Goal: Obtain resource: Download file/media

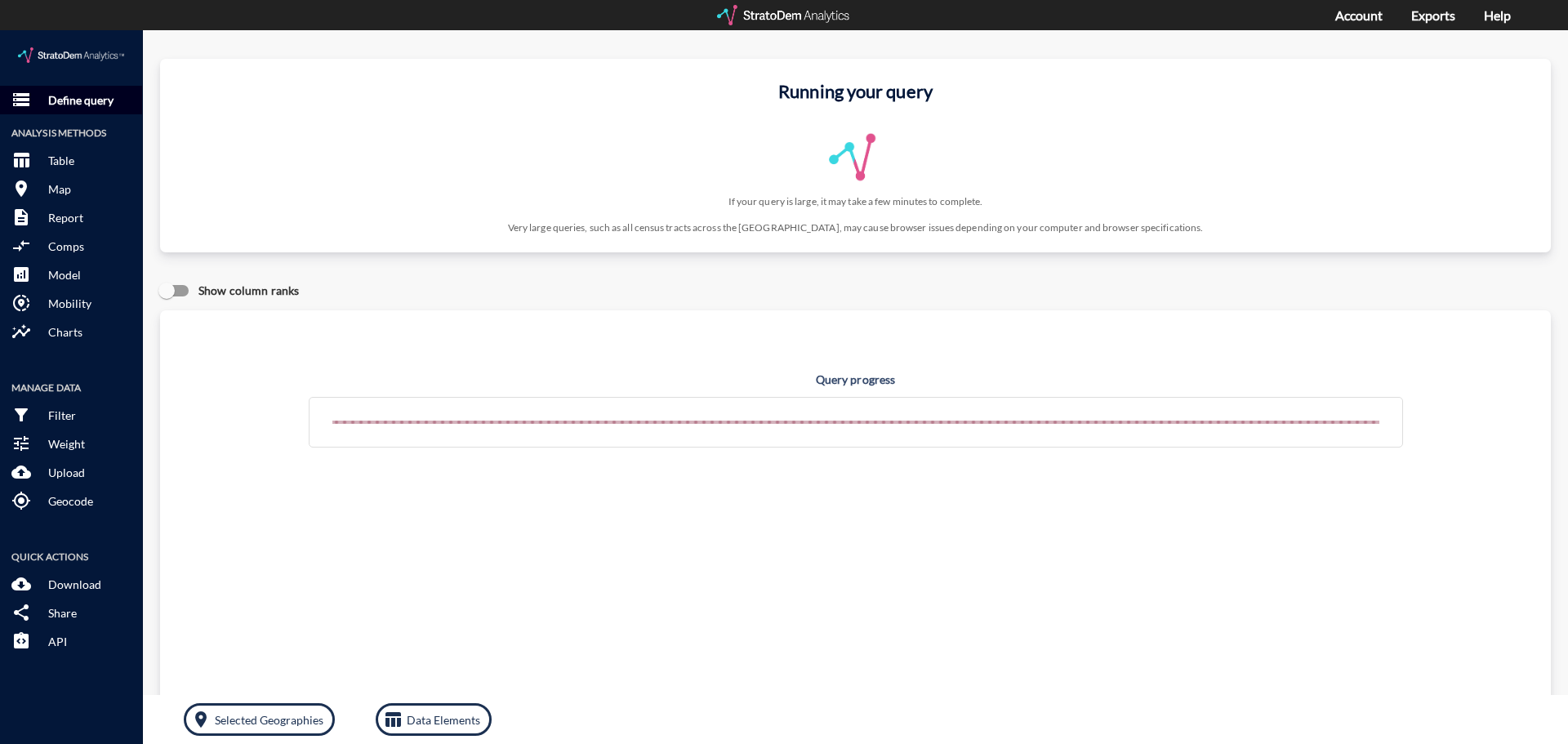
click p "Define query"
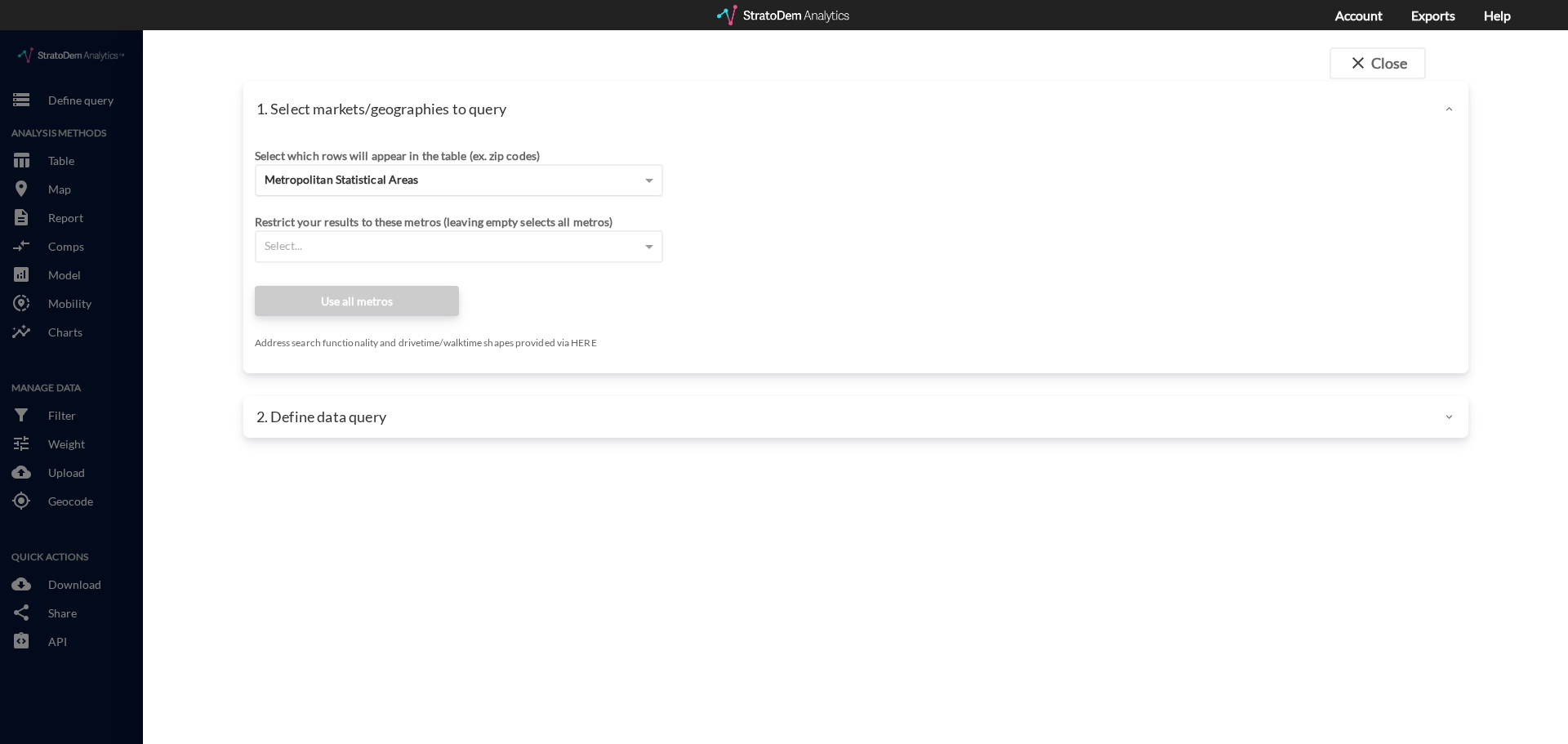
click div "Metropolitan Statistical Areas"
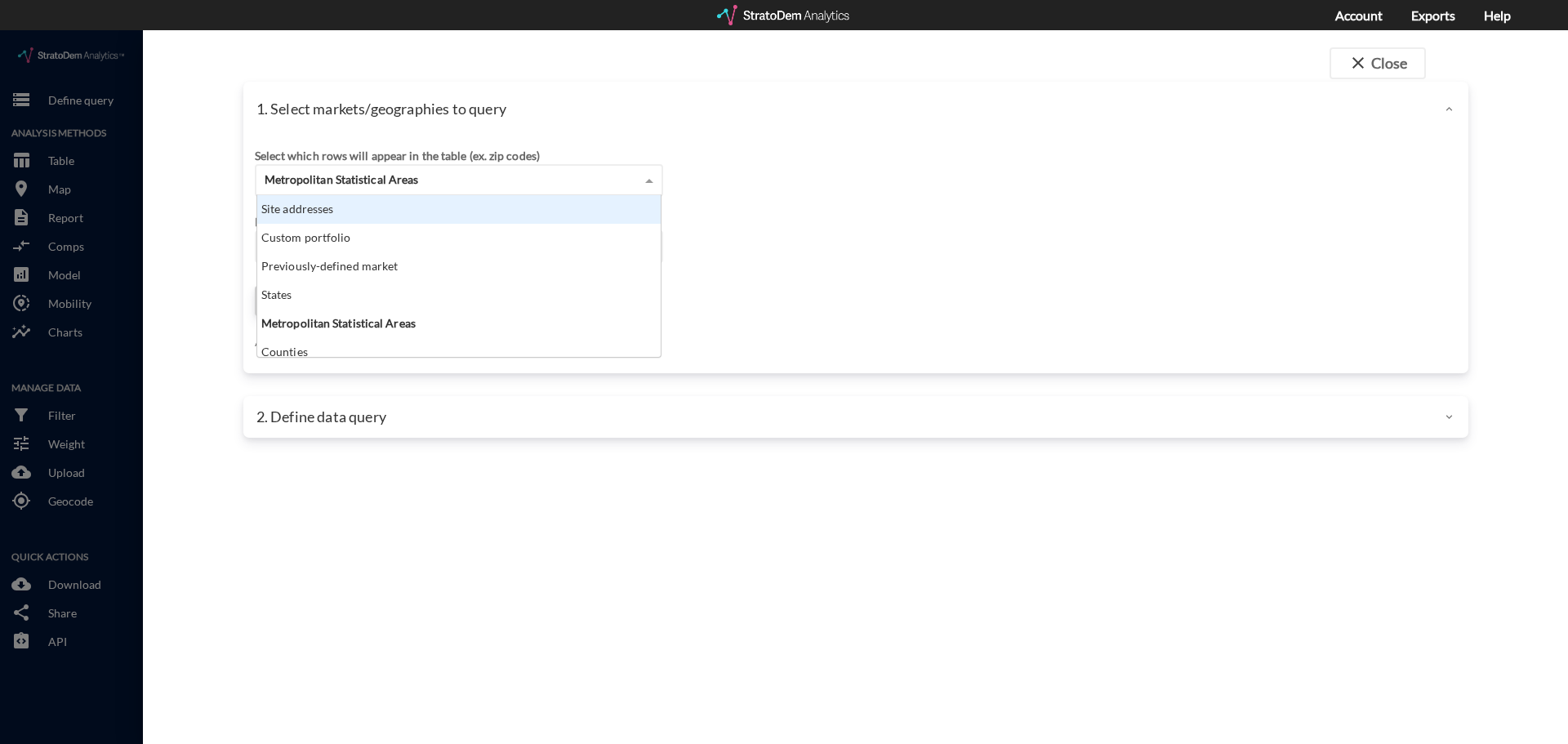
click div "Site addresses"
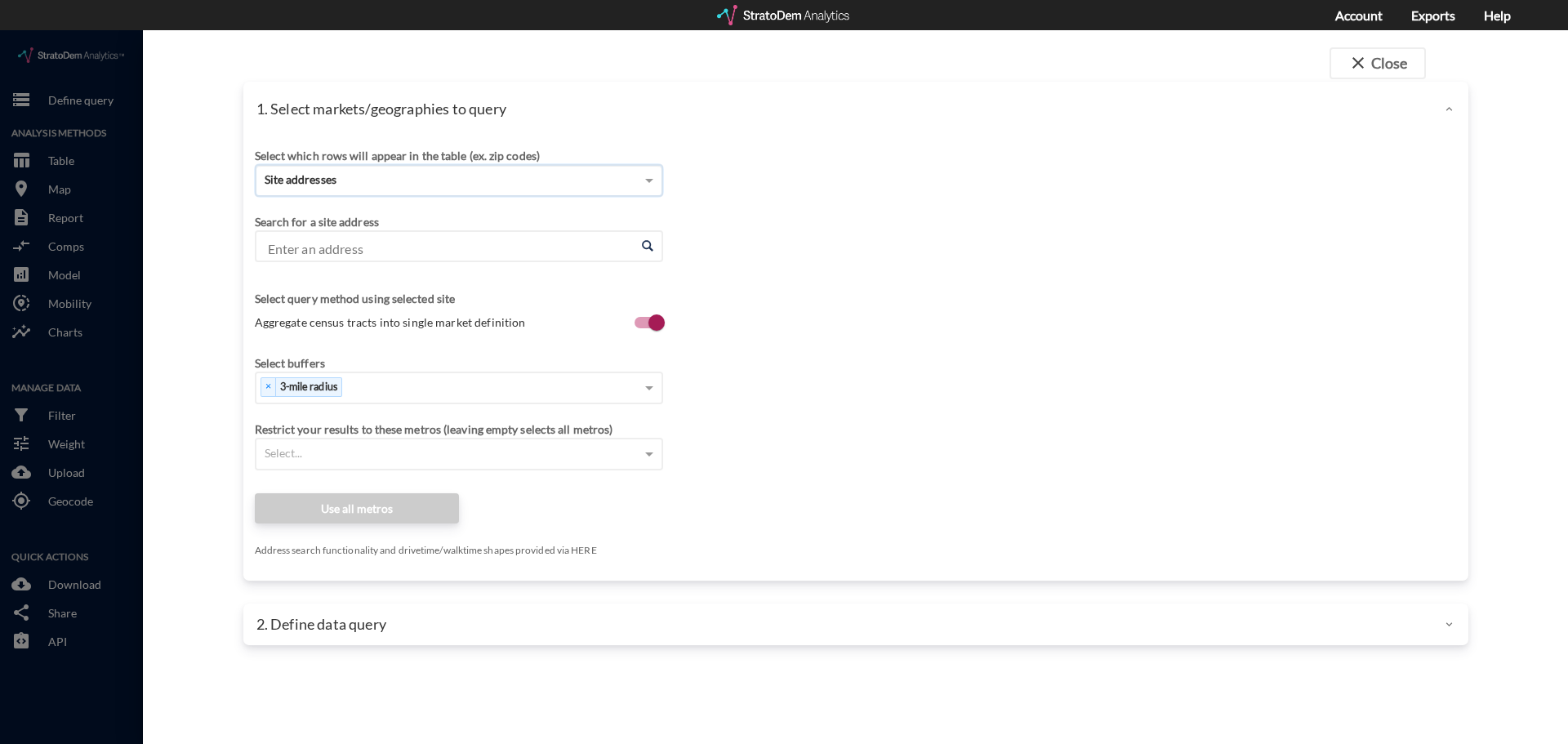
click input "Enter an address"
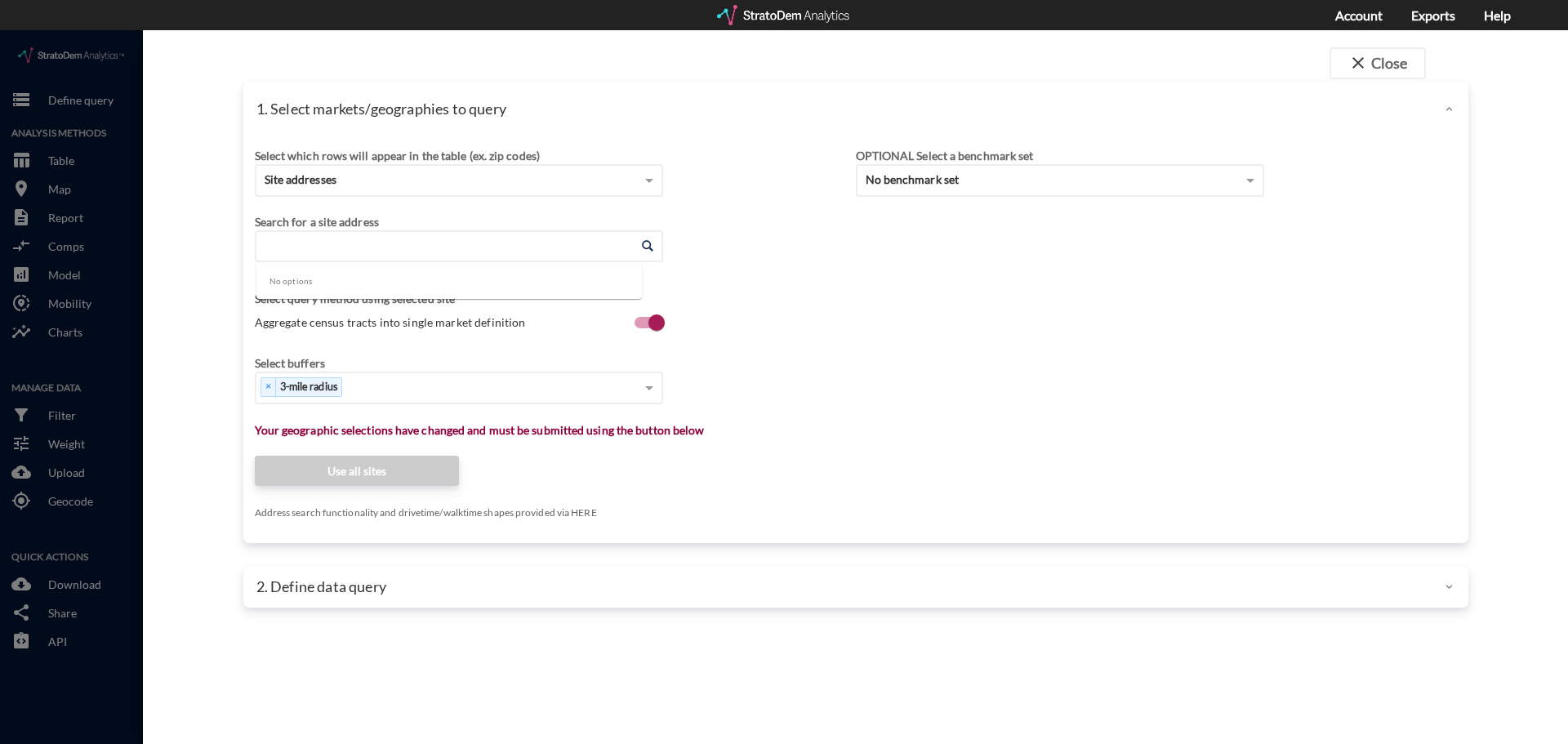
paste input "30730 Grn Acrs Ct, Fulshear, TX 77423"
type input "30730 Grn Acrs Ct, Fulshear, TX 77423"
click div "Select which rows will appear in the table (ex. zip codes) Site addresses Selec…"
click input "Enter an address"
paste input "30730 Grn Acrs Ct, Fulshear, TX 77423"
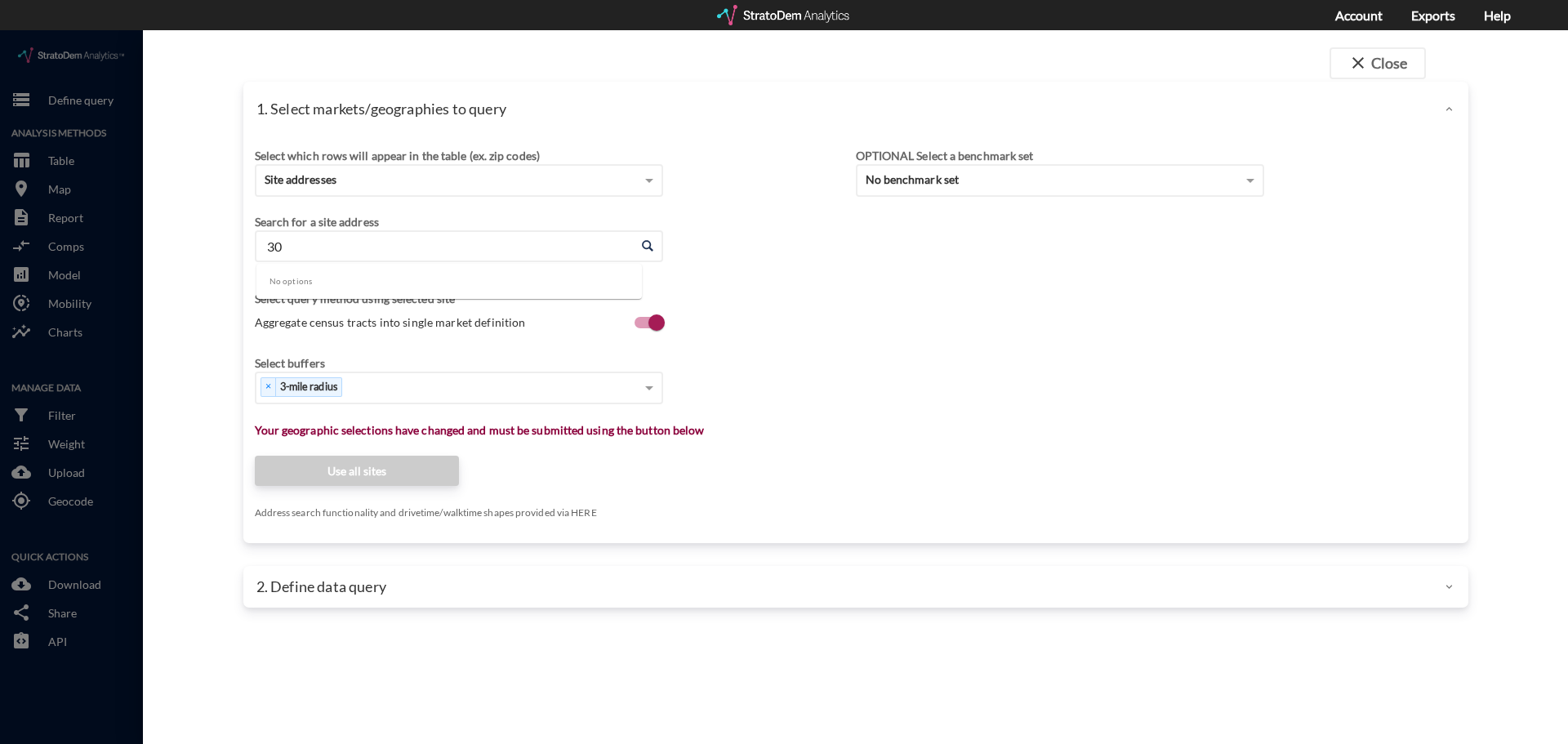
type input "3"
paste input "30723 Chamomile Bnd, Katy, TX 77494"
type input "30723 Chamomile Bnd, Katy, TX 77494"
click input "Enter an address"
paste input "30698 Bahia Oak Bnd, Fulshear, TX 77423"
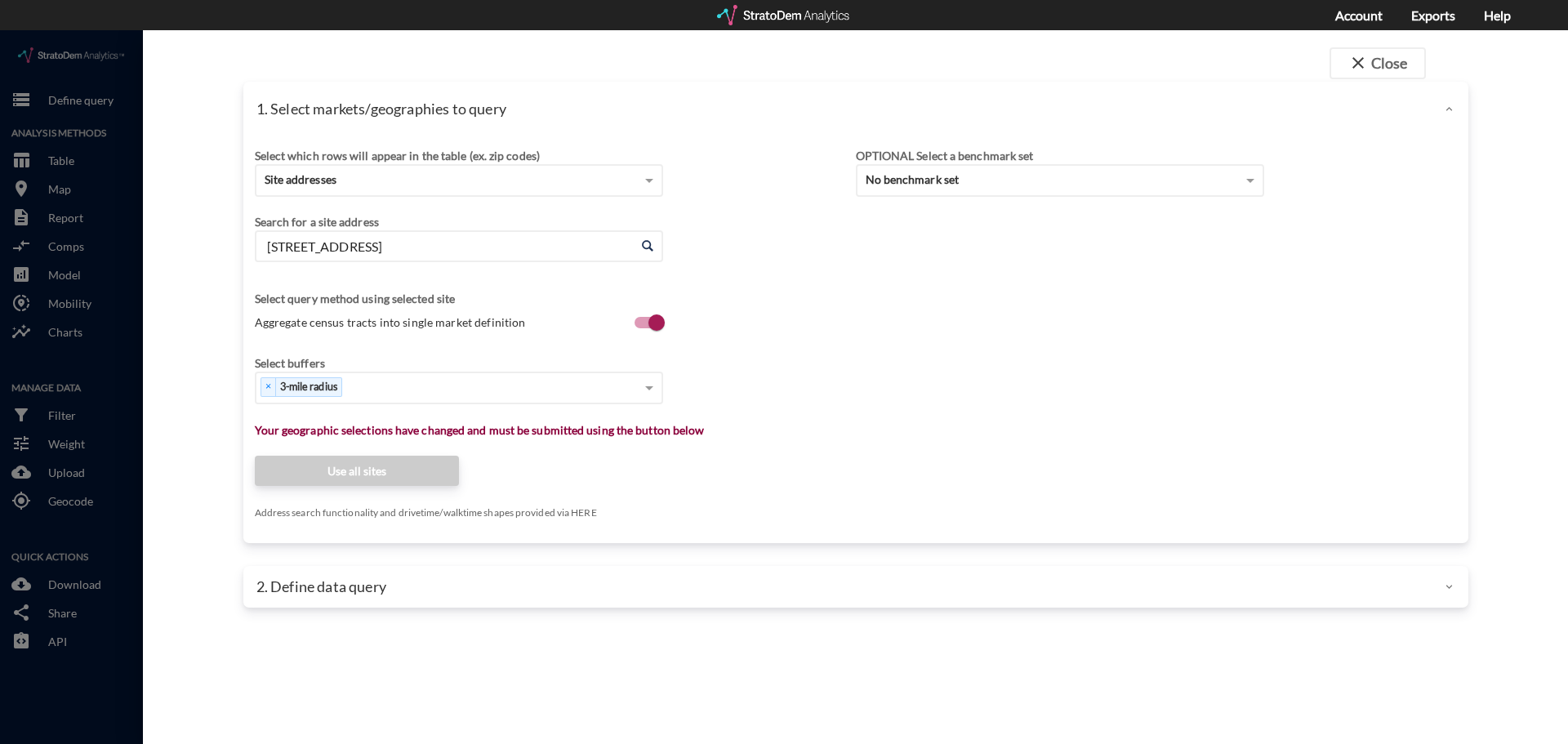
type input "30698 Bahia Oak Bnd, Fulshear, TX 77423"
click input "Enter an address"
paste input "2880 Jordan Ranch Blvd, Brookshire, TX 77423"
type input "2880 Jordan Ranch Blvd, Brookshire, TX 77423"
paste input "2602 Jordan Ranch Blvd, Brookshire, TX 77423"
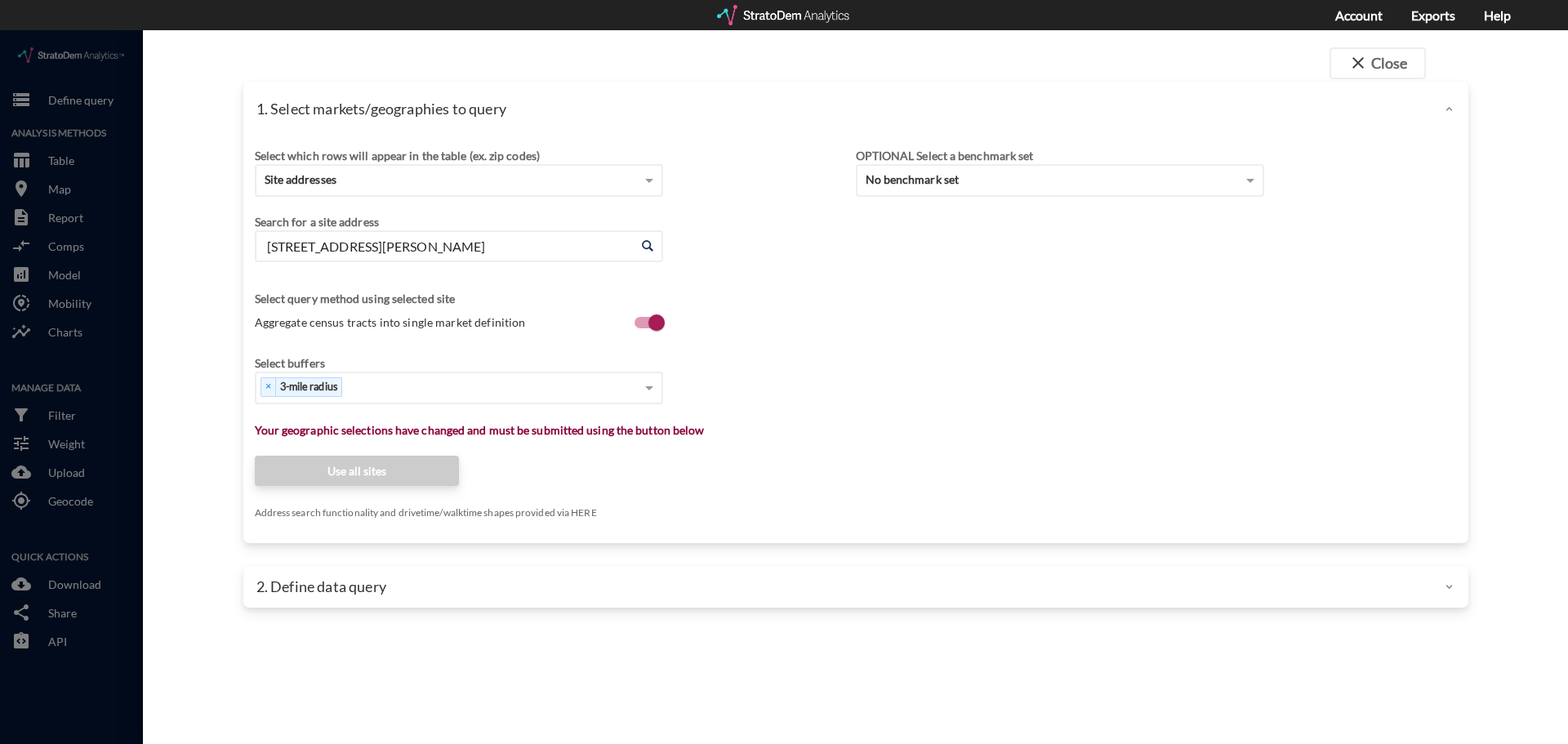
type input "2602 Jordan Ranch Blvd, Brookshire, TX 77423"
paste input "30757 Jordan Crossing Blvd, Fulshear, TX 77423"
type input "30757 Jordan Crossing Blvd, Fulshear, Texas"
click input "Enter an address"
paste input "30757 Jordan Crossing Blvd, Fulshear, TX 77423"
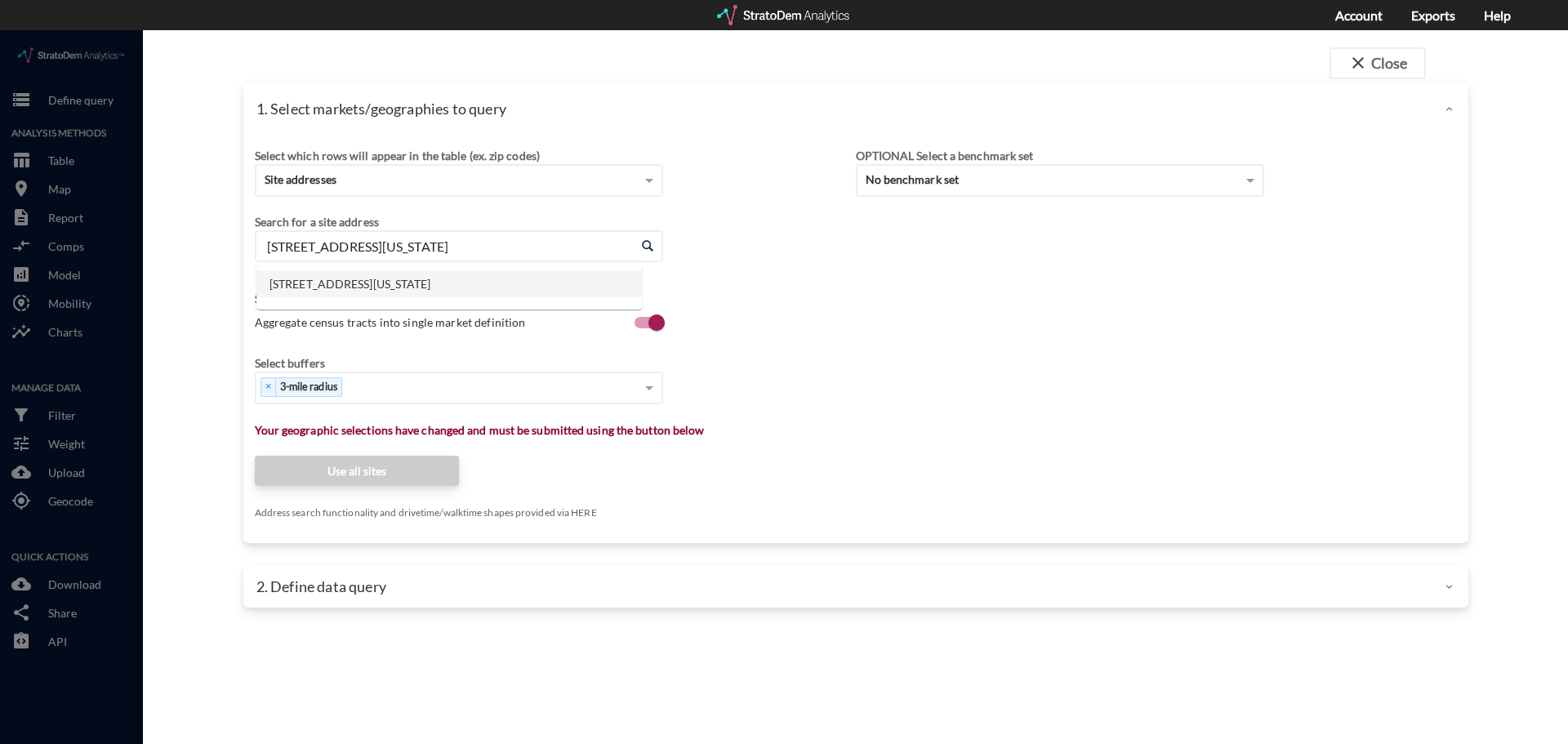
click li "30757 Jordan Crossing Blvd, Fulshear, Texas"
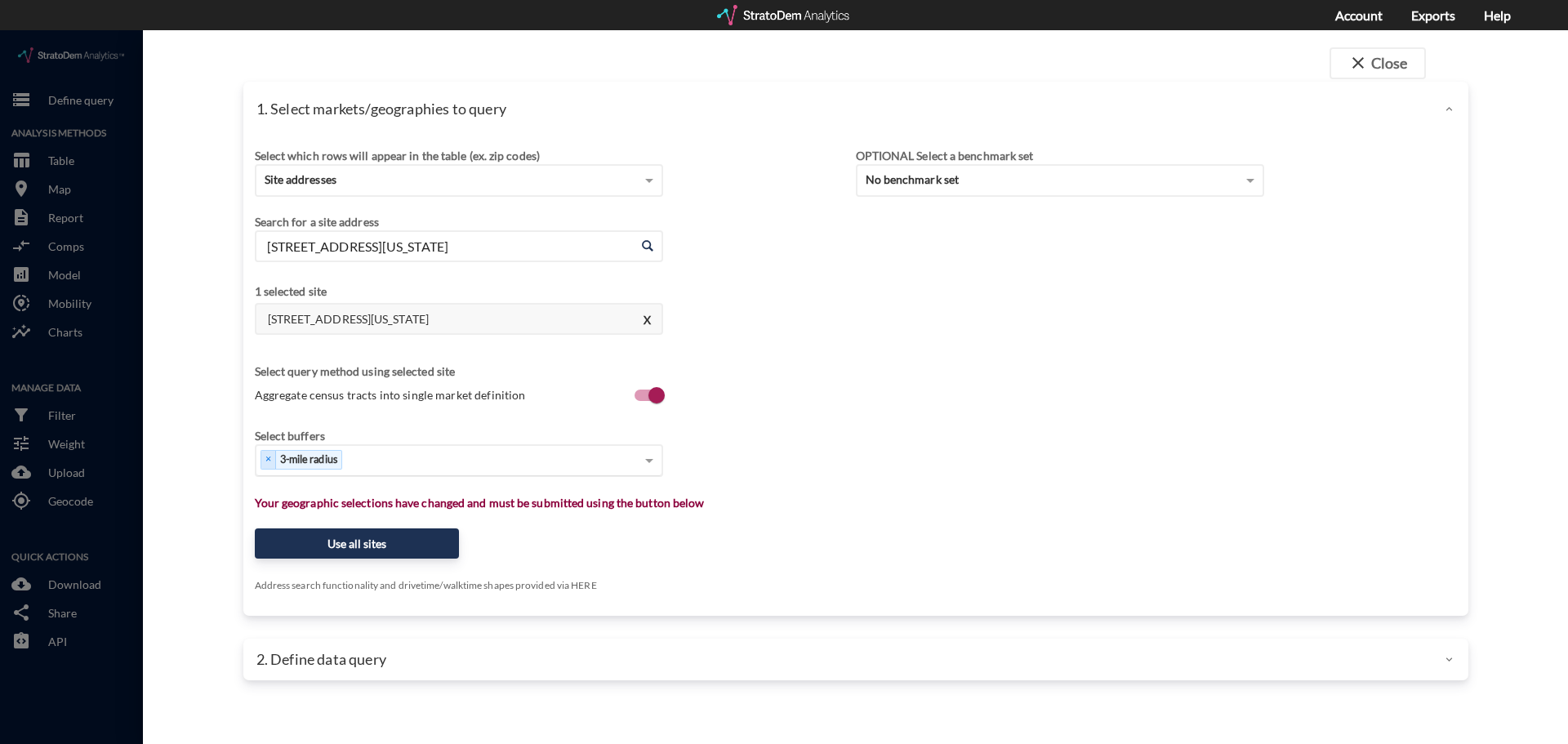
type input "30757 Jordan Crossing Blvd, Fulshear, Texas"
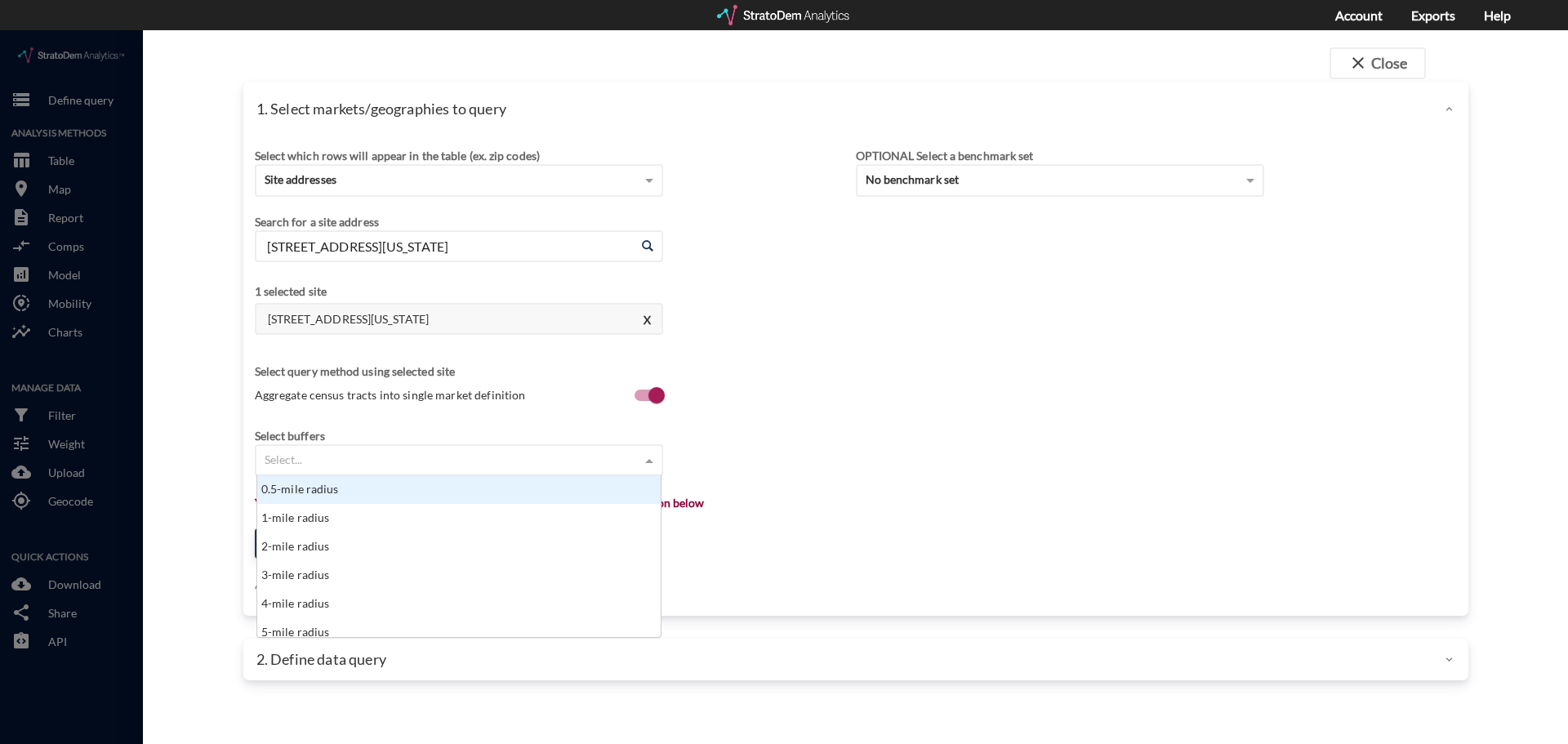
click div "Select..."
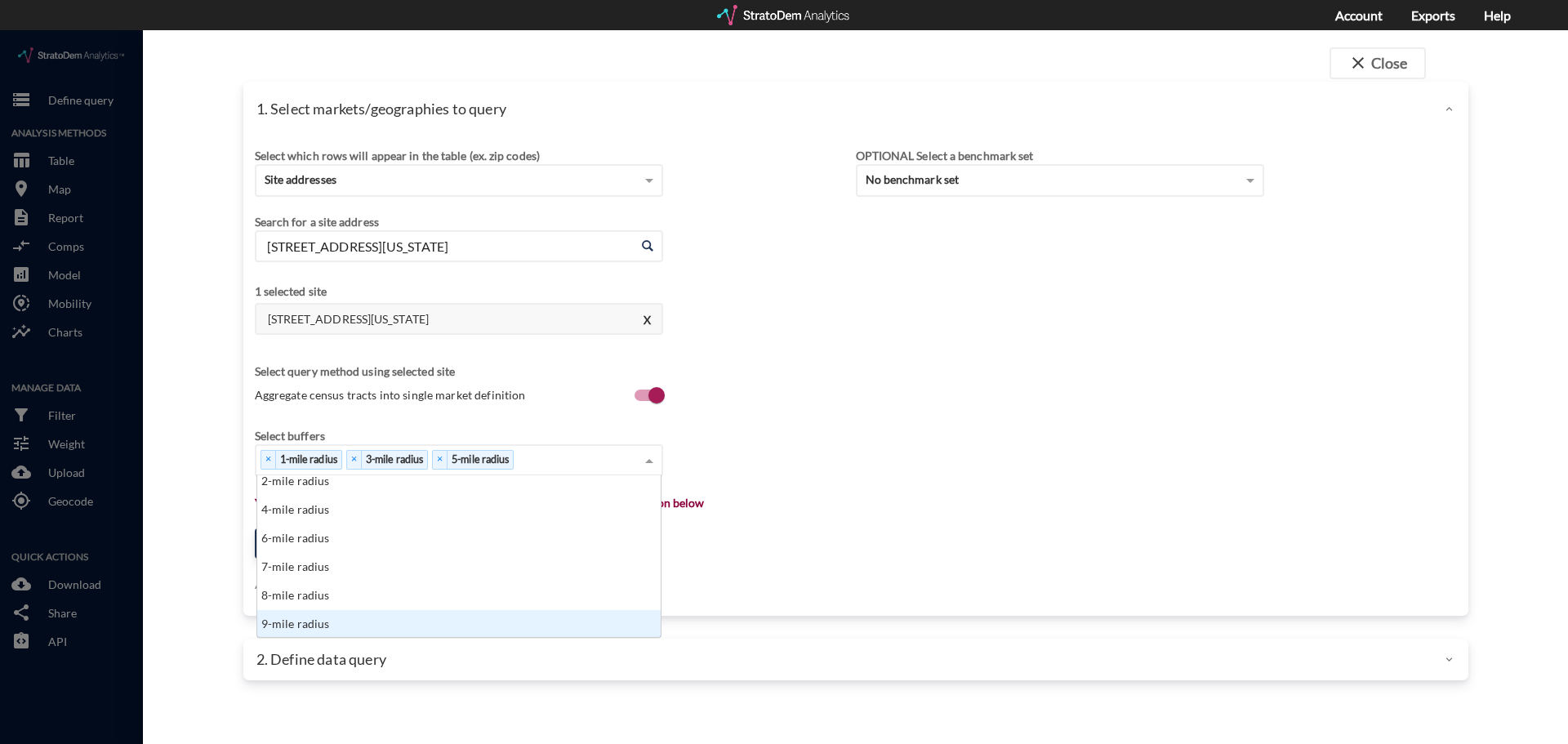
scroll to position [65, 0]
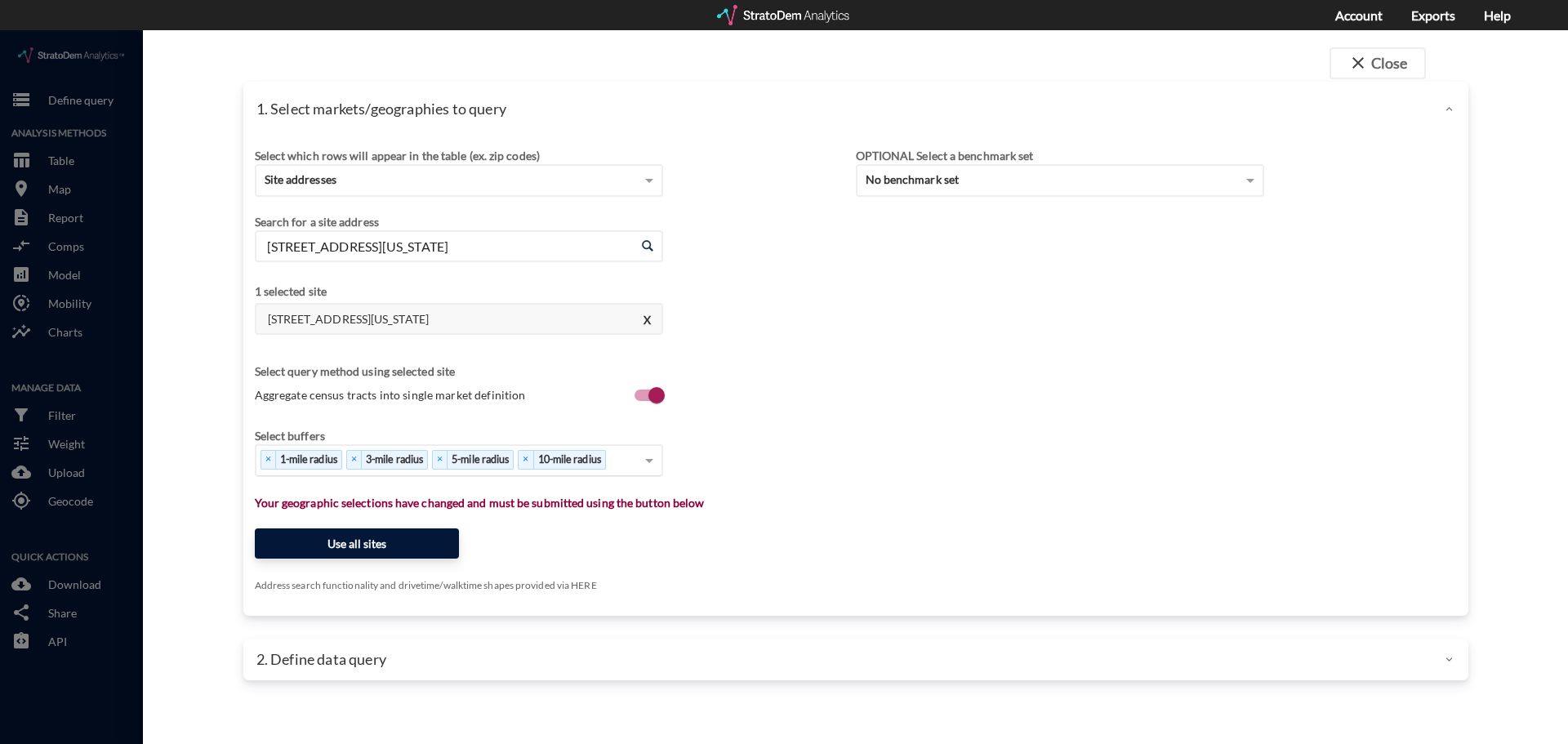
click button "Use all sites"
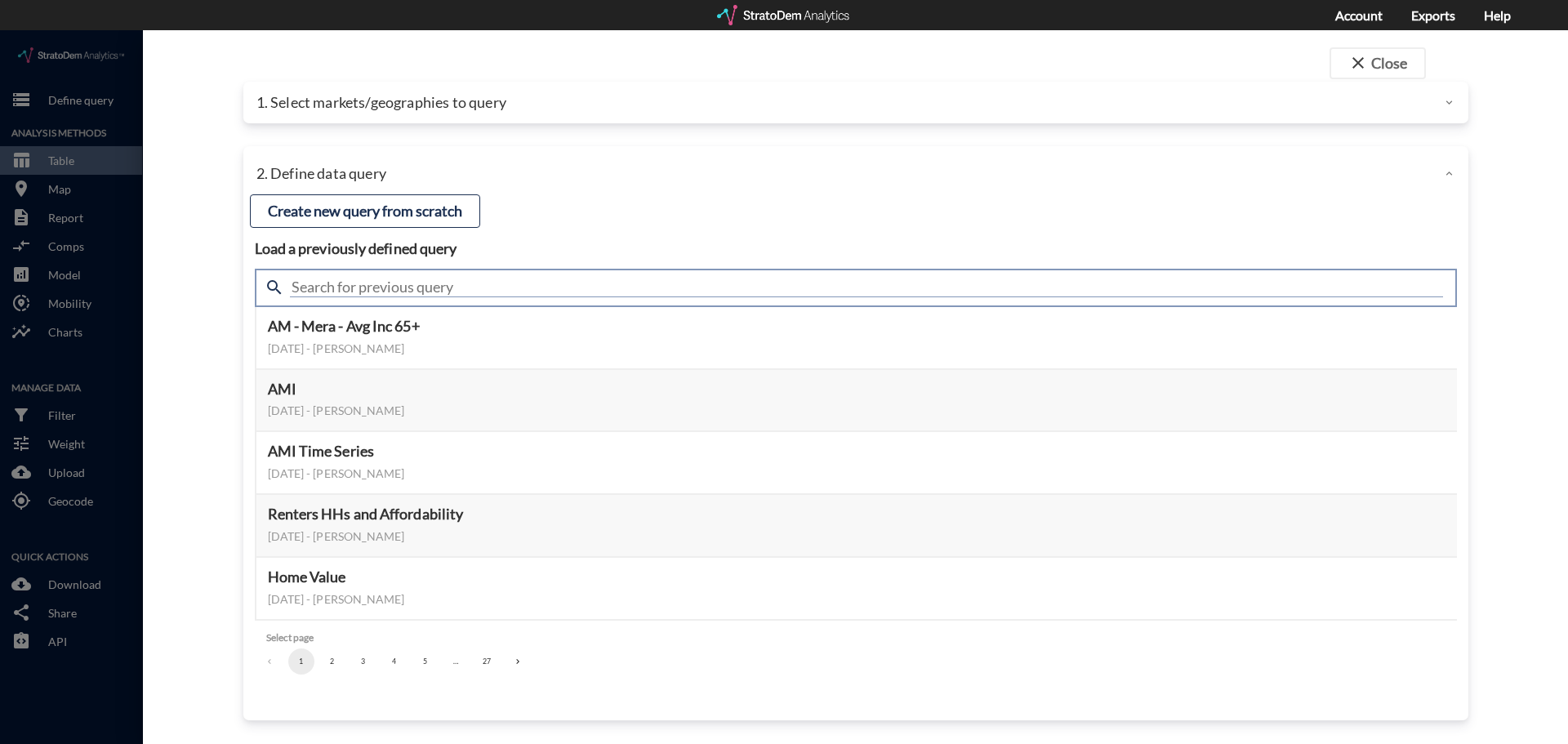
click input "text"
type input "housing demand"
click input "housing demand"
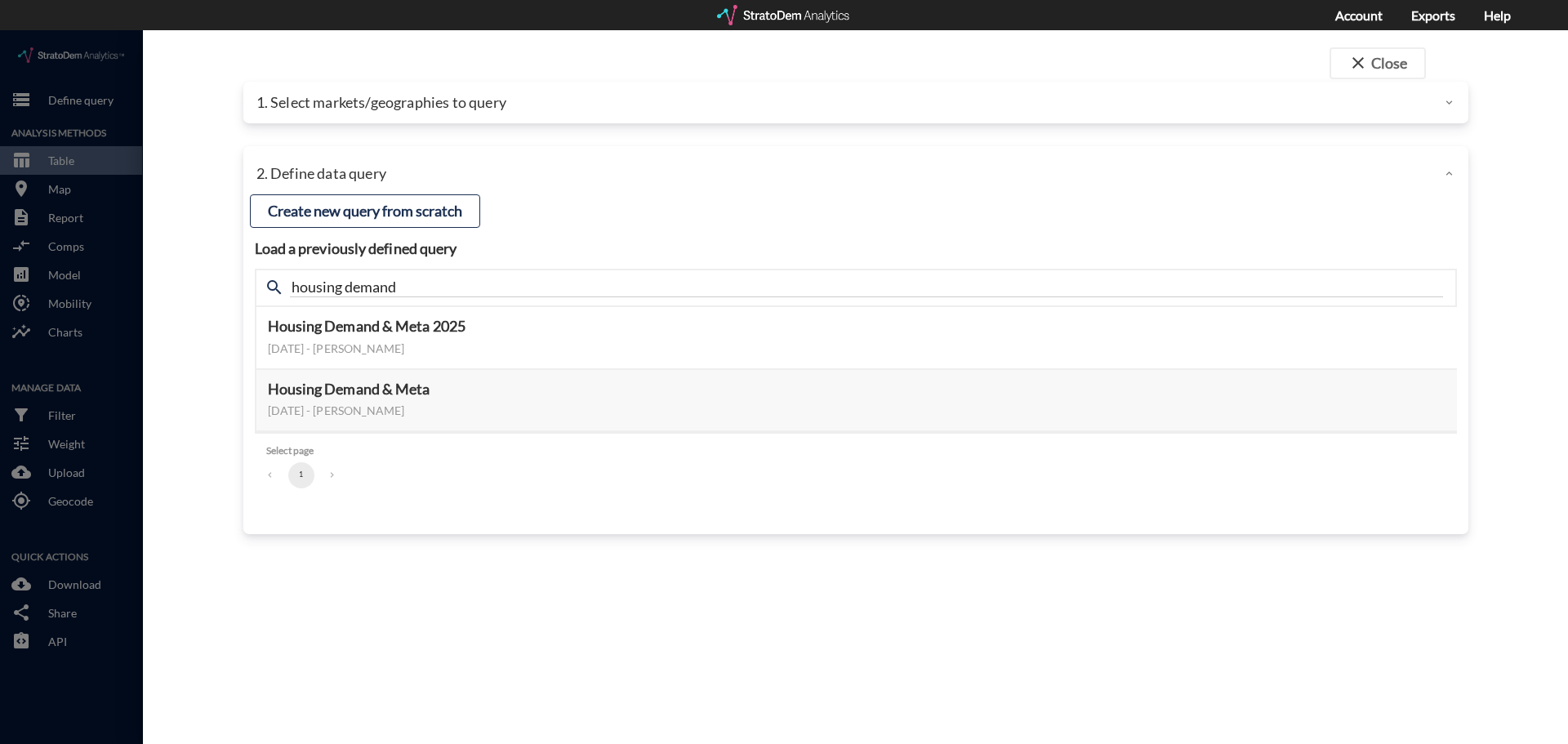
click div "Load a previously defined query Create new query from scratch search housing de…"
click button "Select this query"
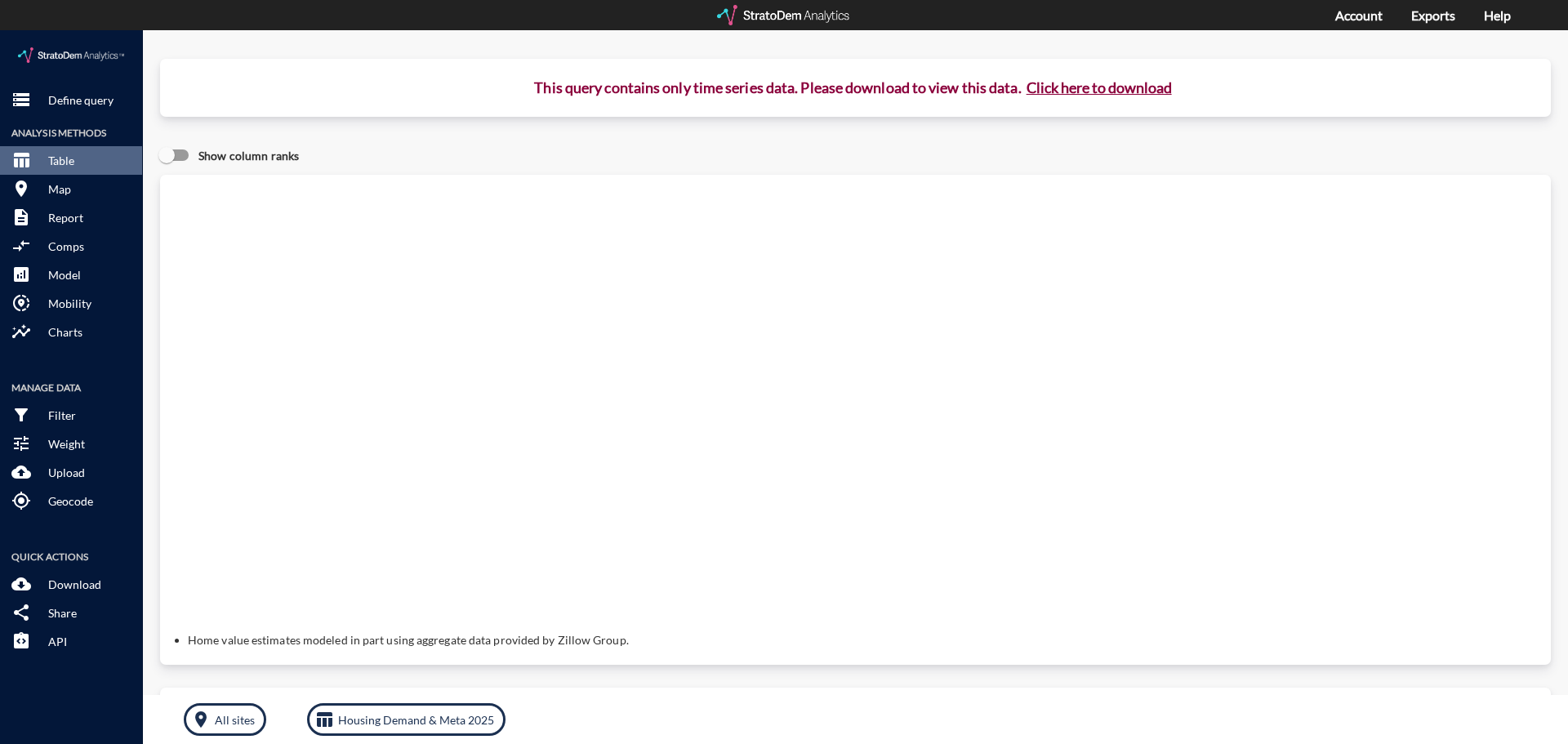
click button "Click here to download"
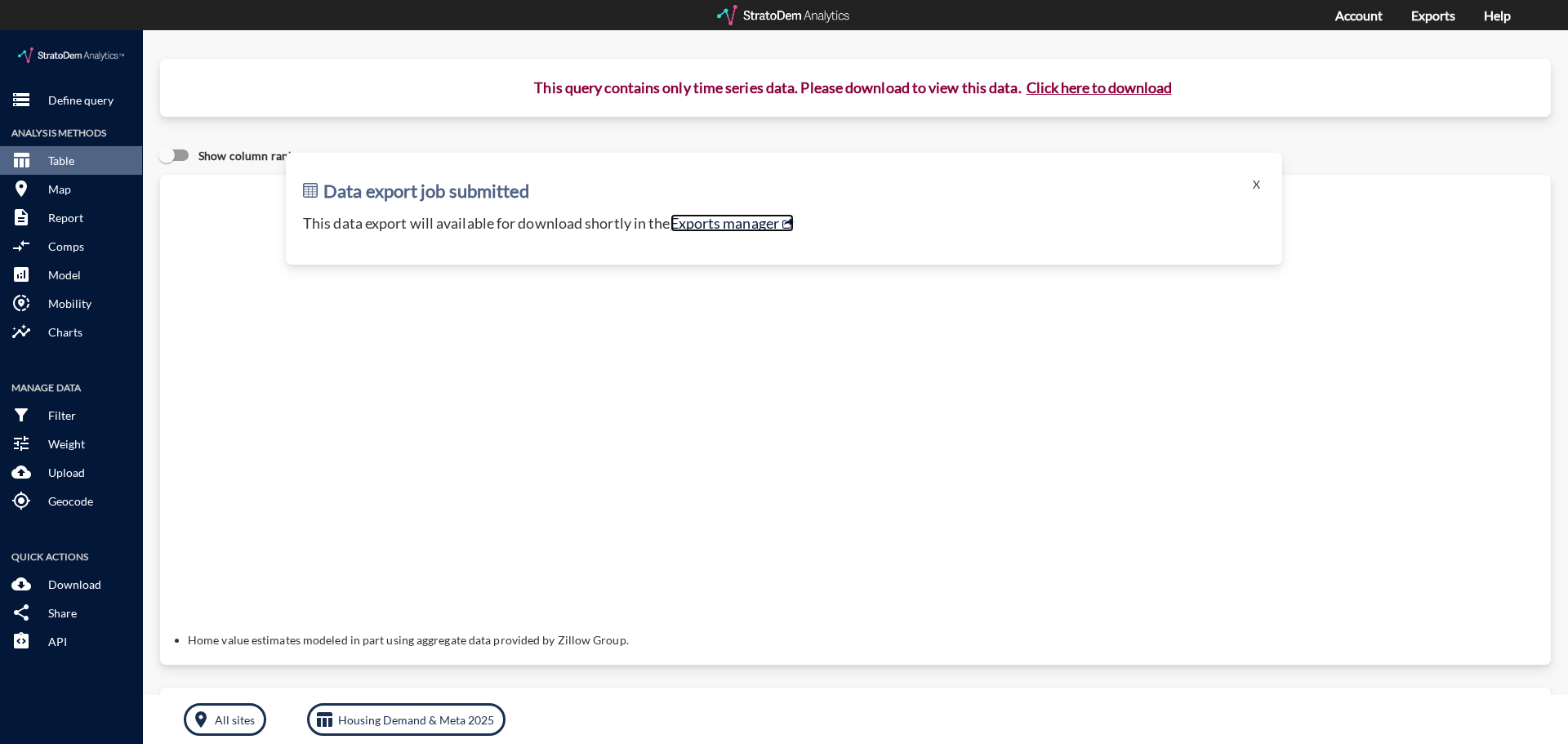
click link "Exports manager"
click button "storage Define query"
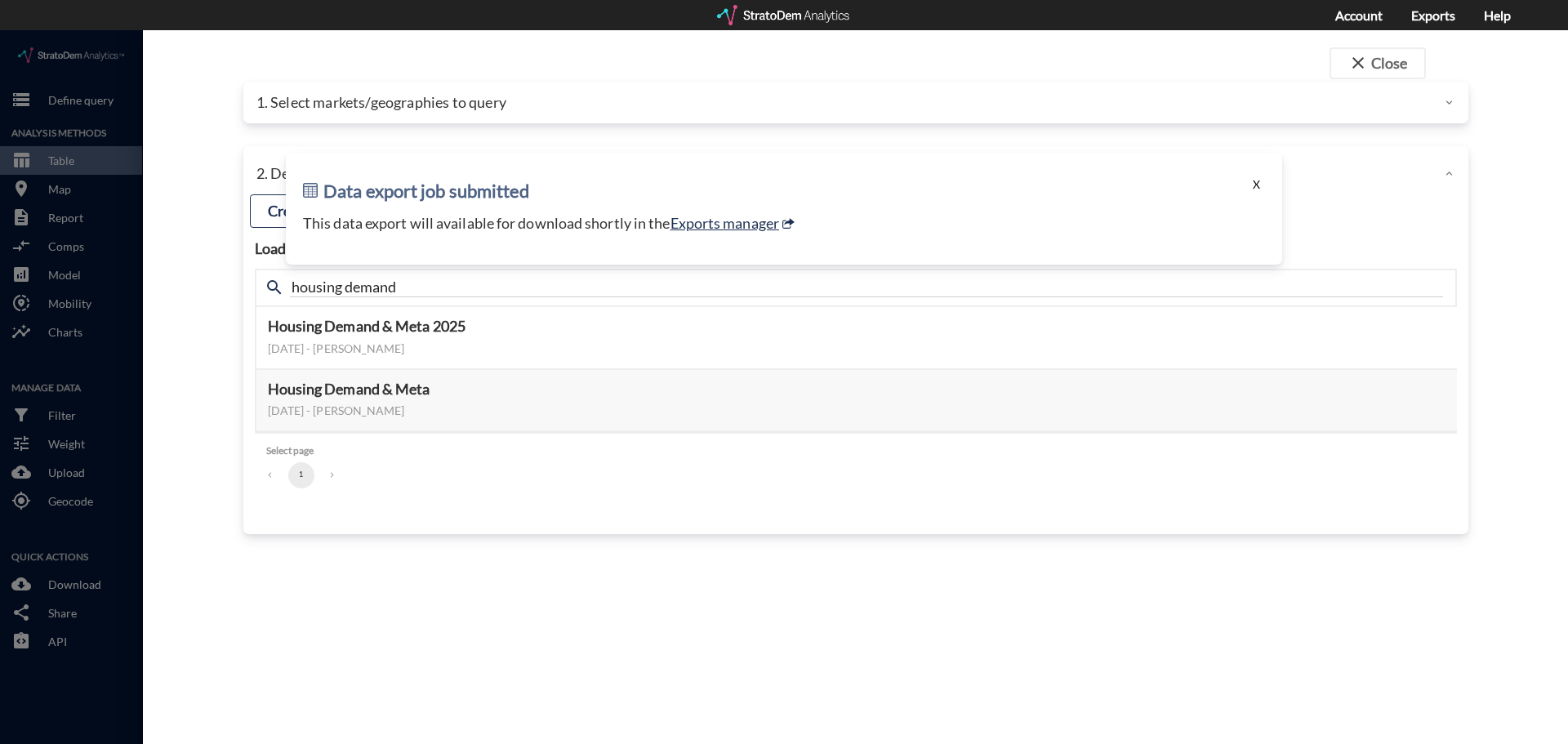
click button "X"
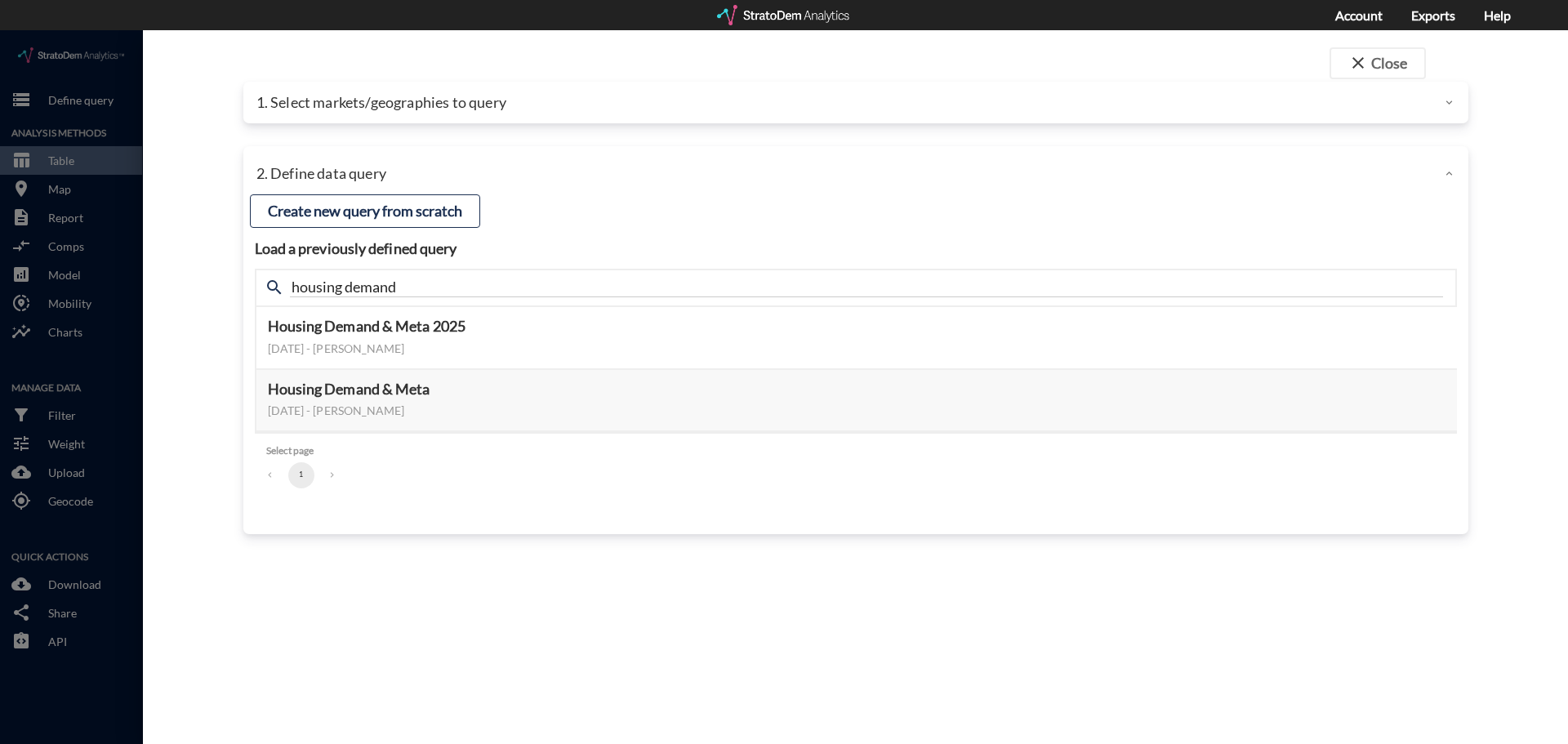
click div "2. Define data query"
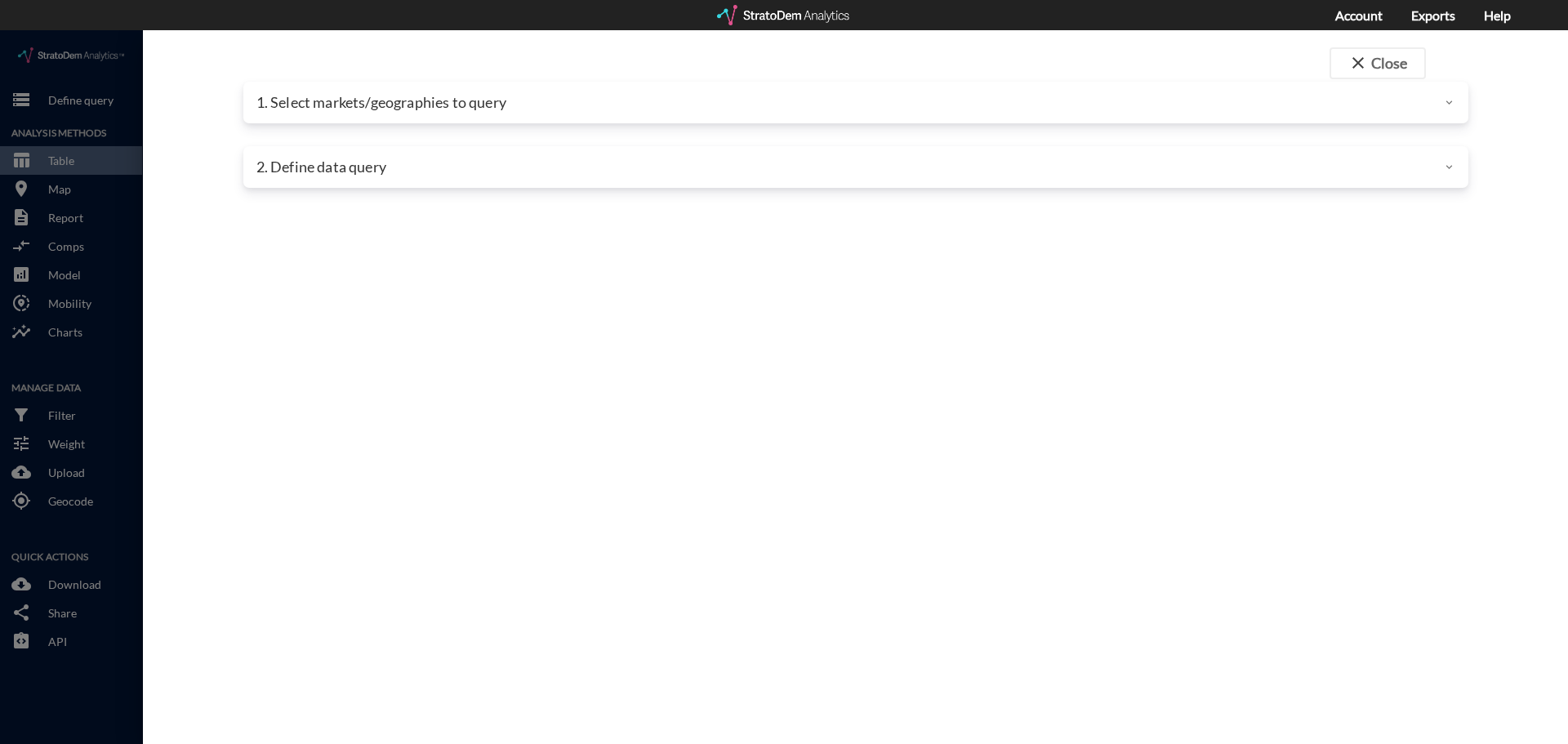
click div "1. Select markets/geographies to query"
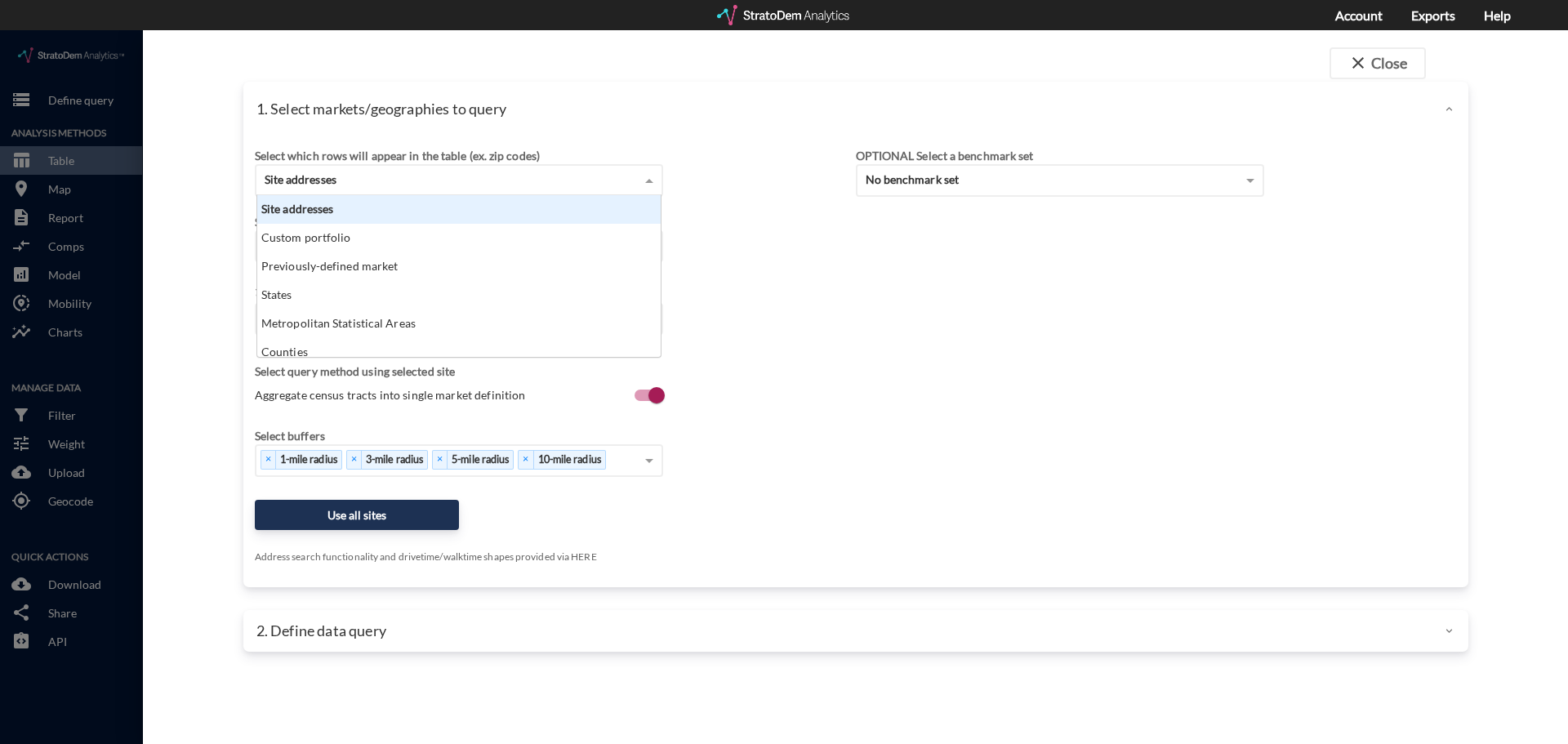
click div "Site addresses"
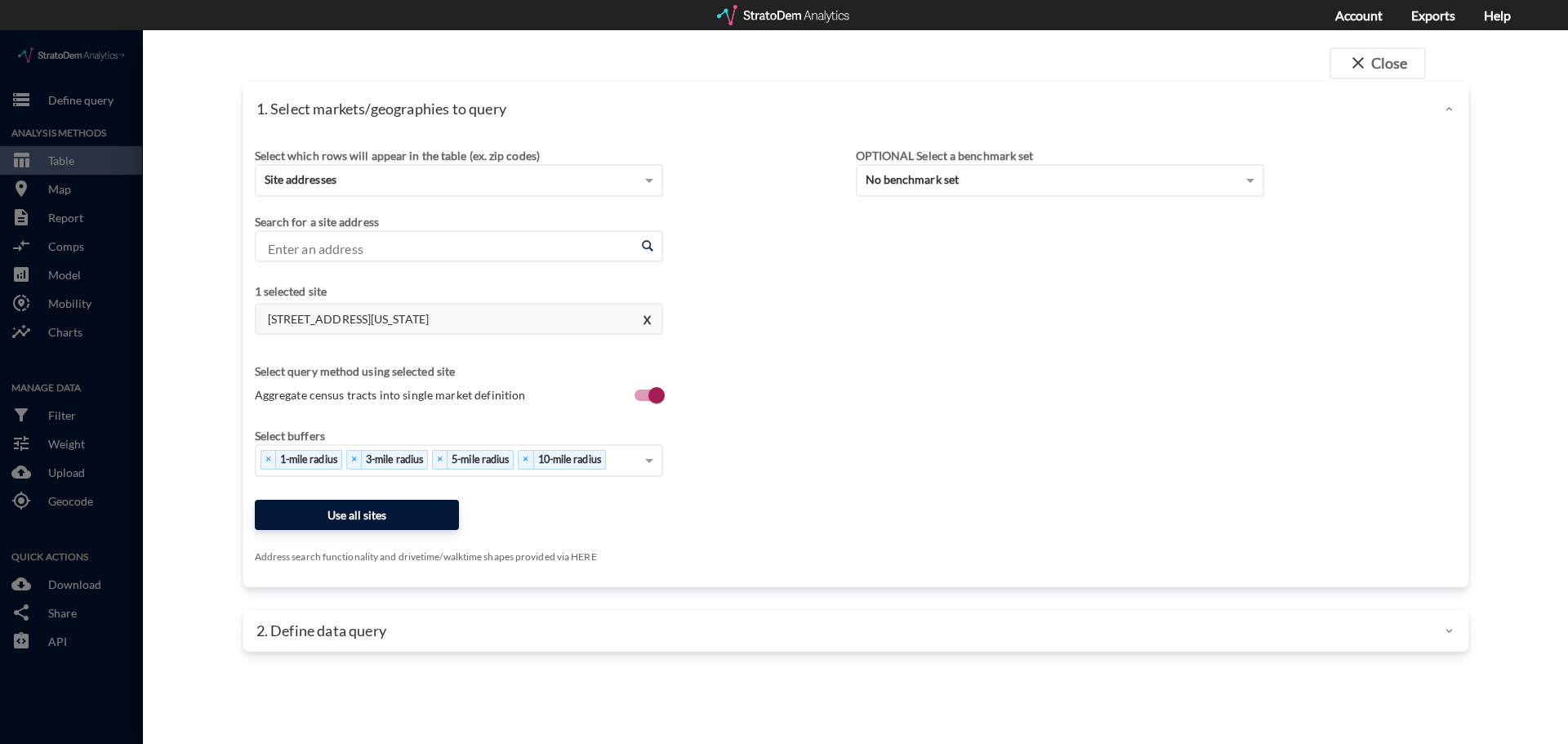
click button "Use all sites"
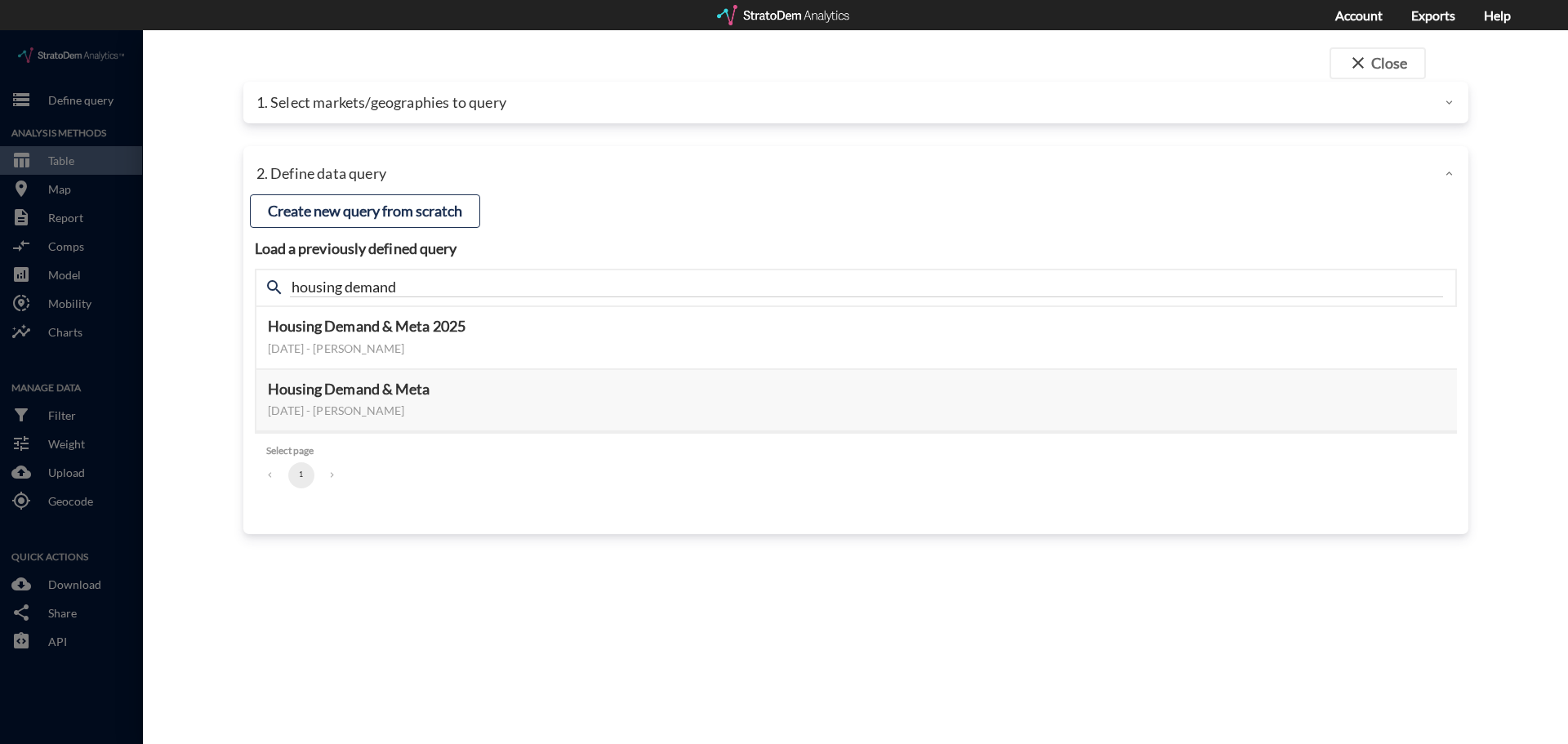
click p "1. Select markets/geographies to query"
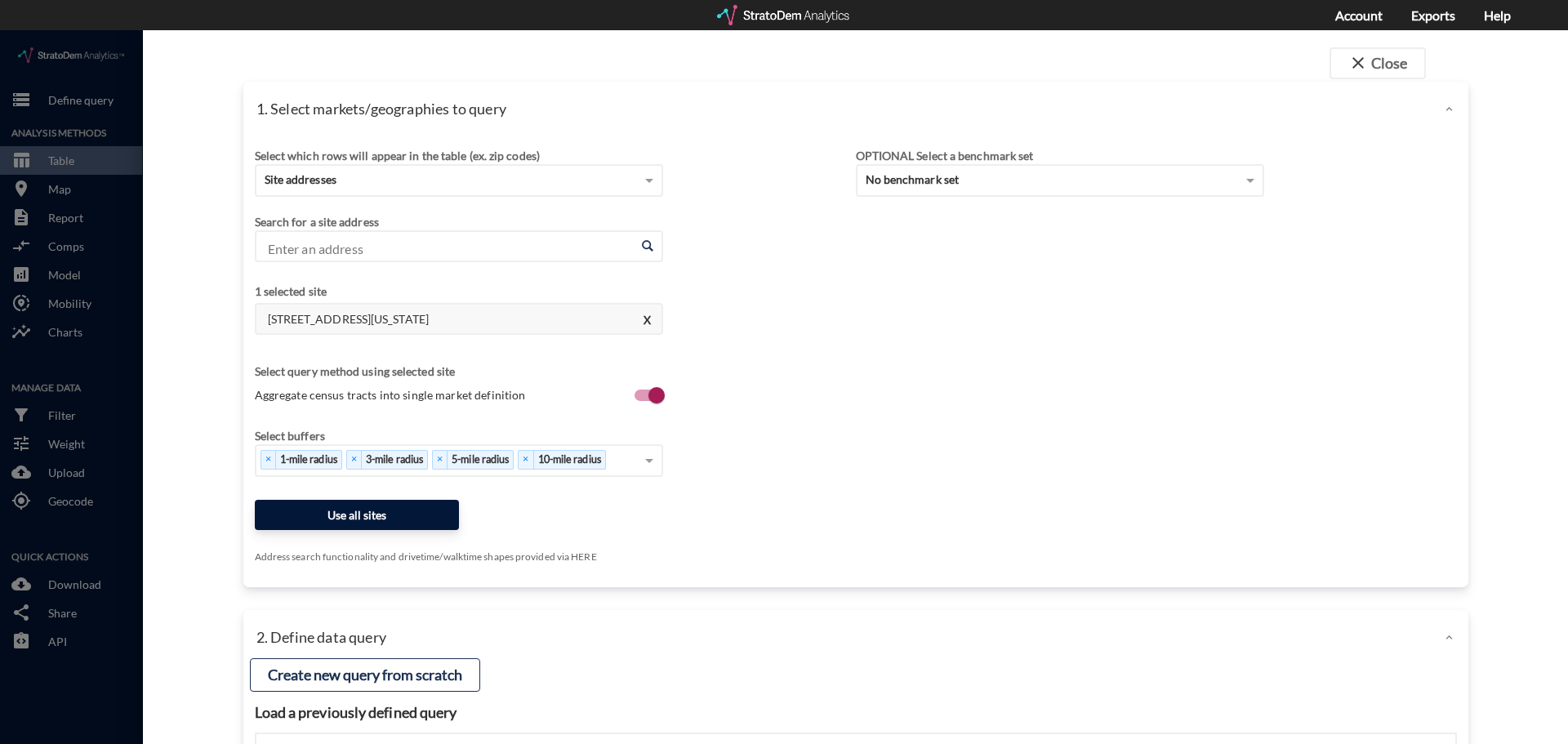
click button "Use all sites"
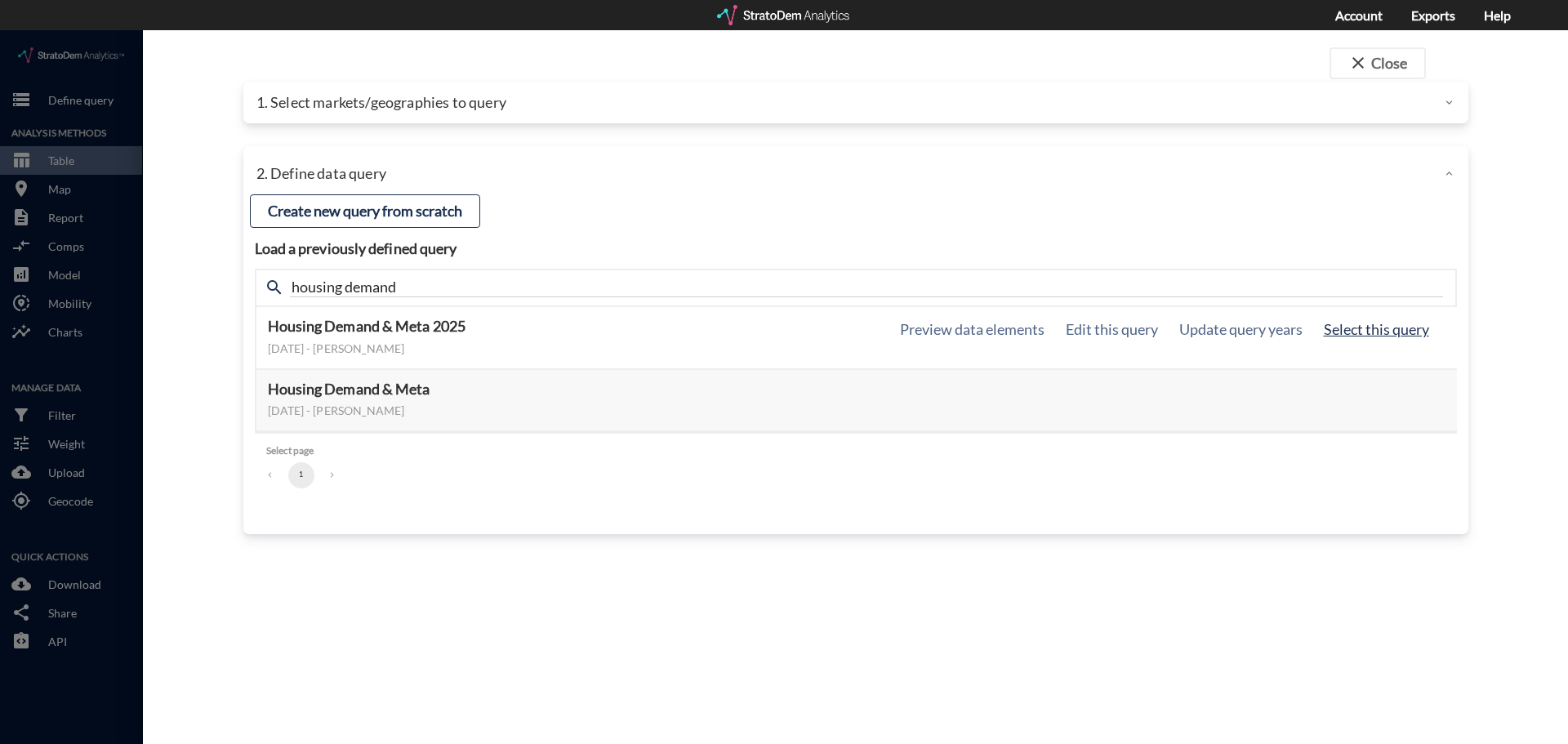
click button "Select this query"
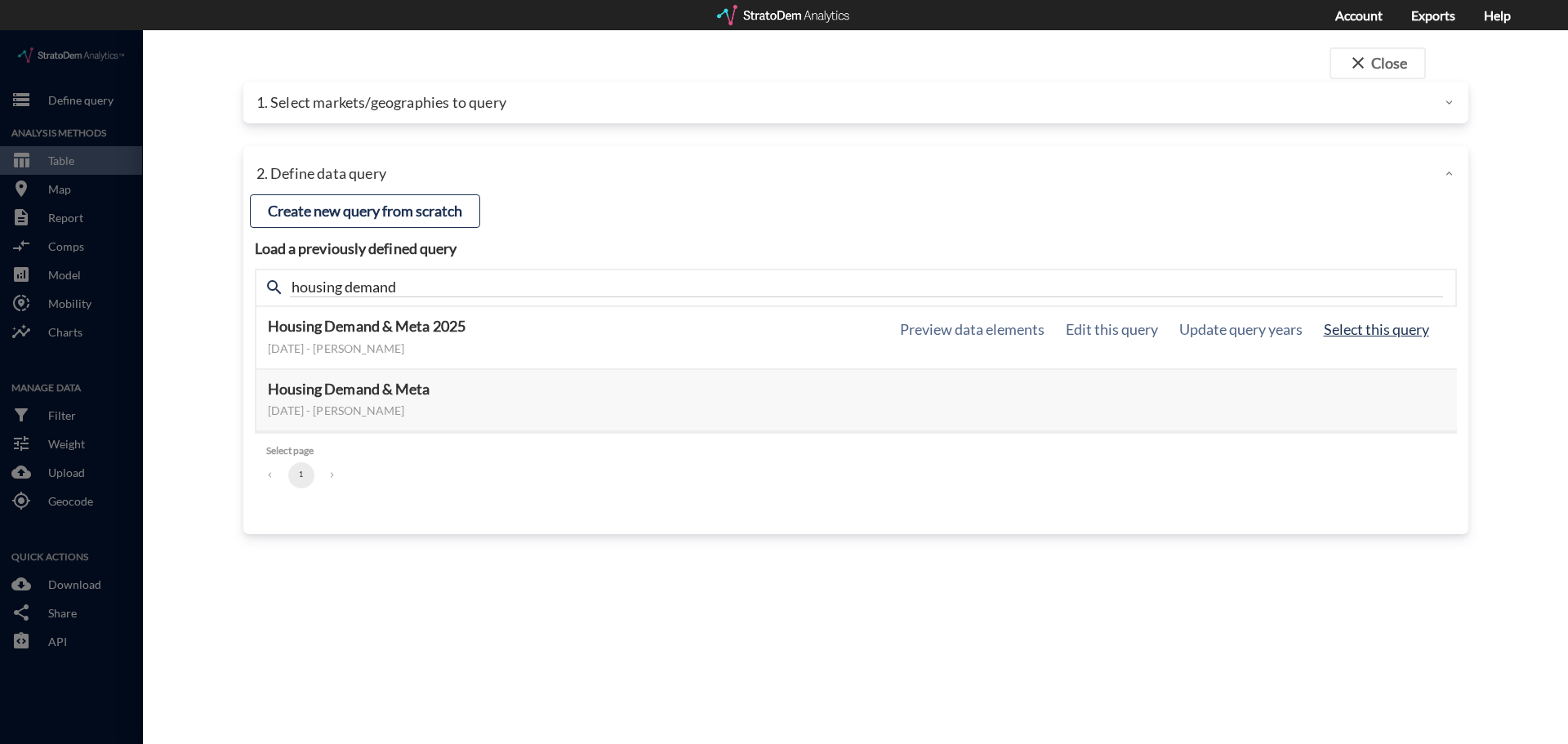
click button "Select this query"
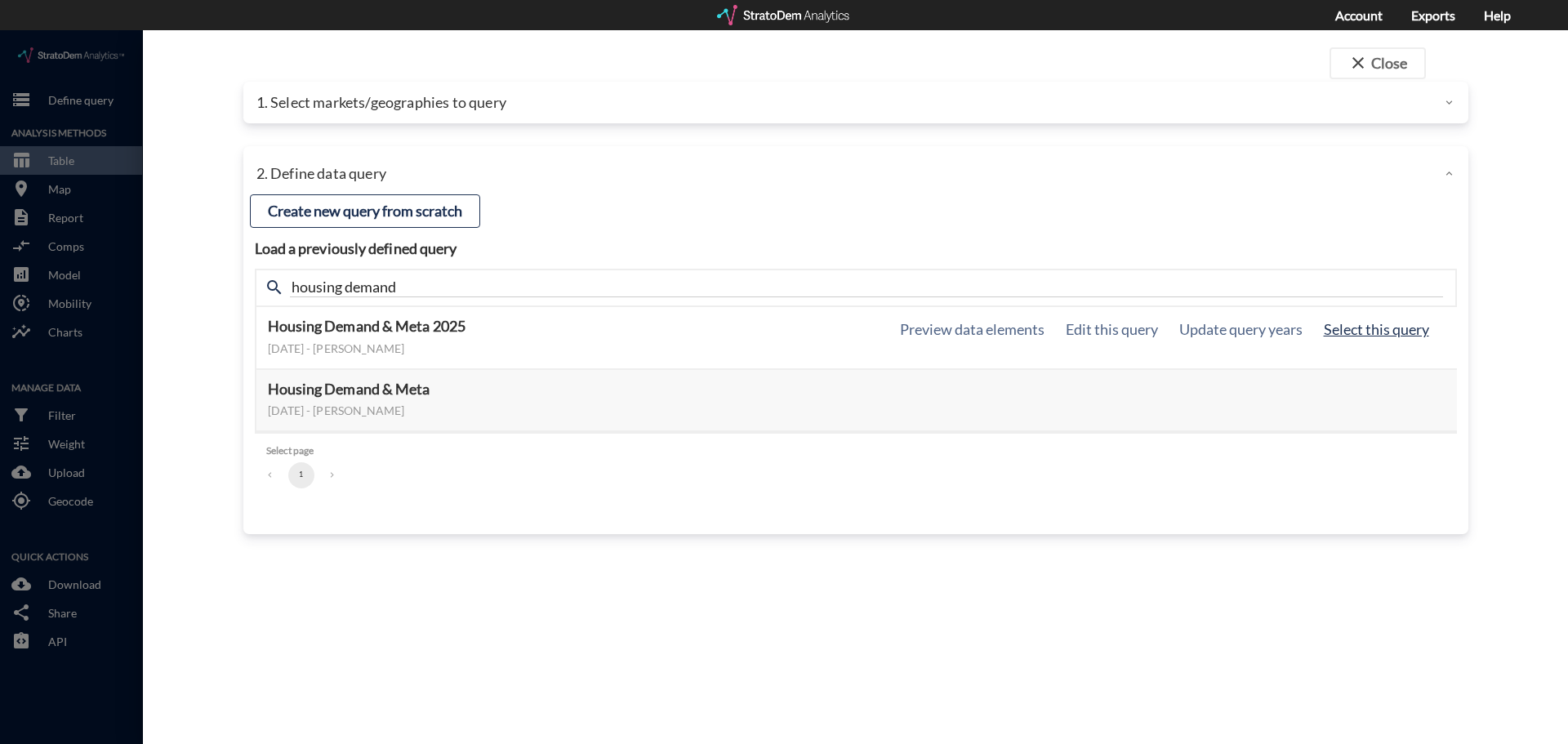
click button "Select this query"
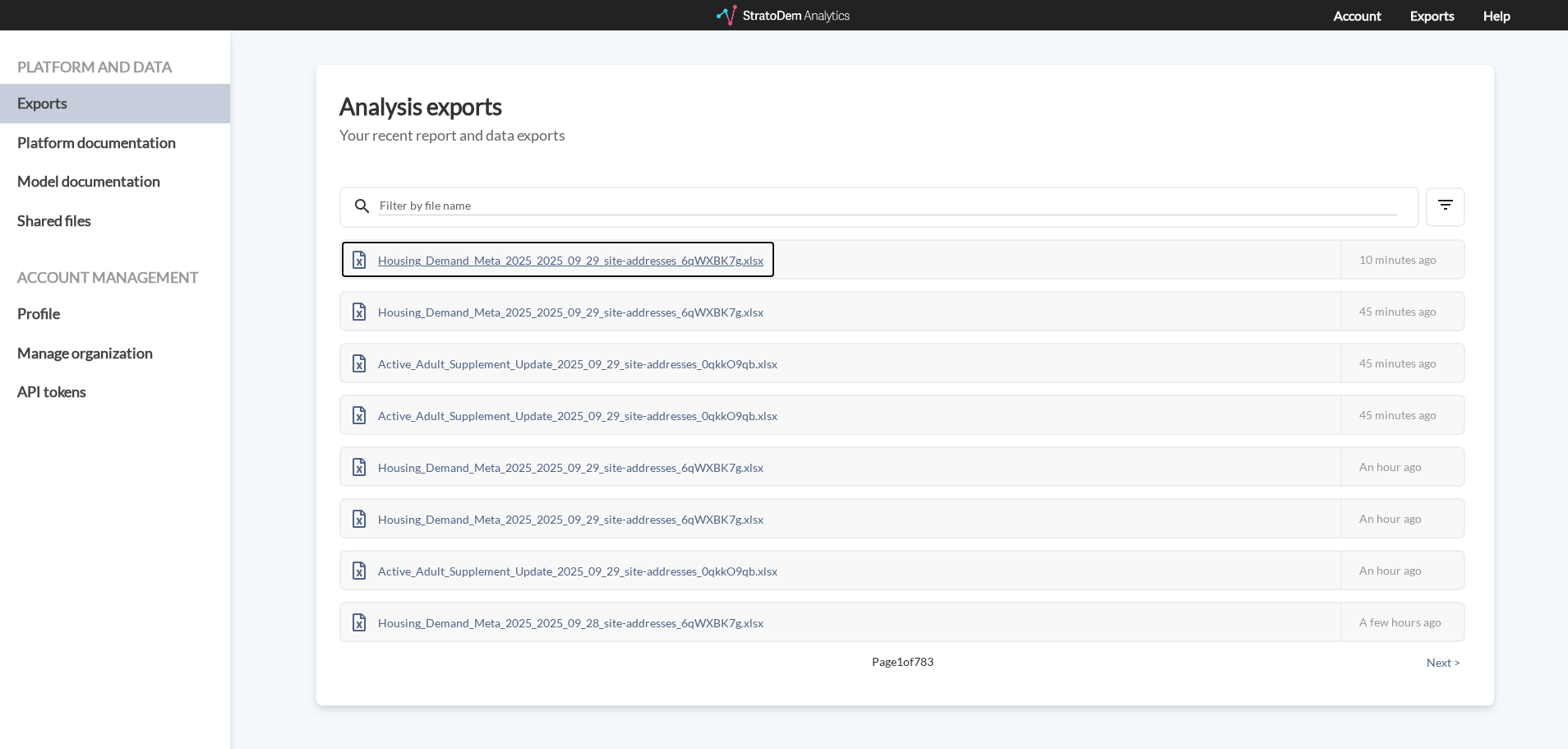
click at [729, 254] on div "Housing_Demand_Meta_2025_2025_09_29_site-addresses_6qWXBK7g.xlsx" at bounding box center [558, 259] width 434 height 37
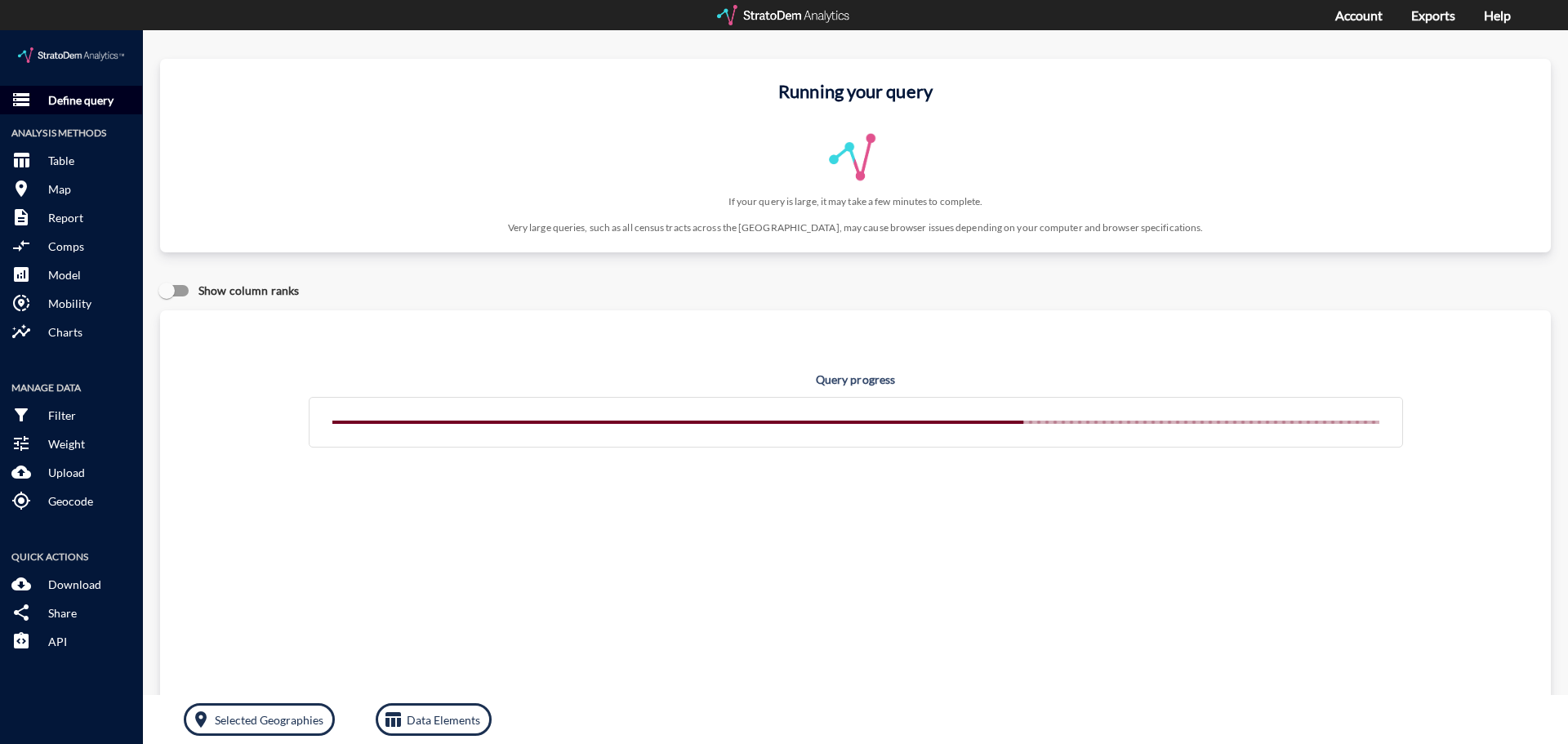
click p "Define query"
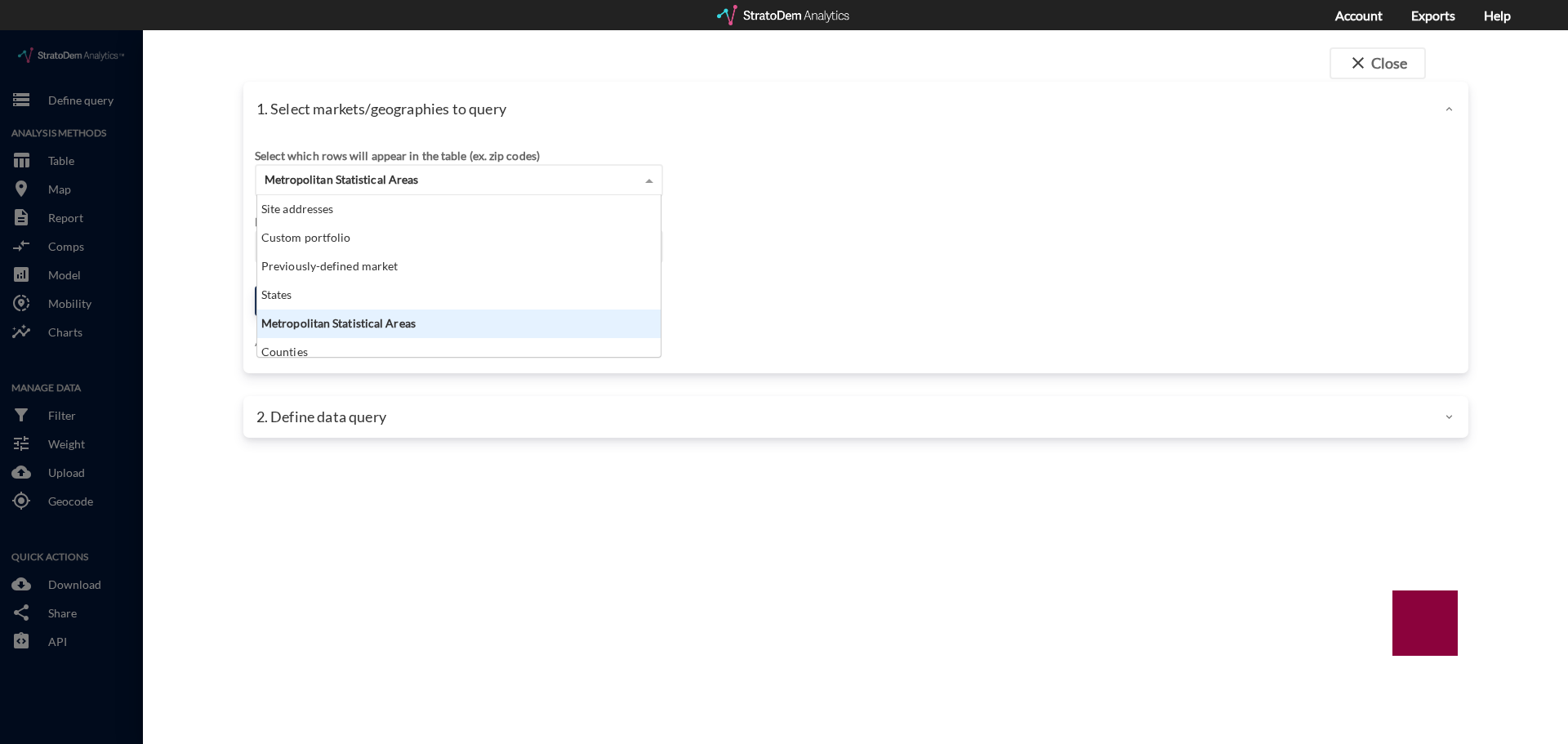
click div "Metropolitan Statistical Areas"
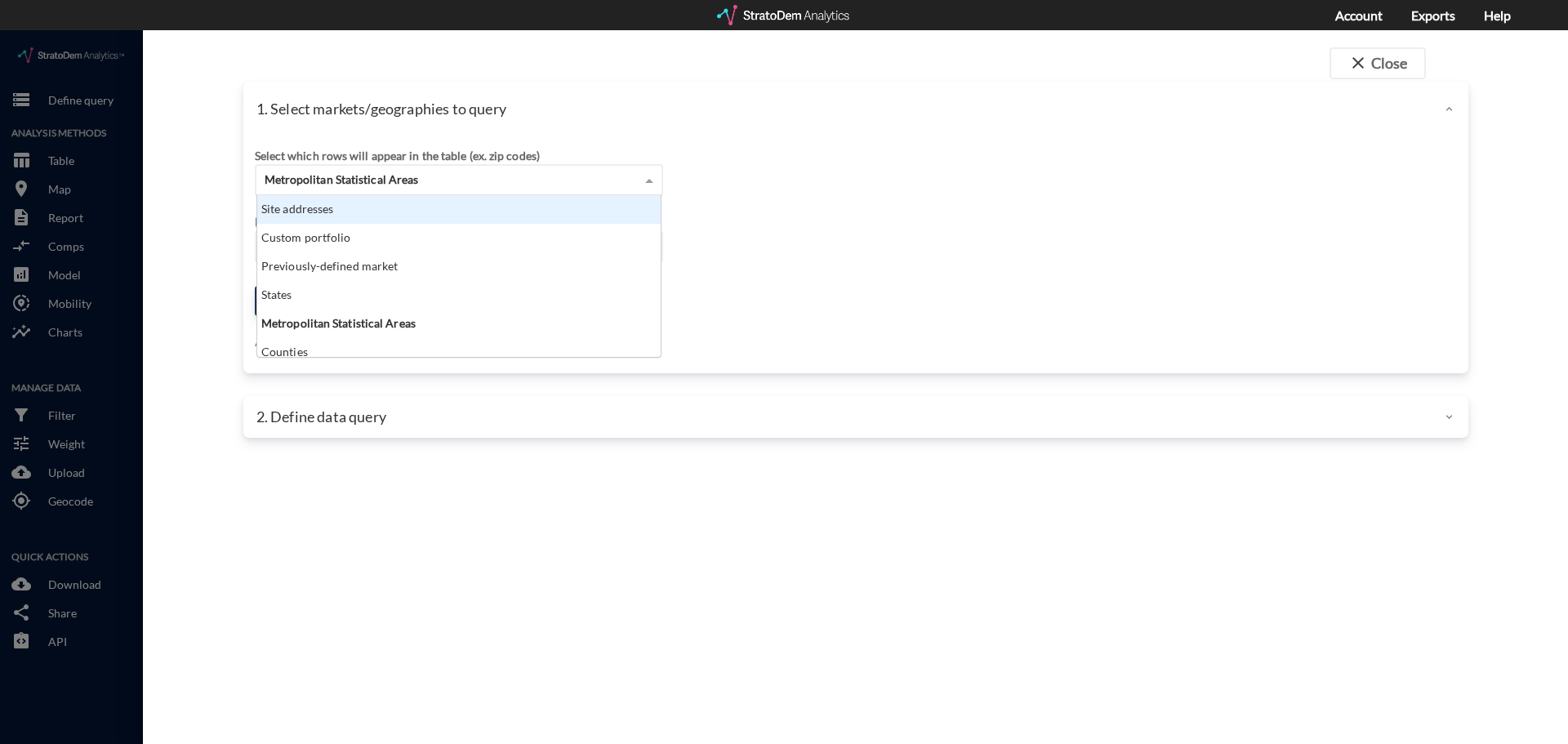
click div "Site addresses"
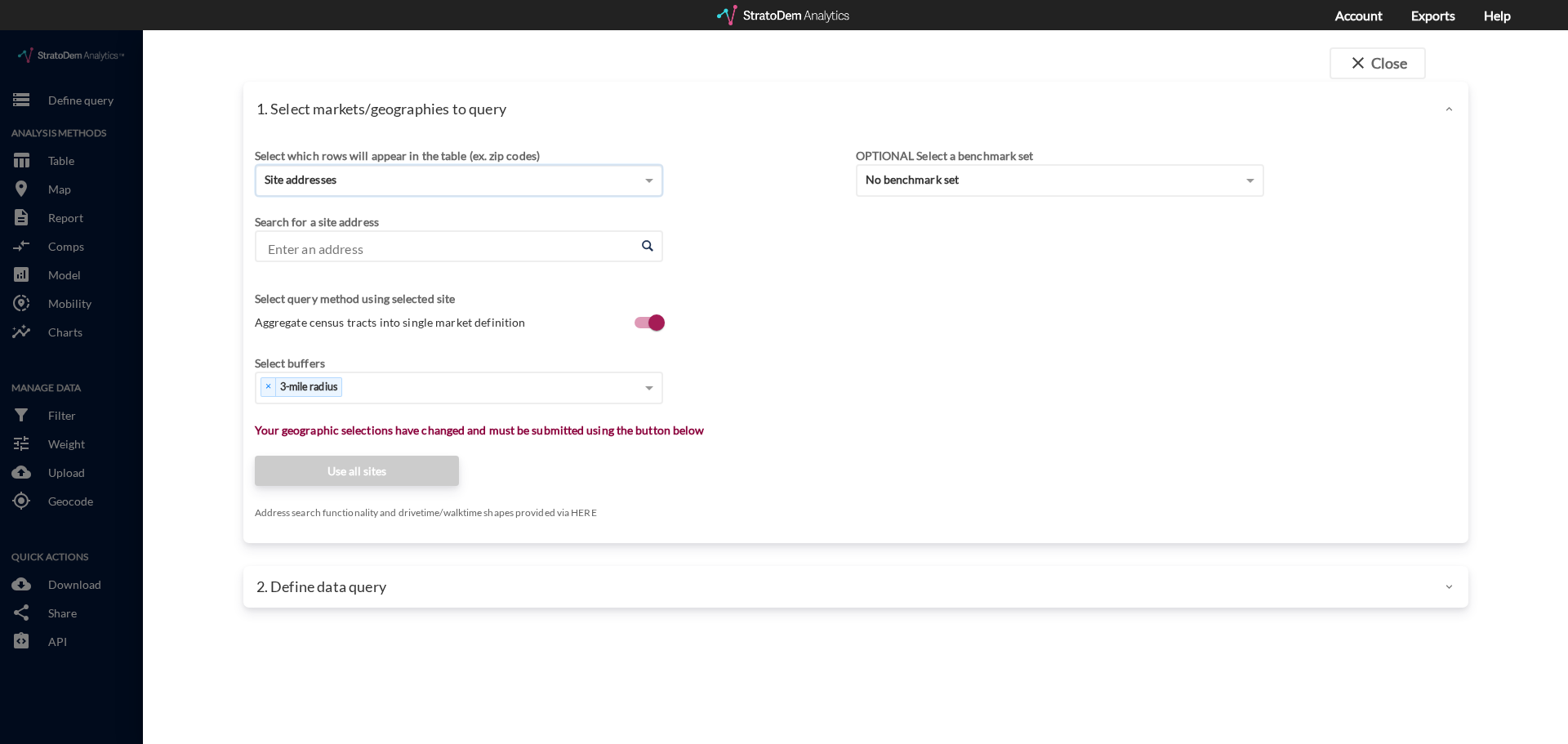
click input "Enter an address"
paste input "[STREET_ADDRESS]"
click li "[STREET_ADDRESS][US_STATE]"
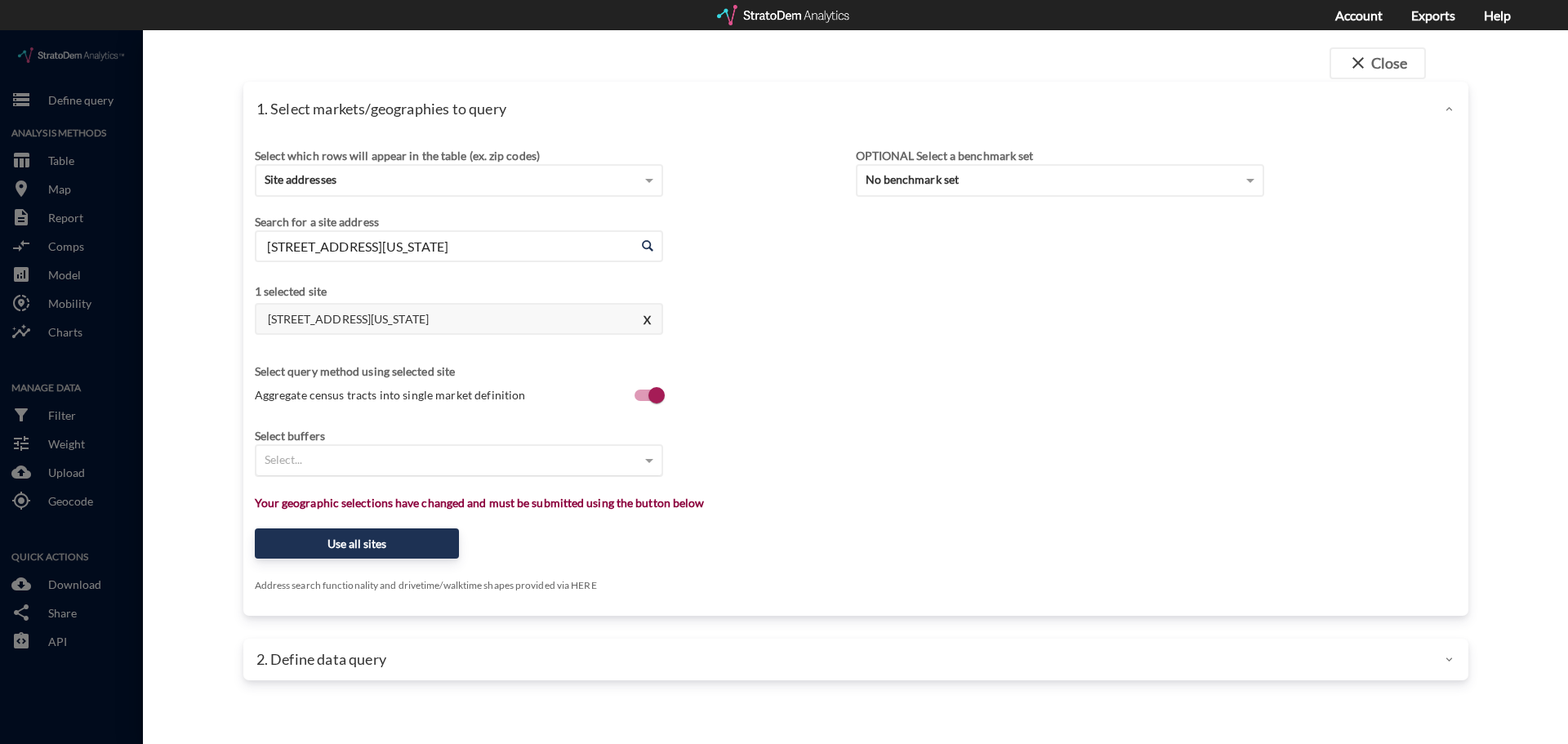
type input "[STREET_ADDRESS][US_STATE]"
click div "Select..."
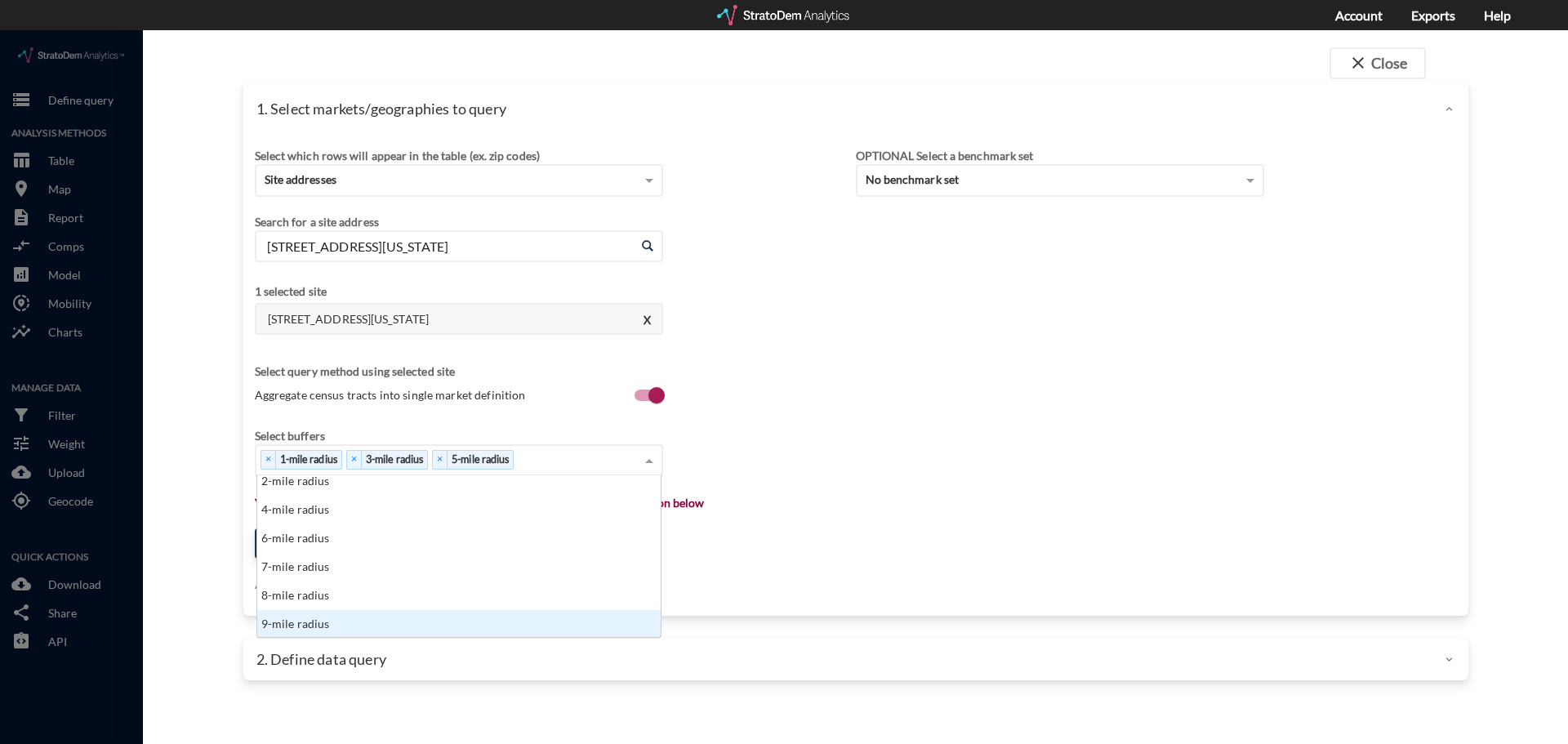
scroll to position [65, 0]
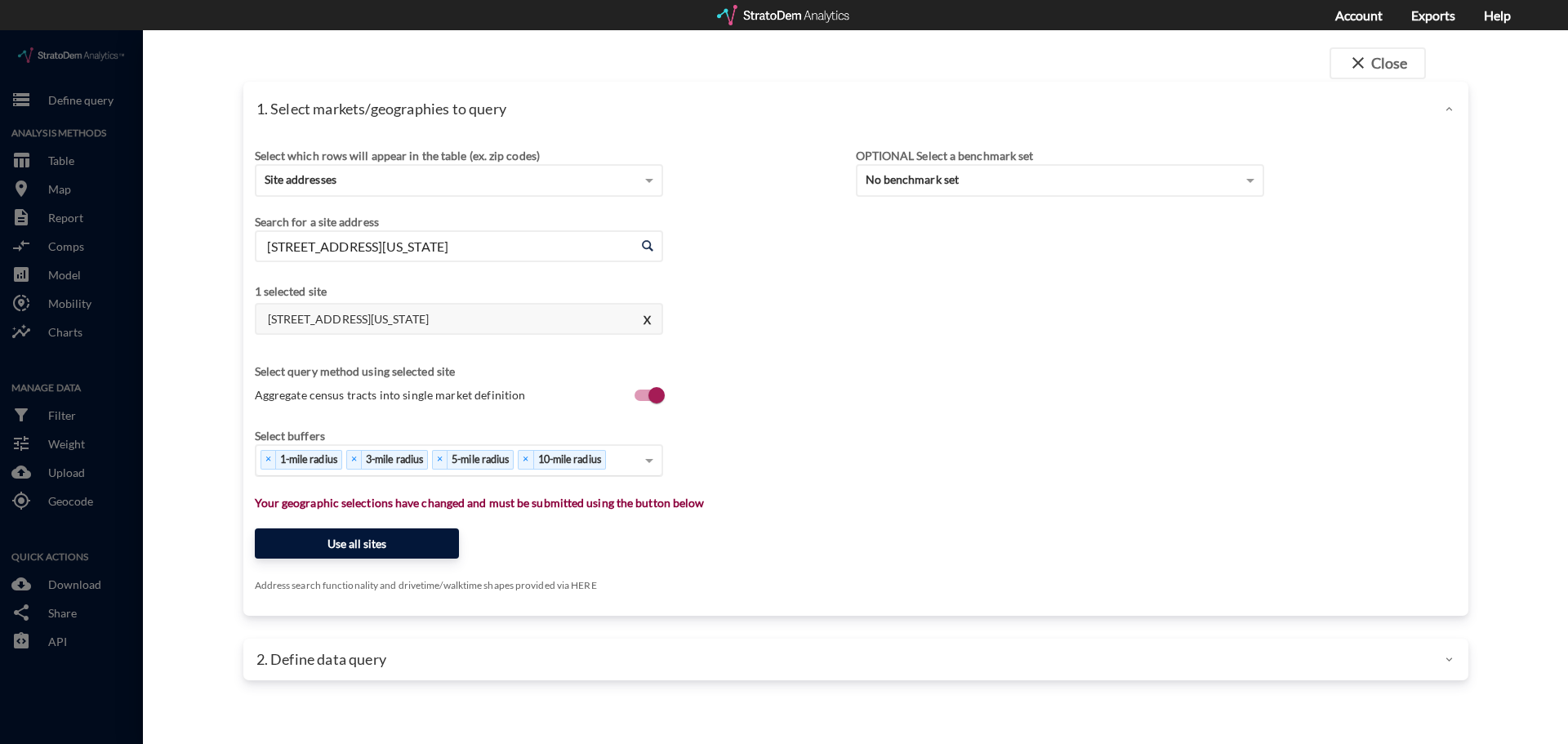
click button "Use all sites"
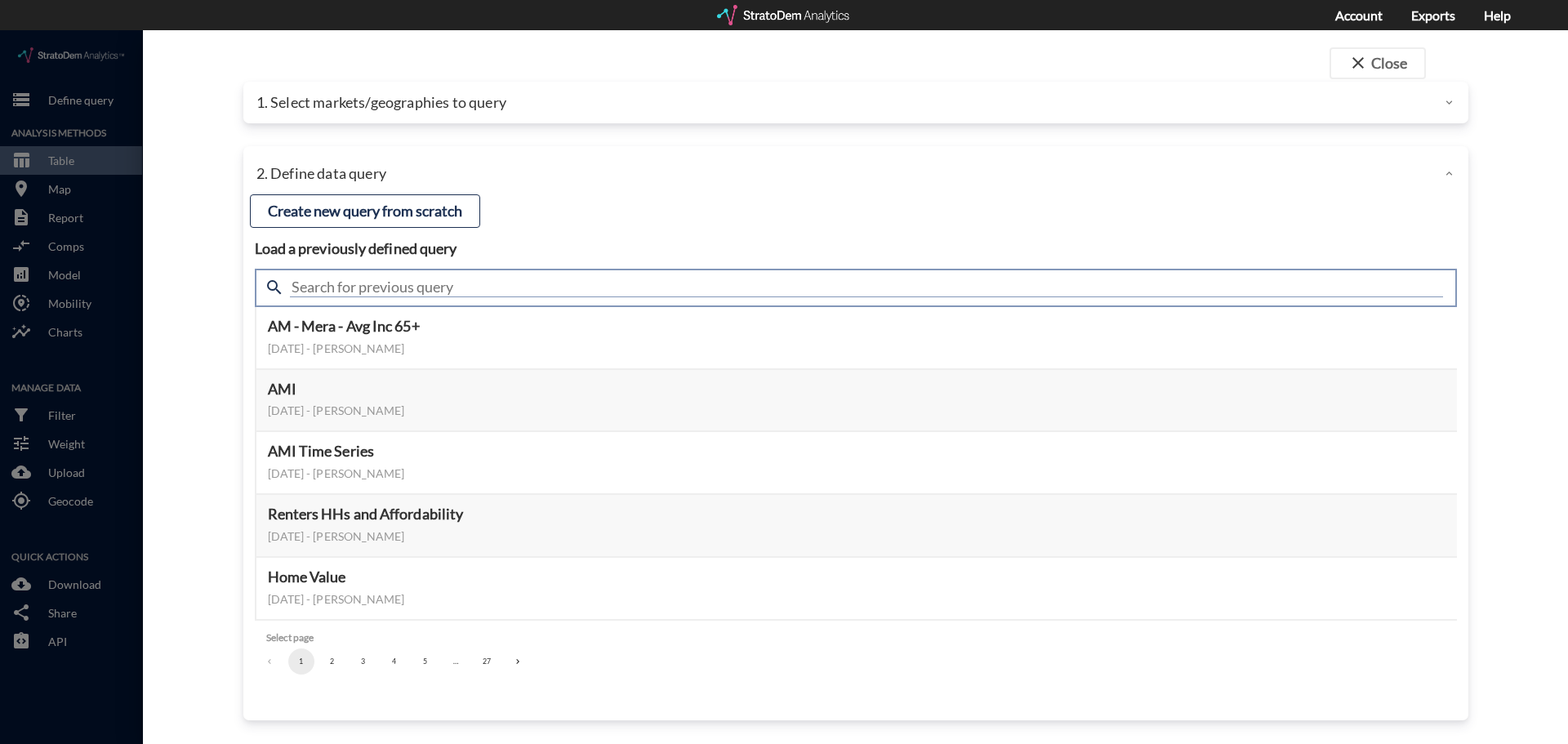
click input "text"
type input "housing demand"
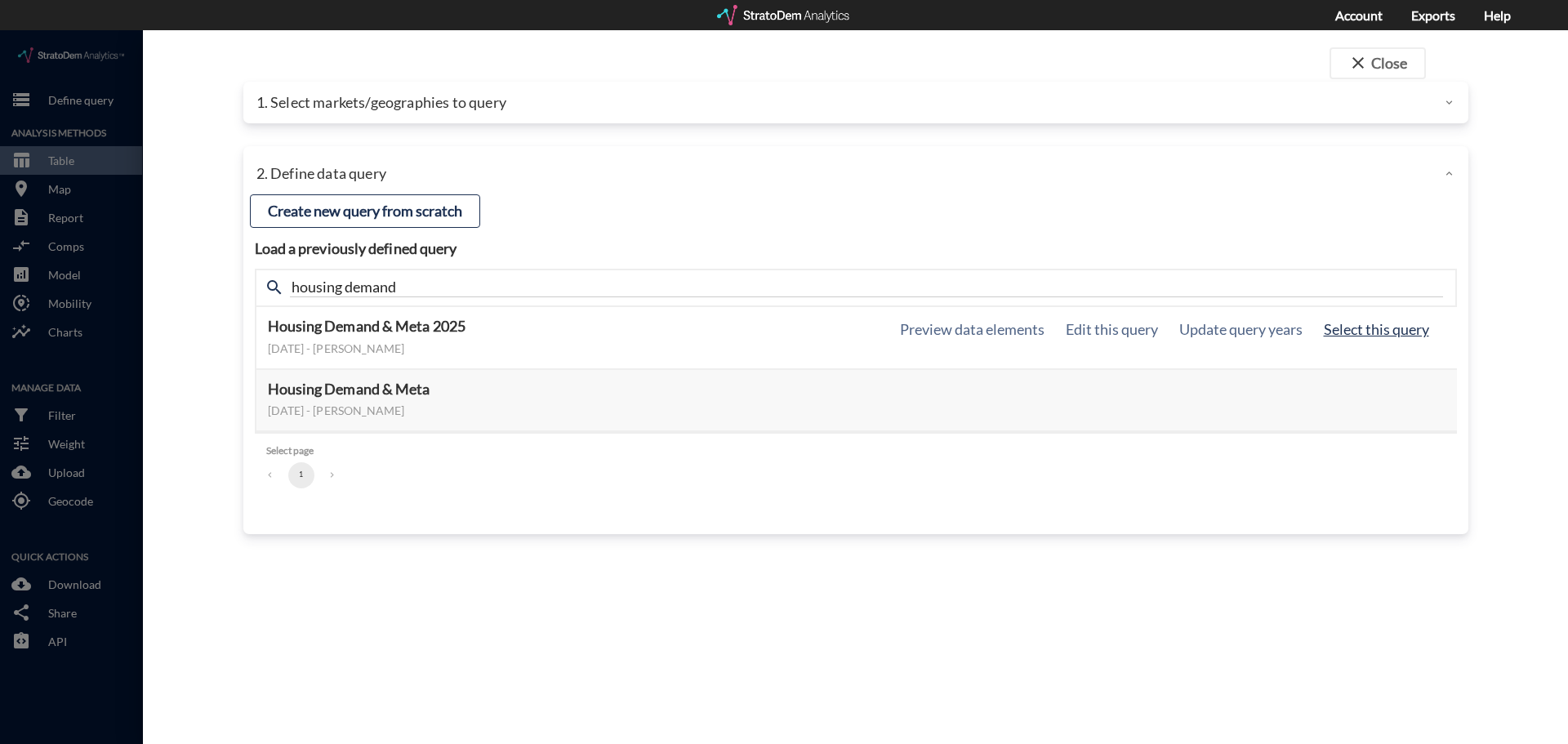
click button "Select this query"
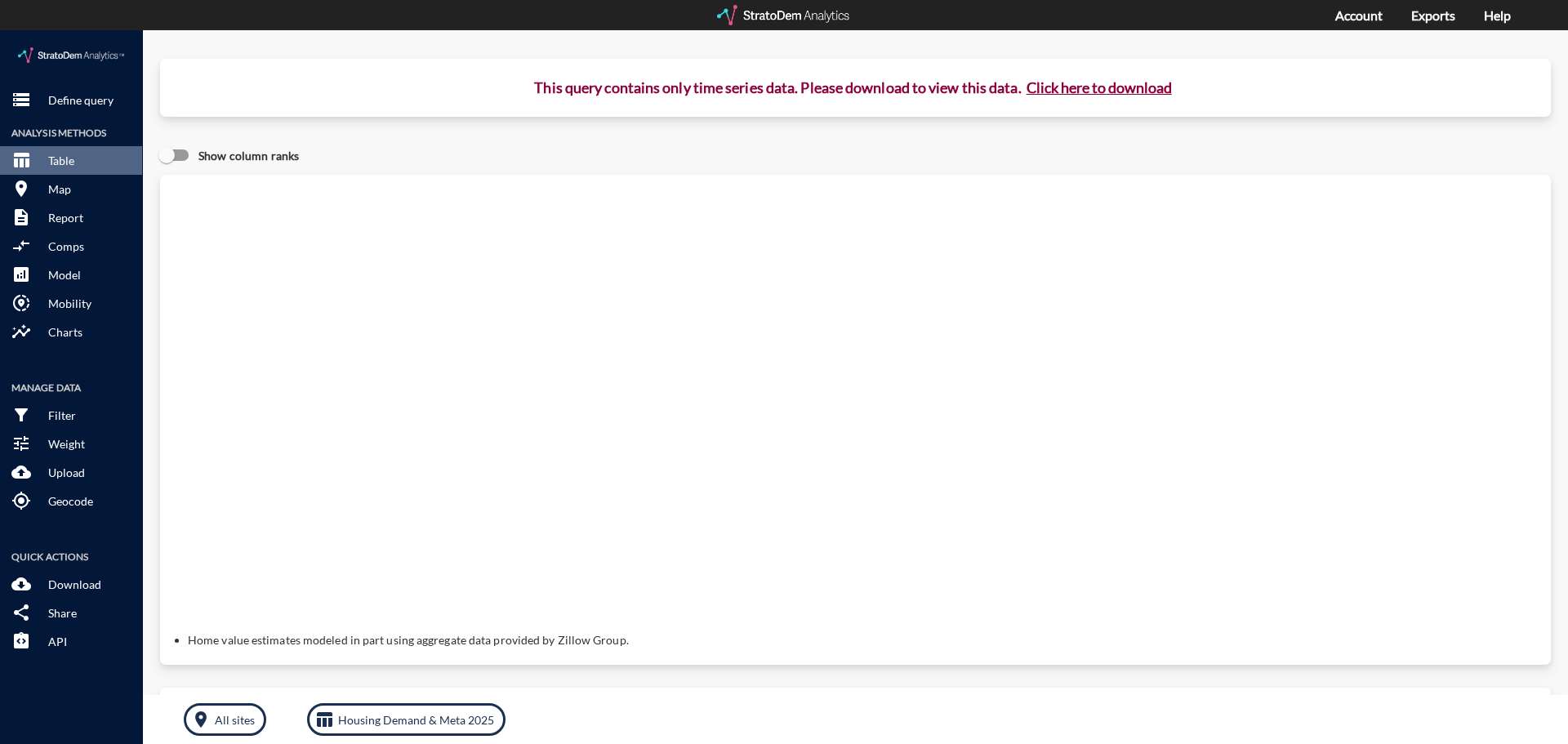
click button "Click here to download"
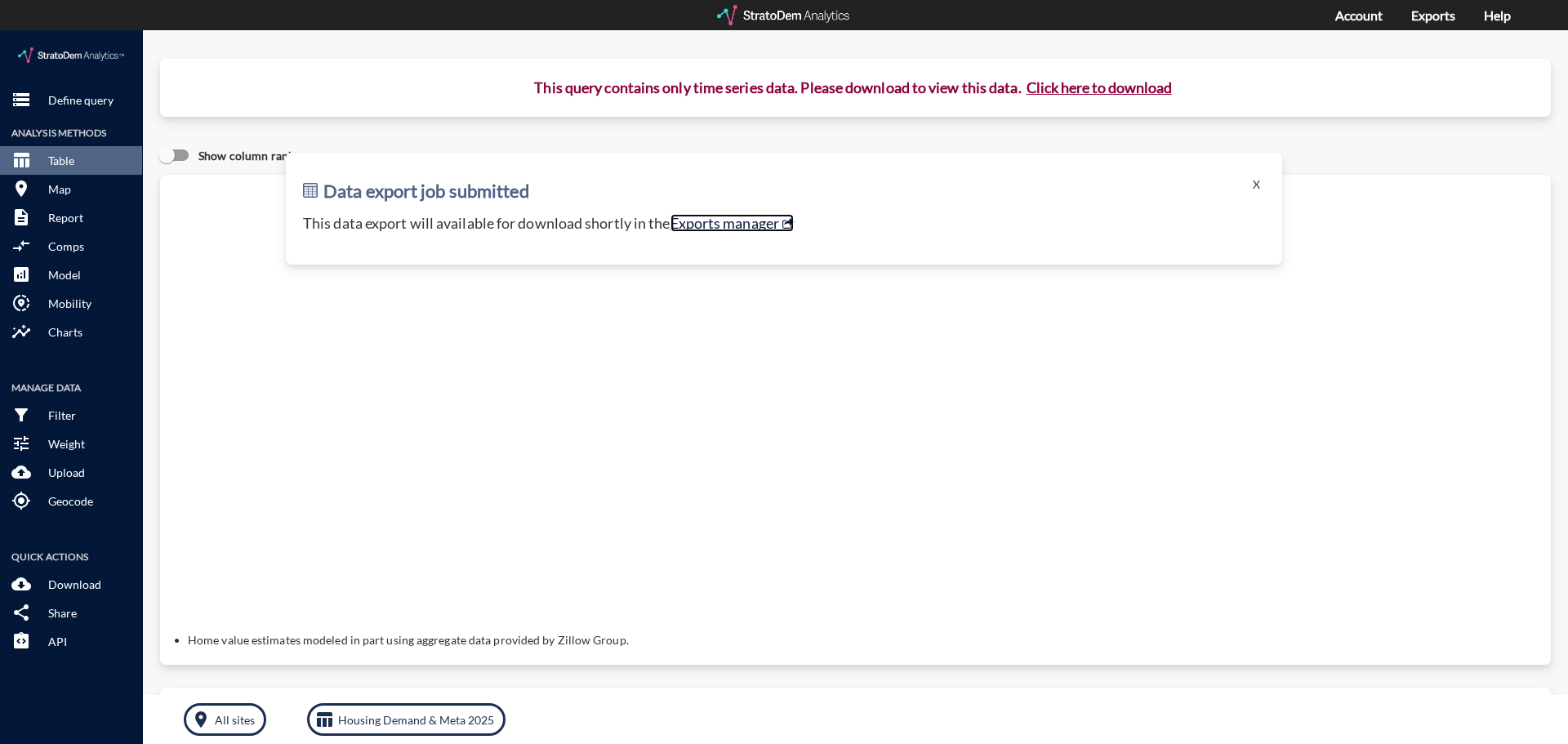
click link "Exports manager"
click p "Define query"
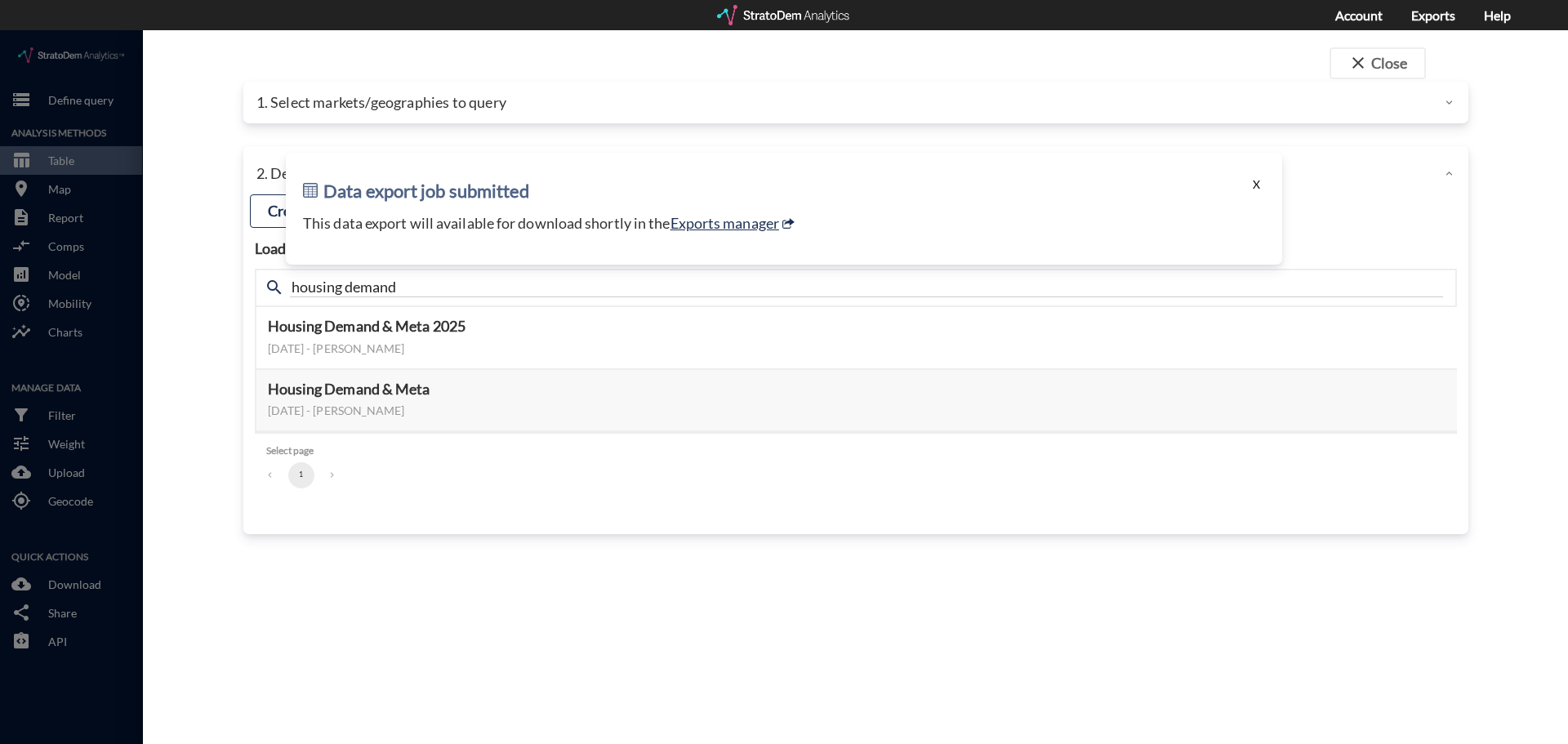
click button "X"
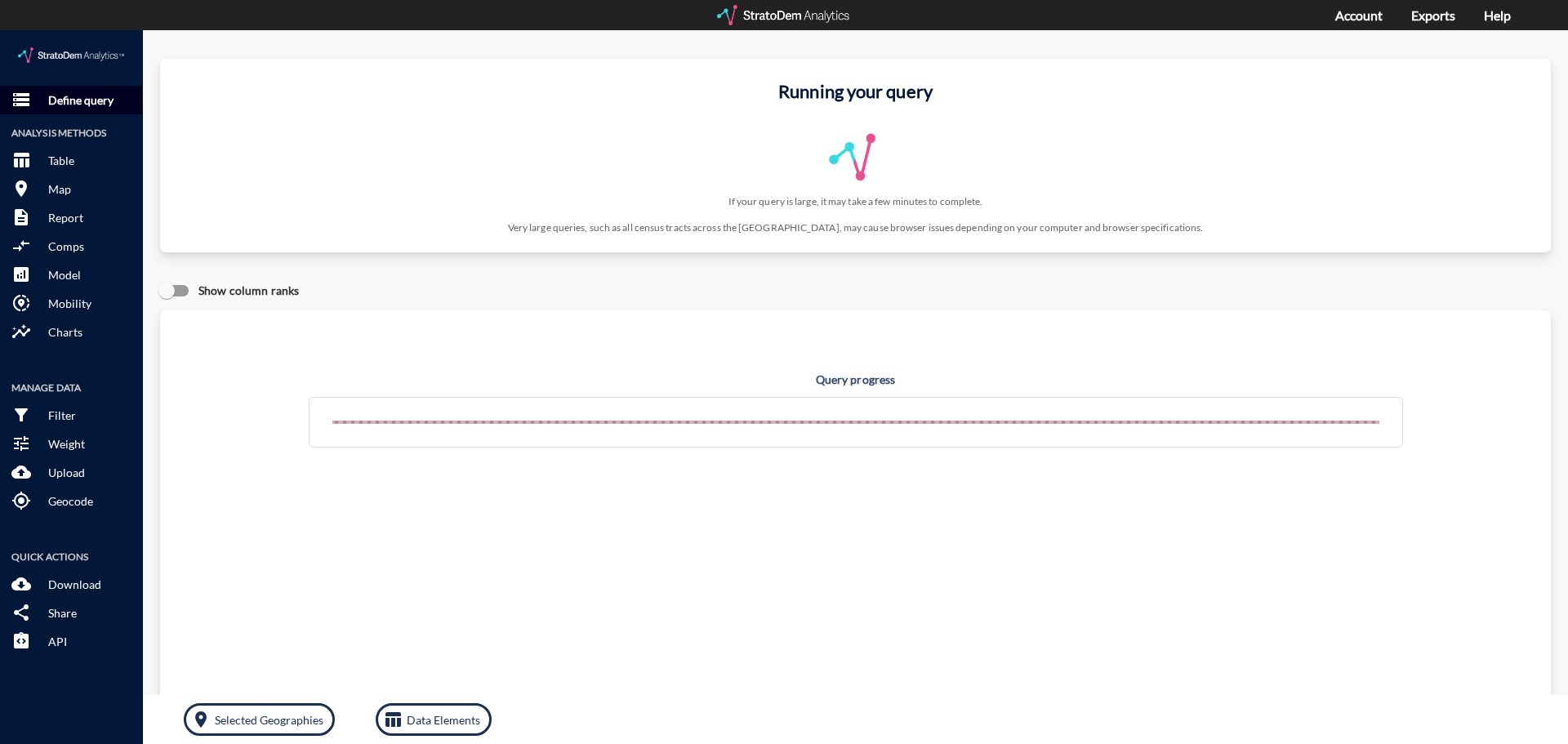
click p "Define query"
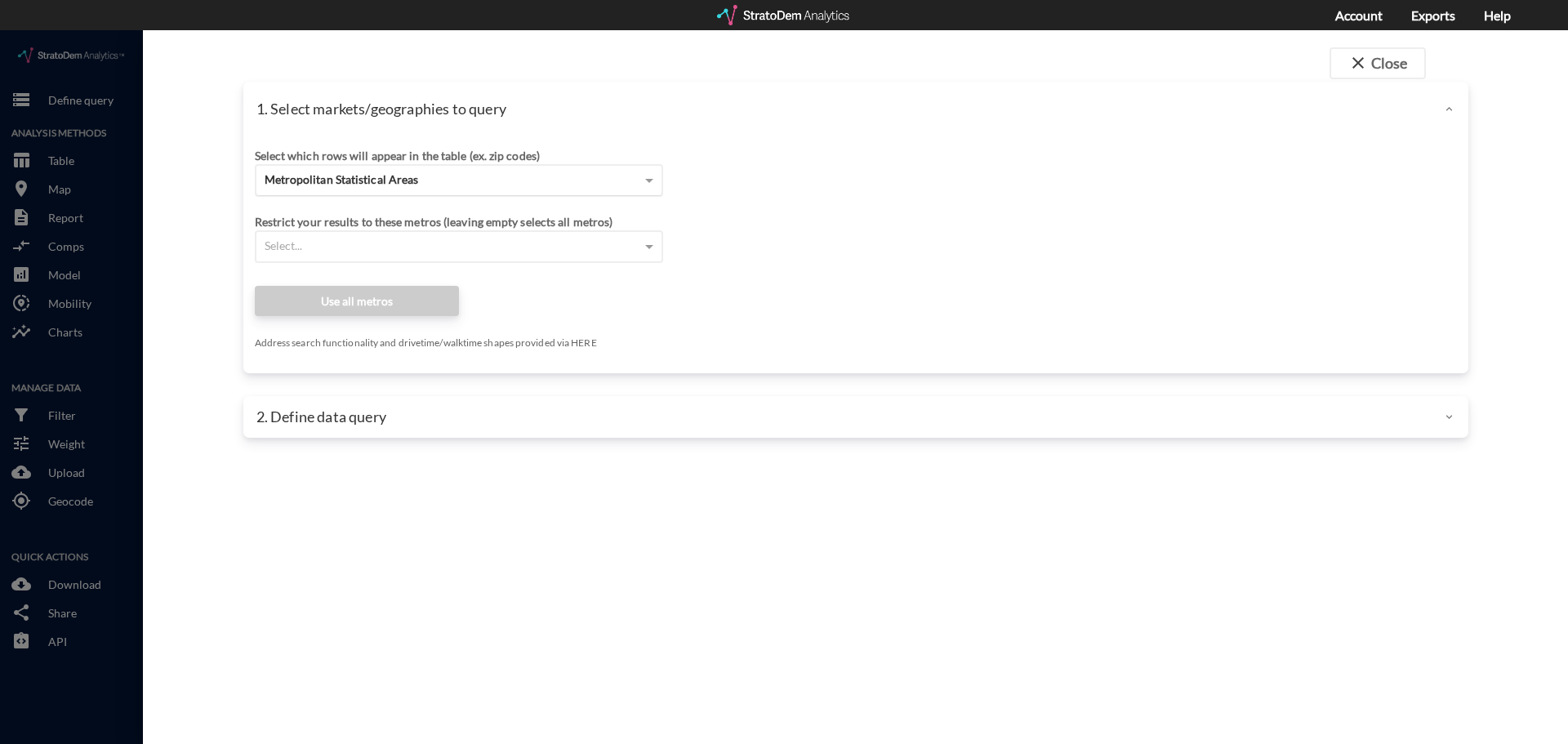
click span "Metropolitan Statistical Areas"
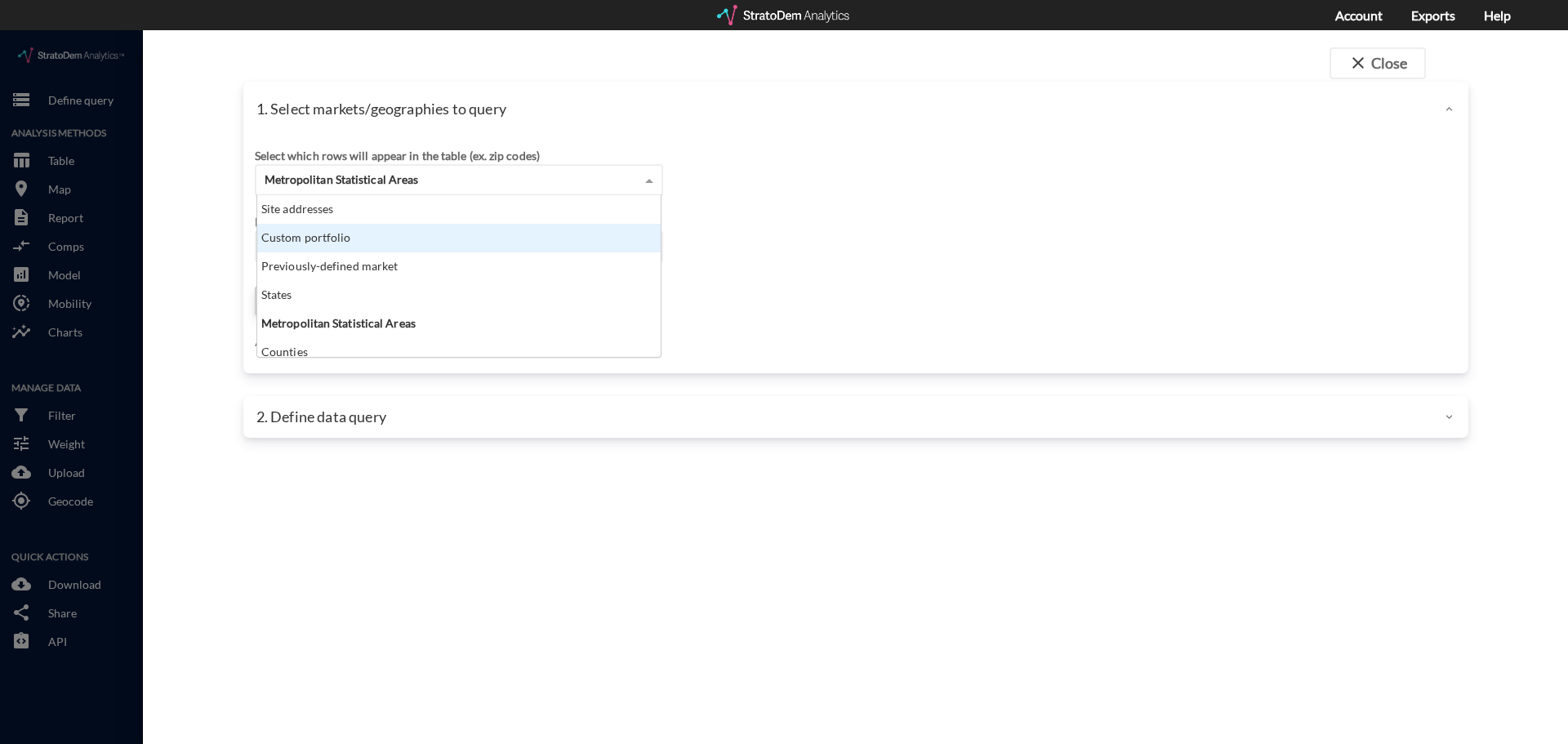
scroll to position [150, 393]
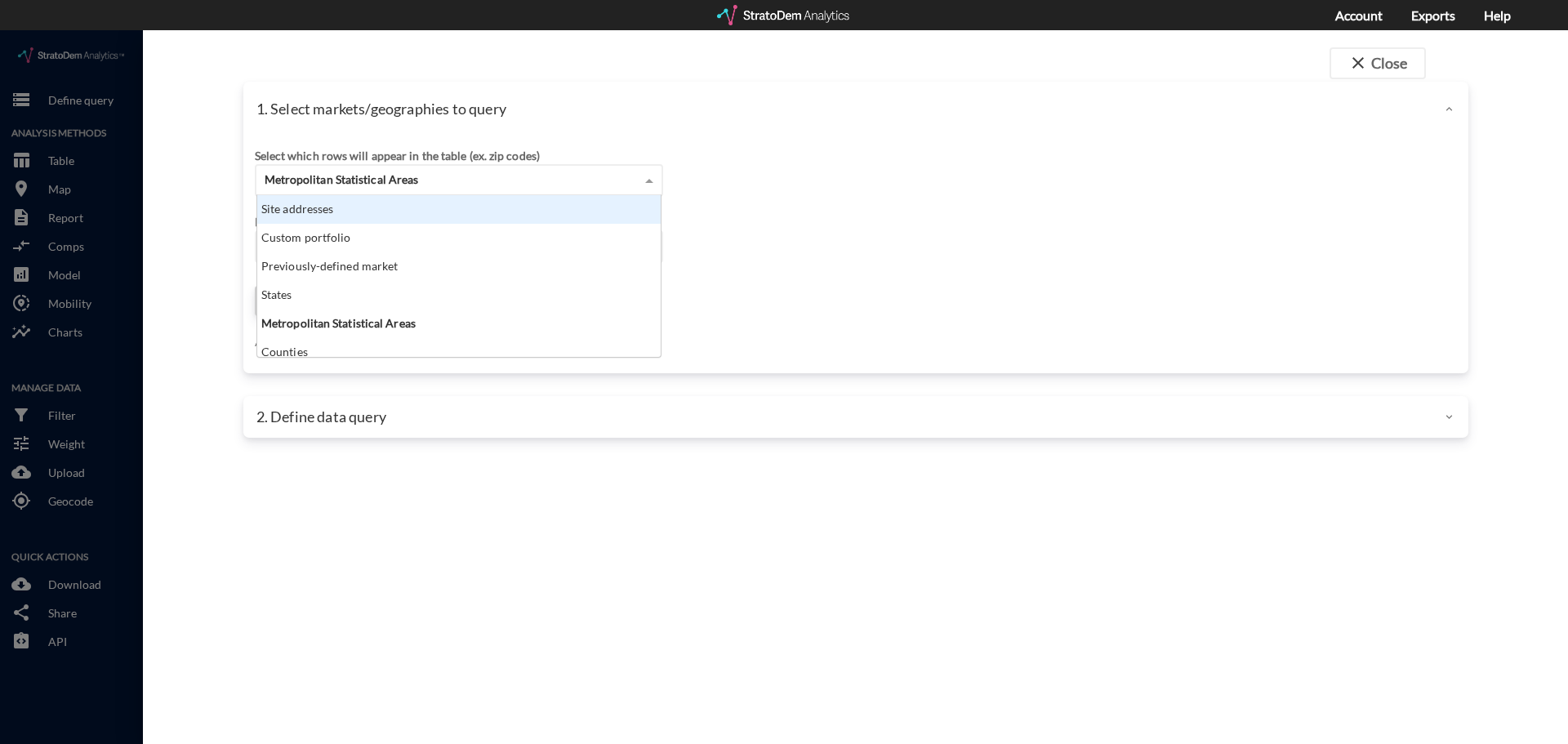
click div "Site addresses"
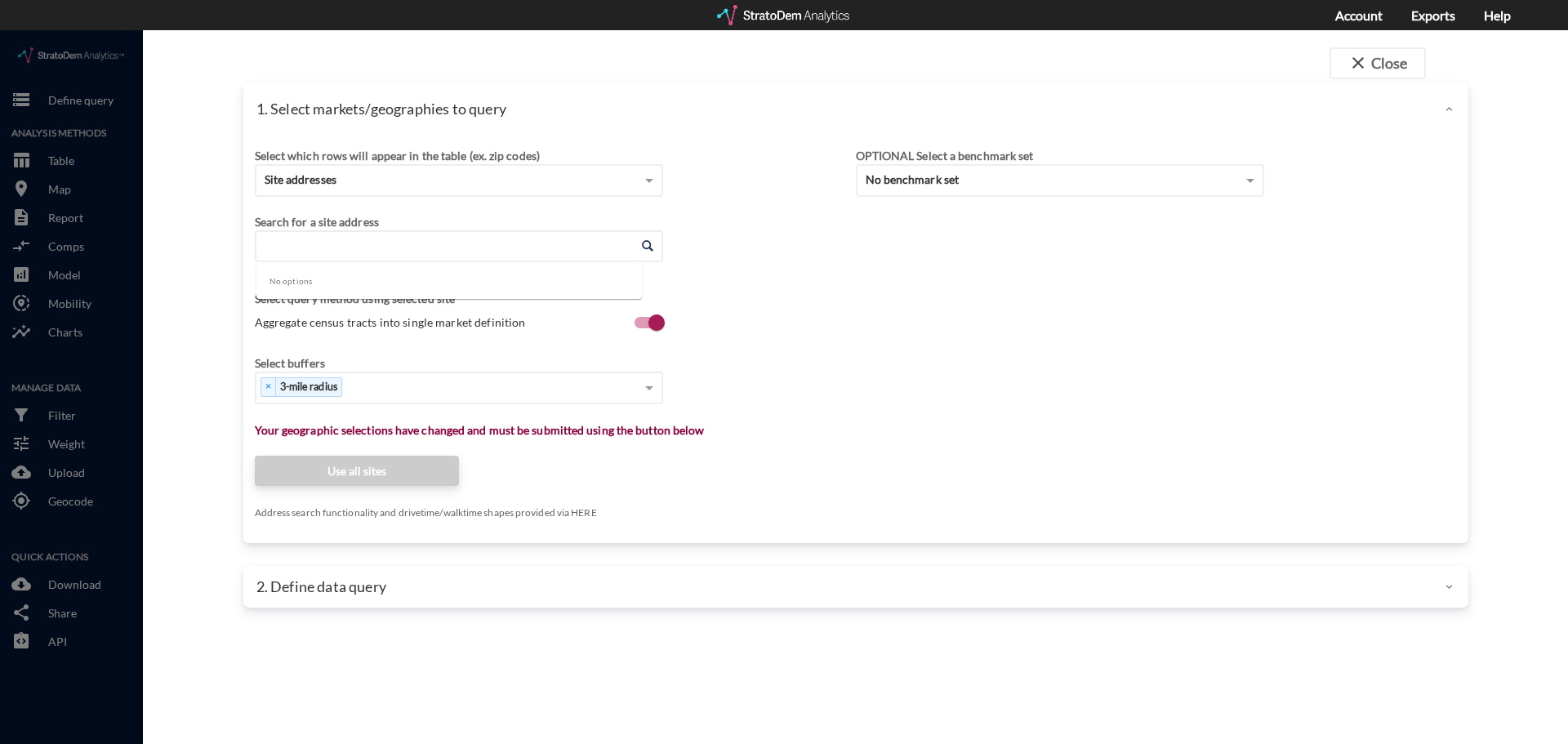
click input "Enter an address"
paste input "[STREET_ADDRESS]"
click li "[STREET_ADDRESS][US_STATE]"
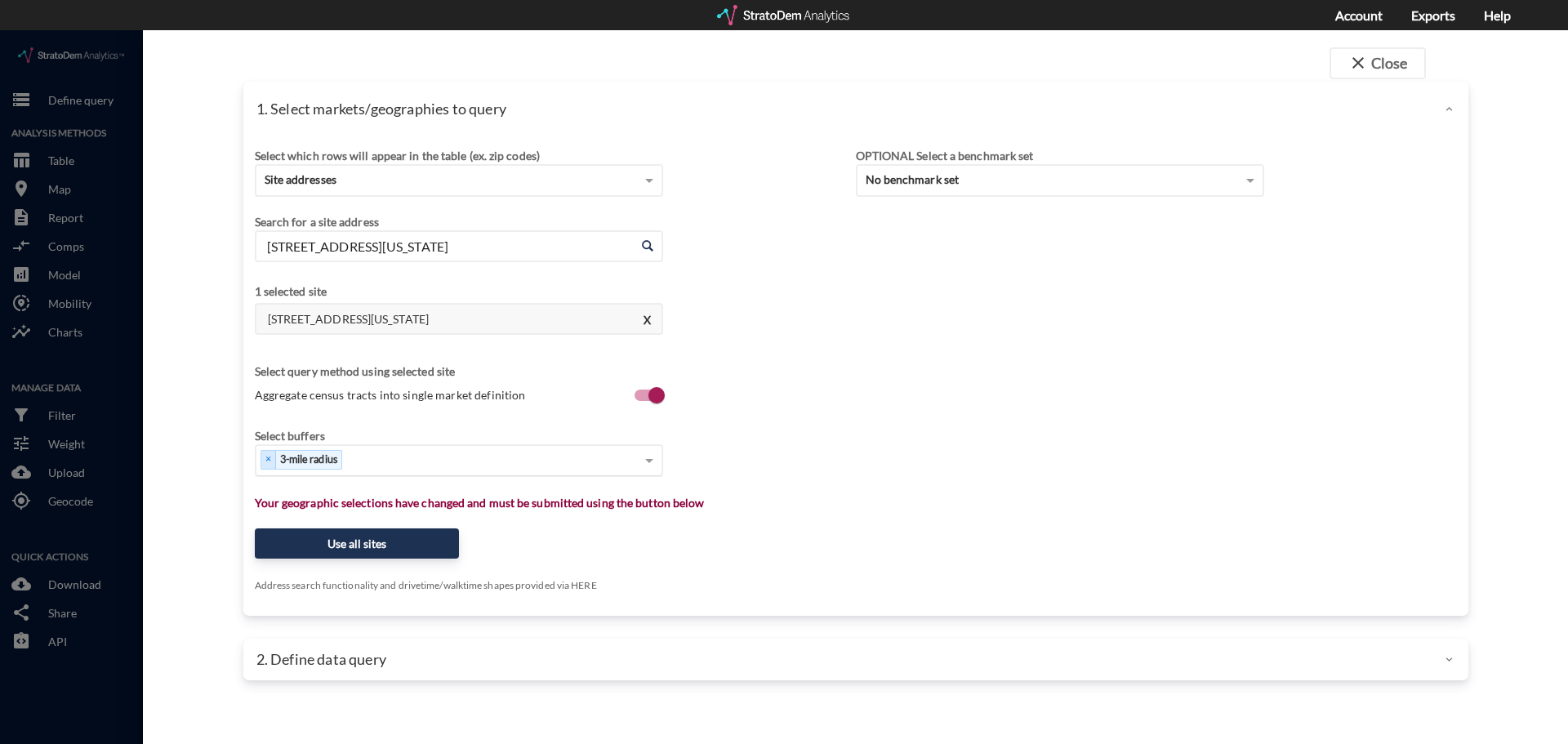
type input "[STREET_ADDRESS][US_STATE]"
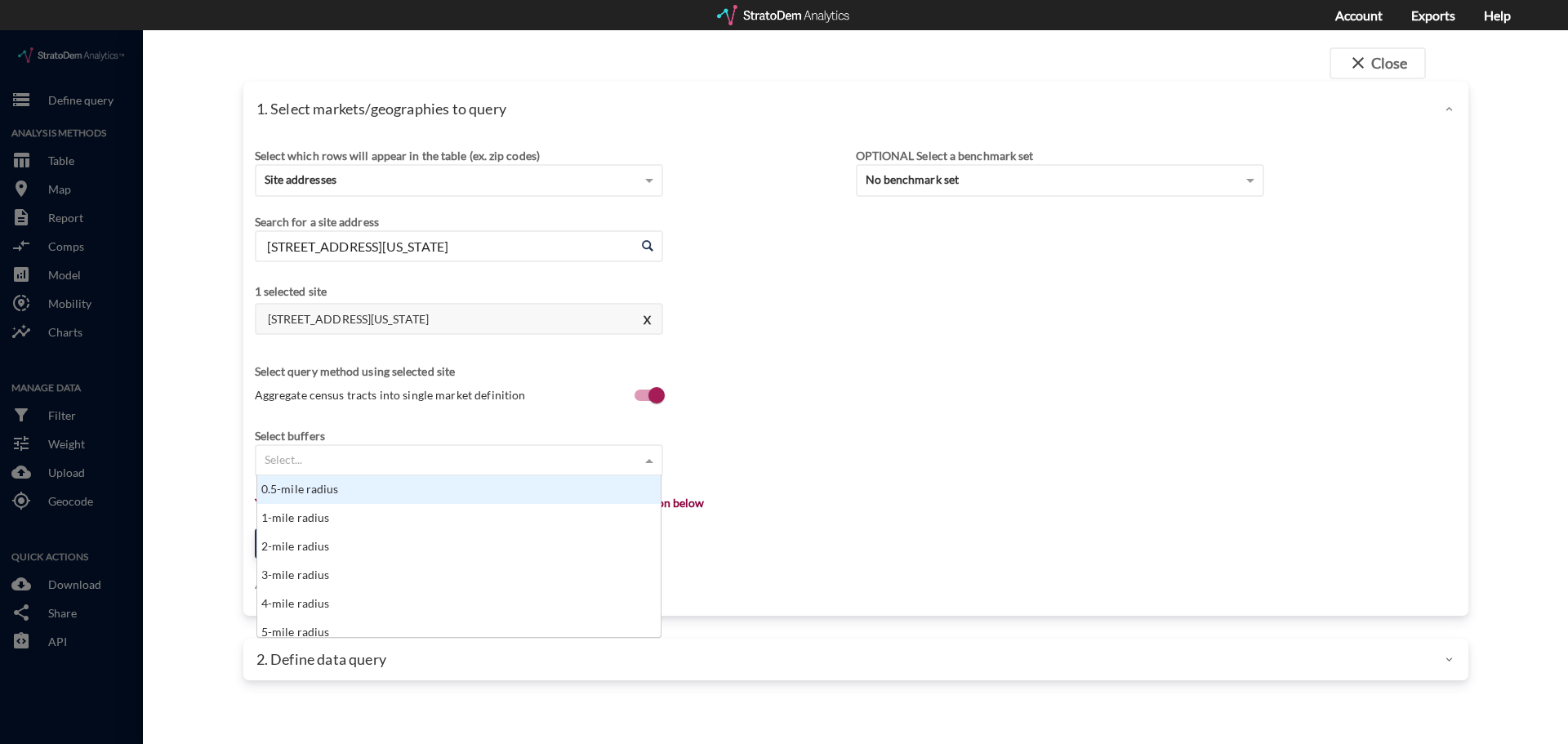
click div "Select..."
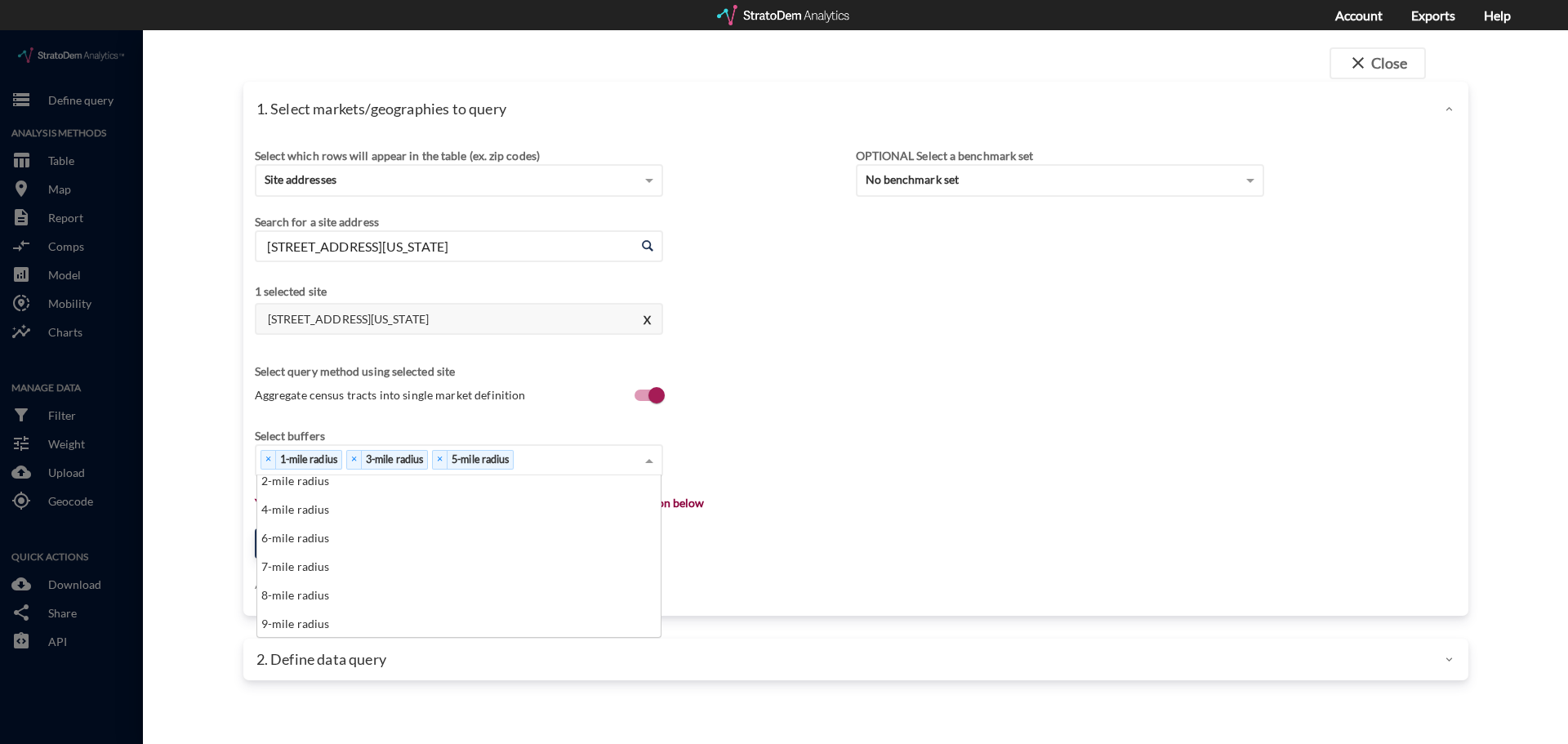
scroll to position [65, 0]
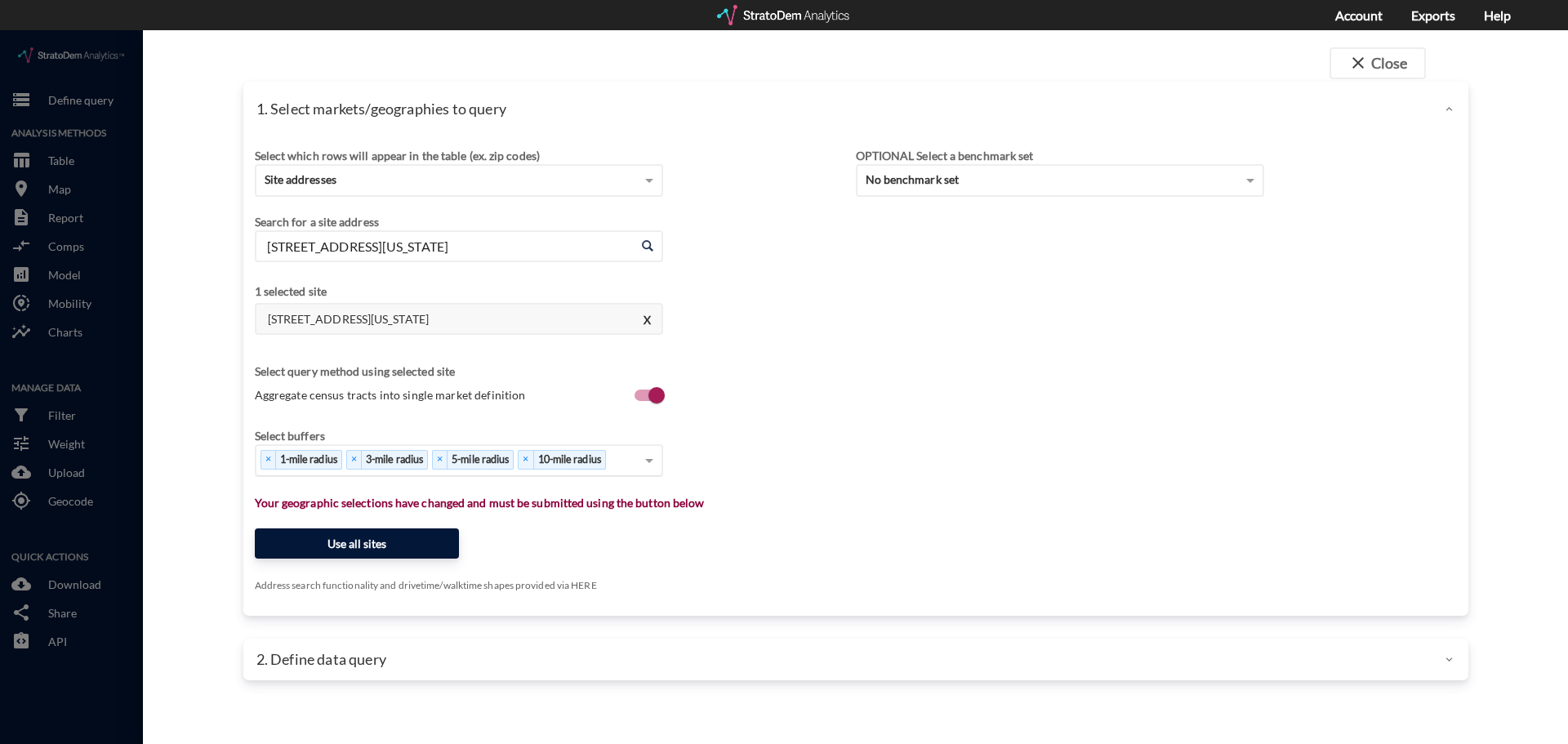
click button "Use all sites"
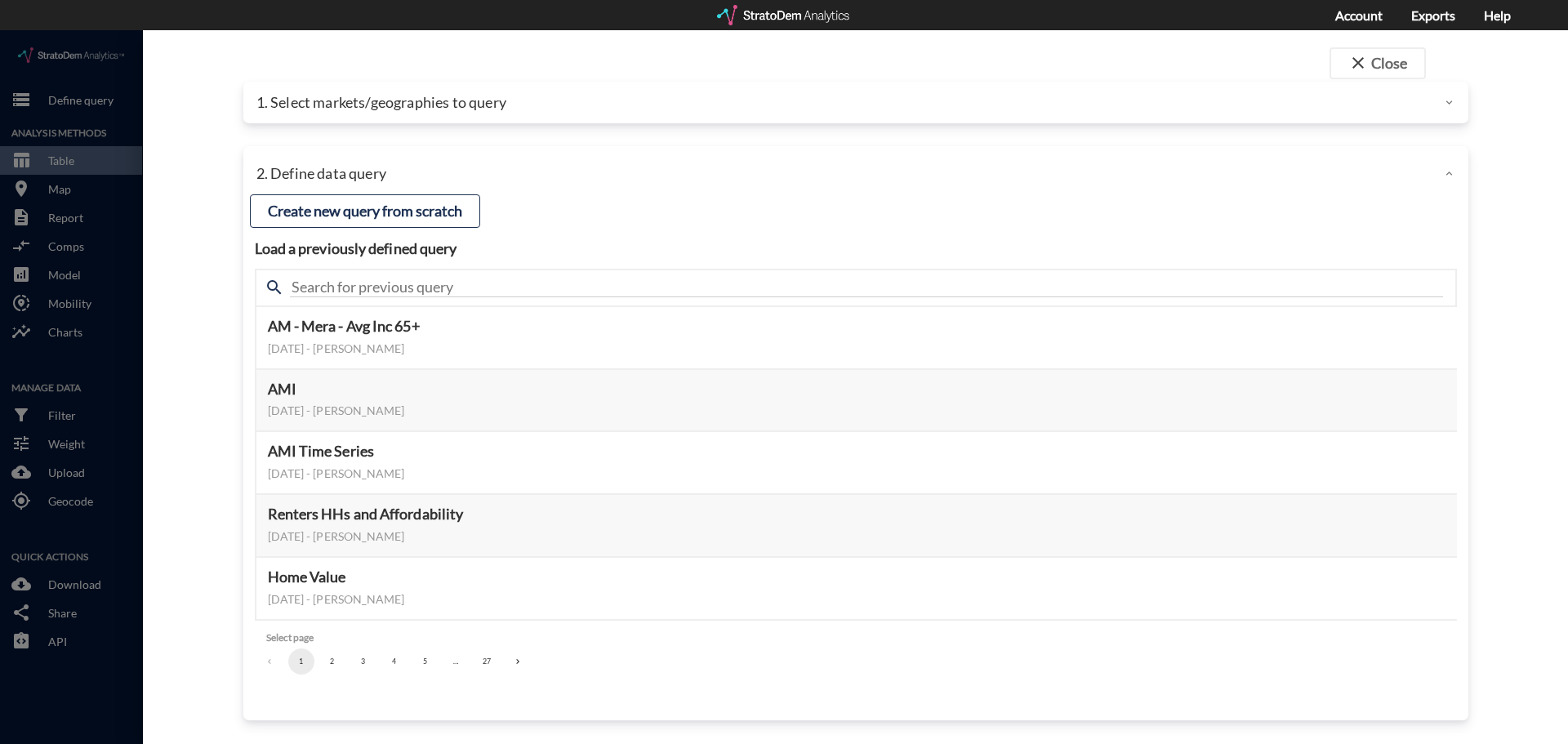
click p "1. Select markets/geographies to query"
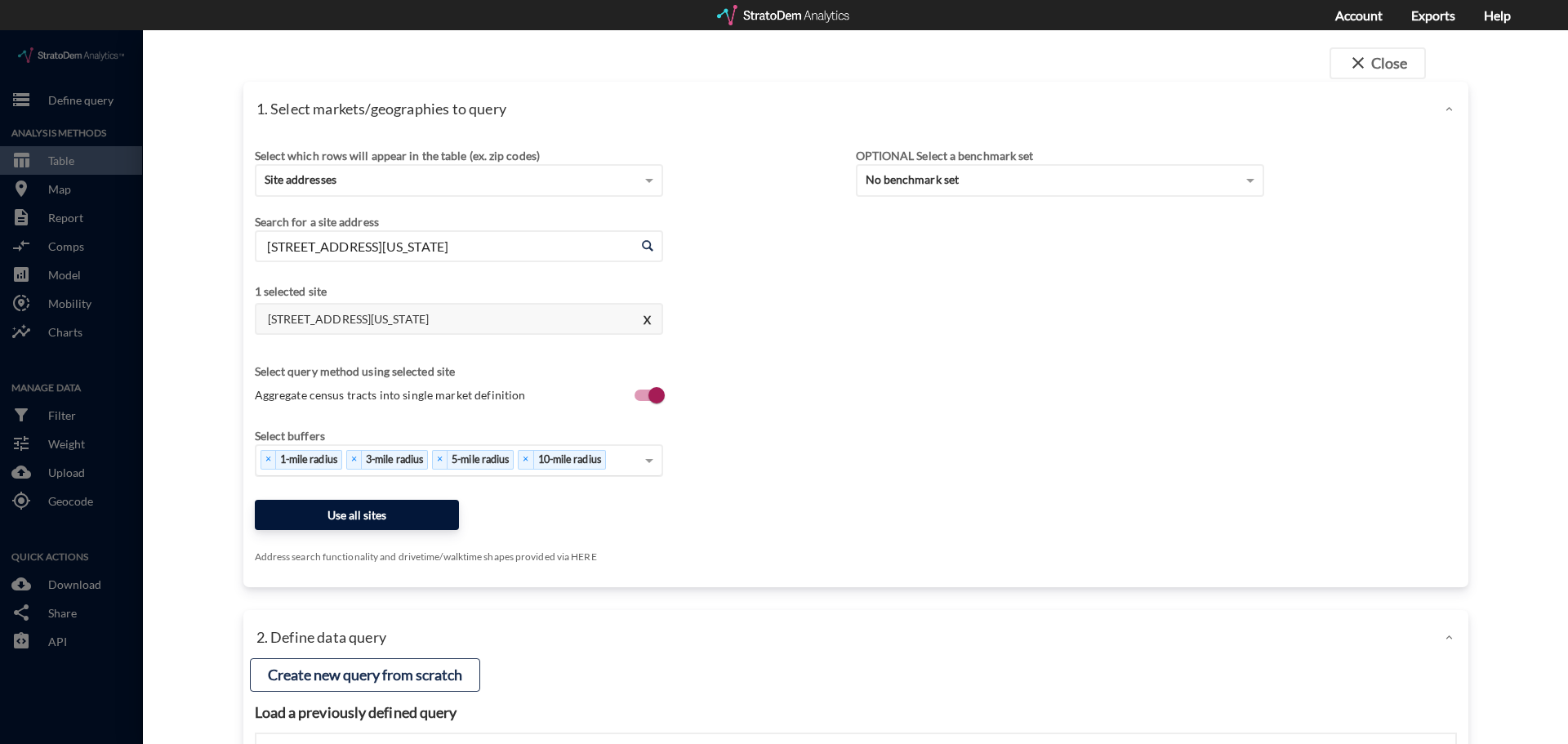
click button "Use all sites"
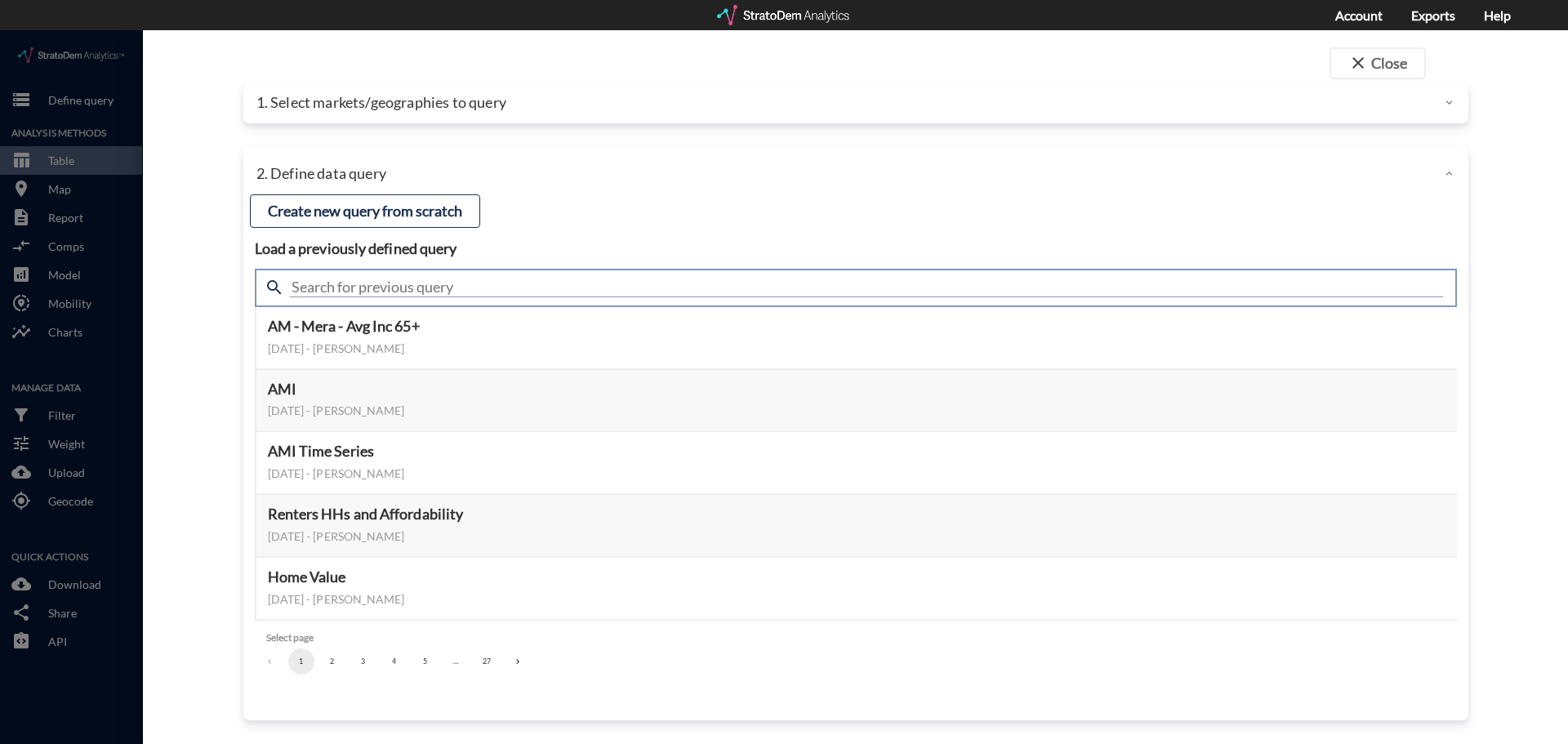
click input "text"
type input "housing demand"
click input "housing demand"
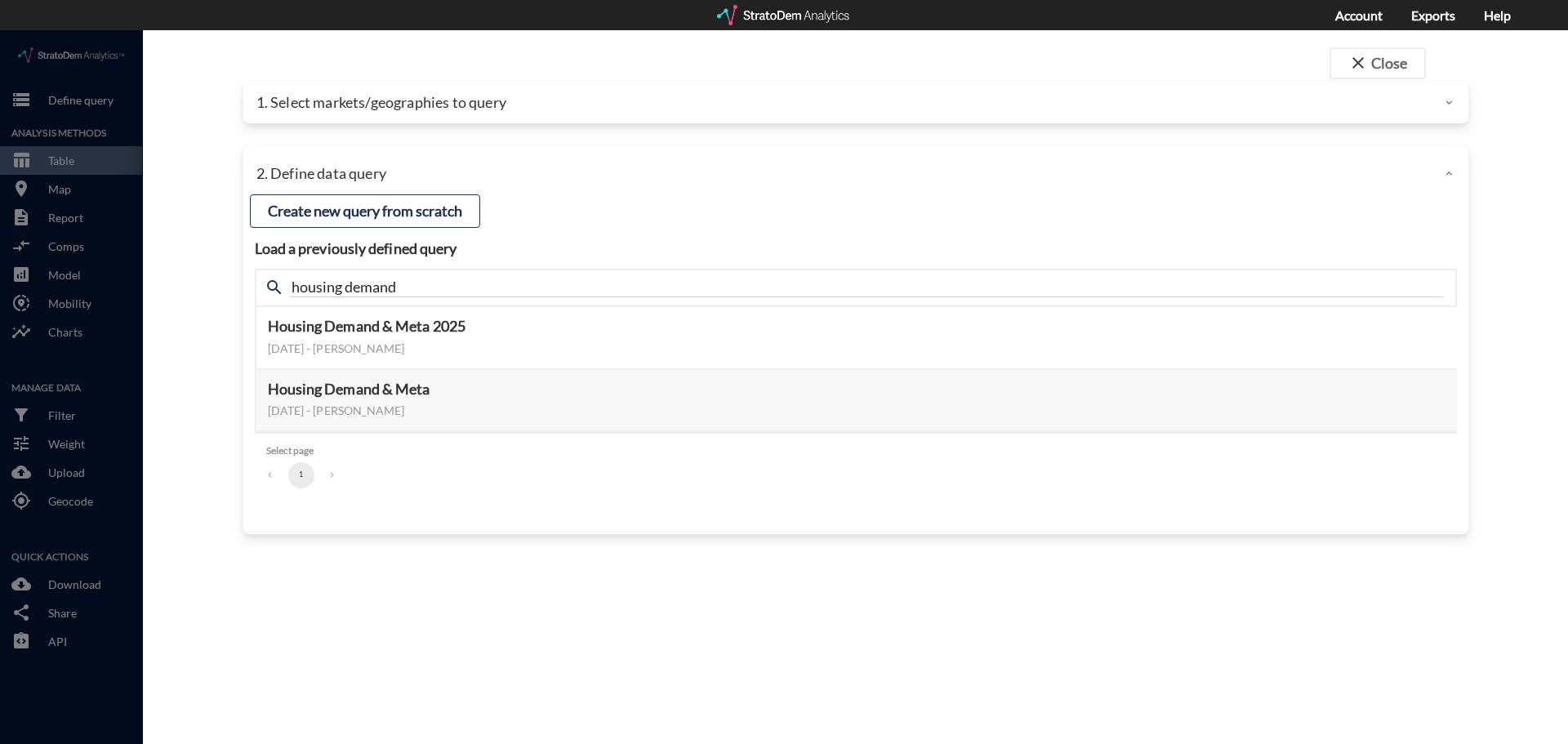
click ul "1"
click button "Select this query"
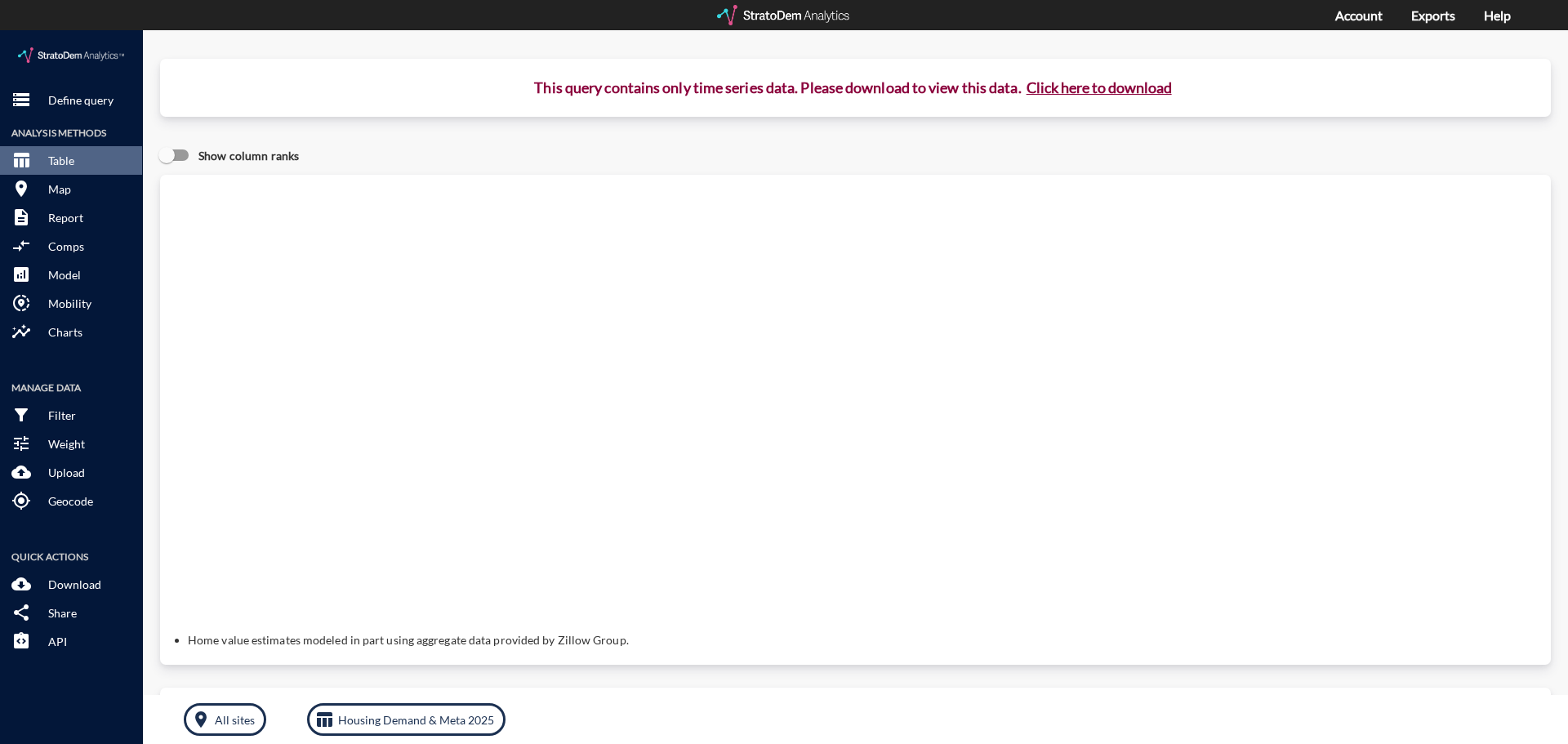
click button "Click here to download"
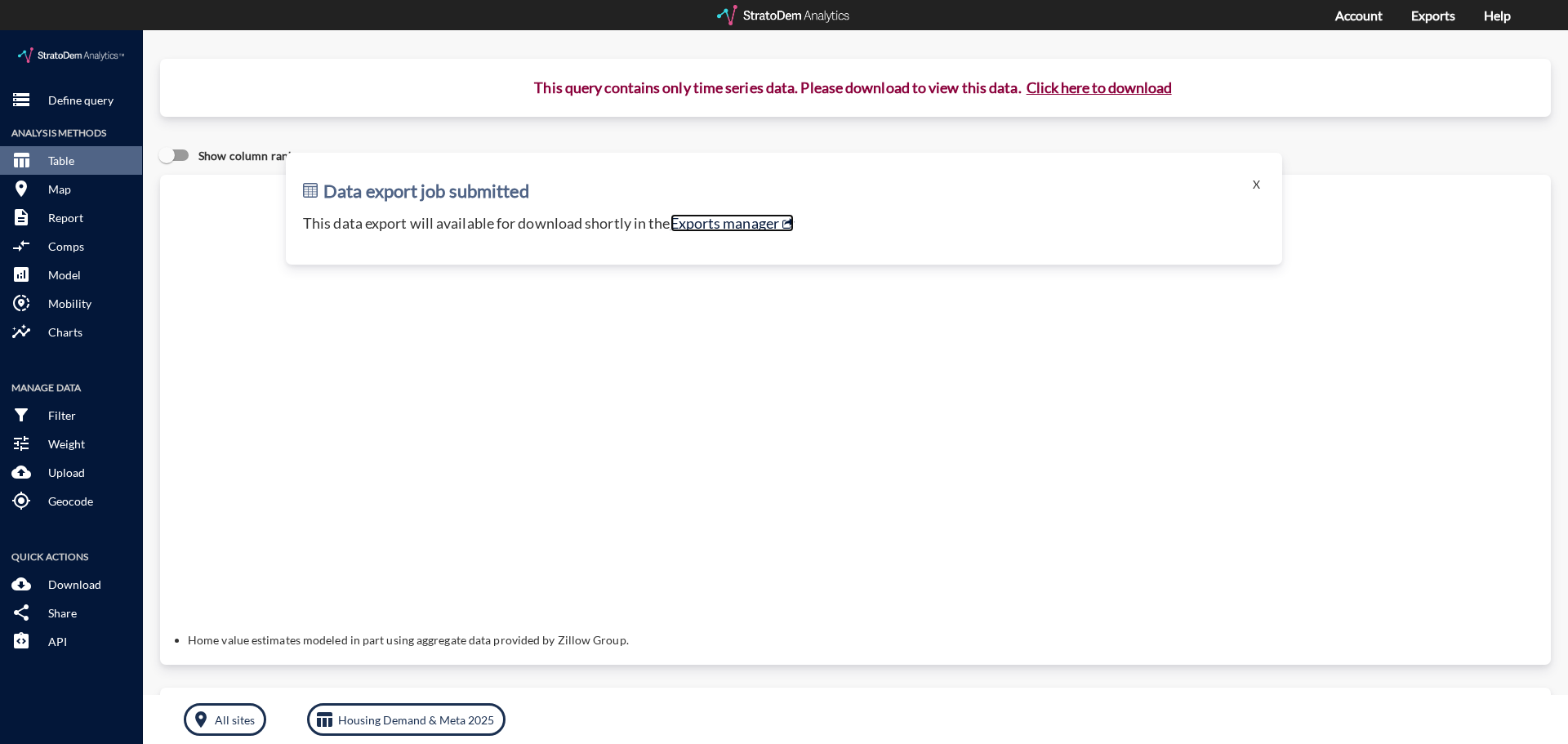
click link "Exports manager"
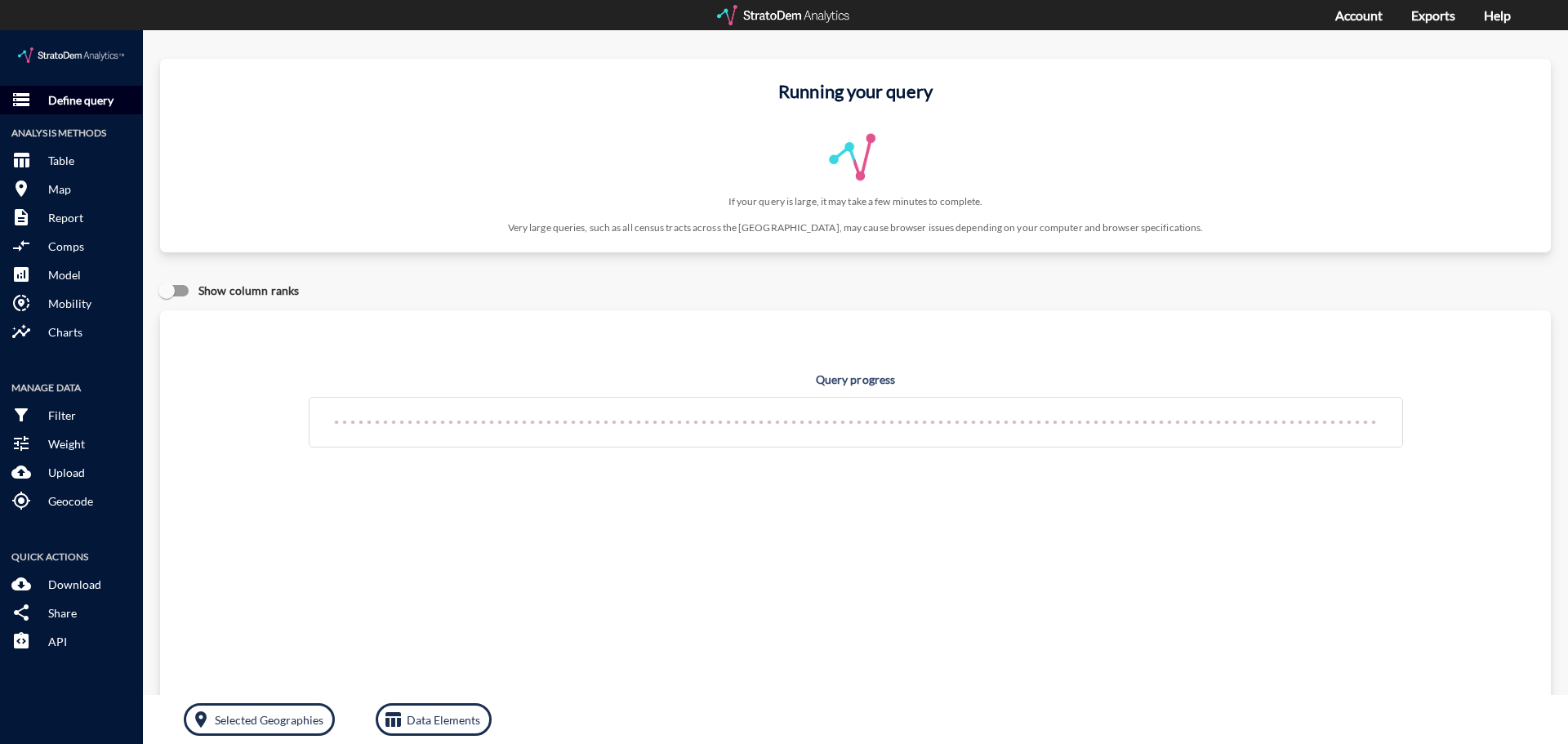
click p "Define query"
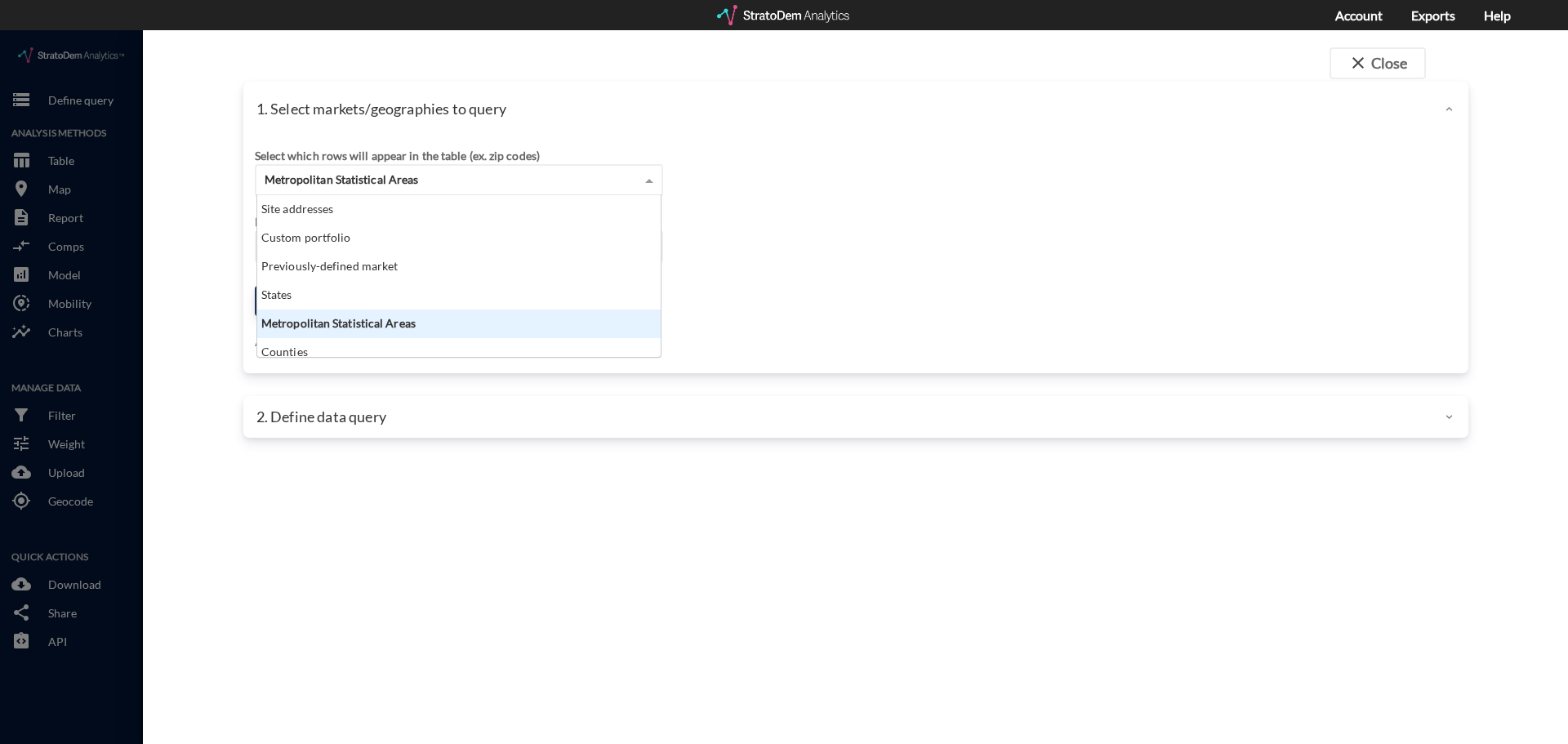
click span "Metropolitan Statistical Areas"
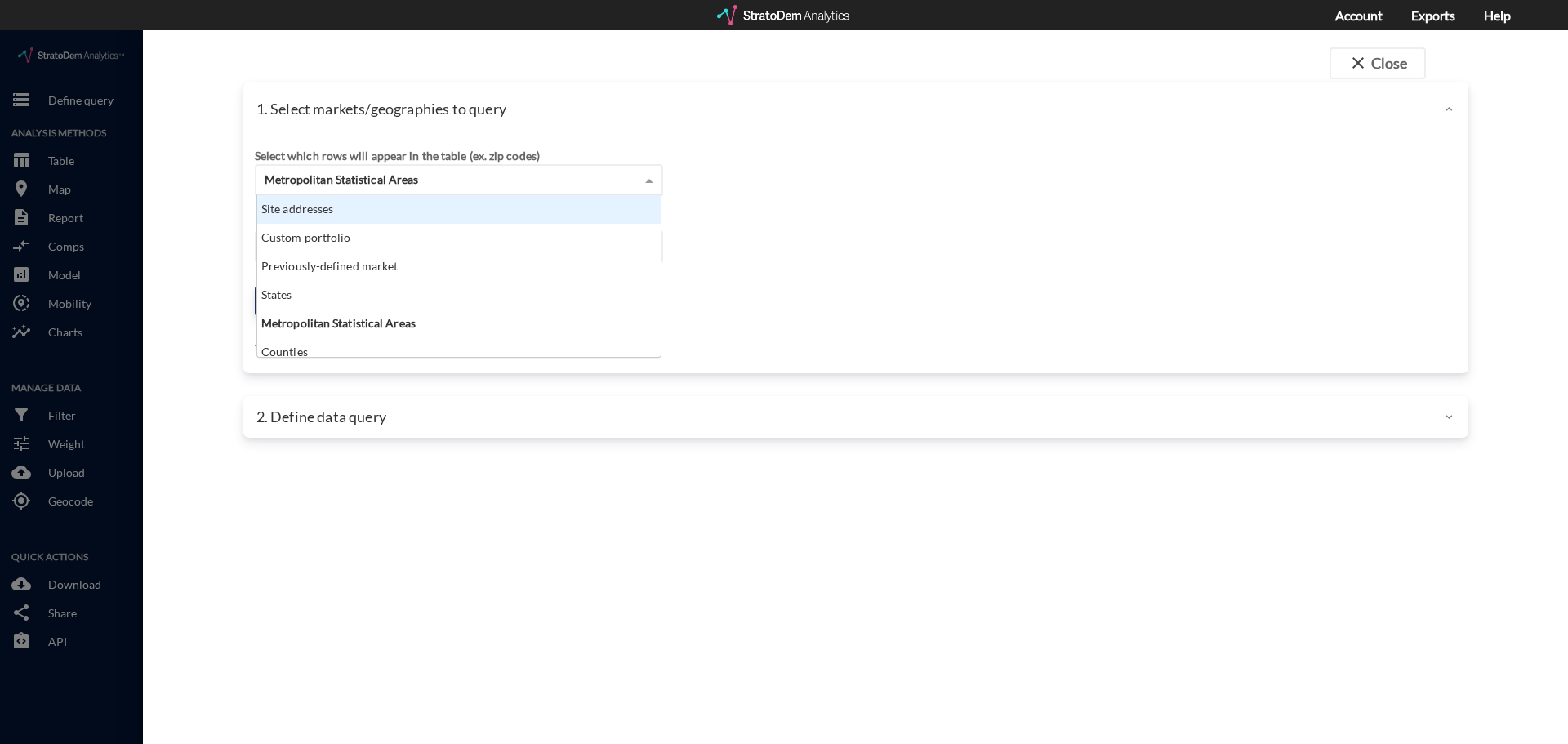
click div "Site addresses"
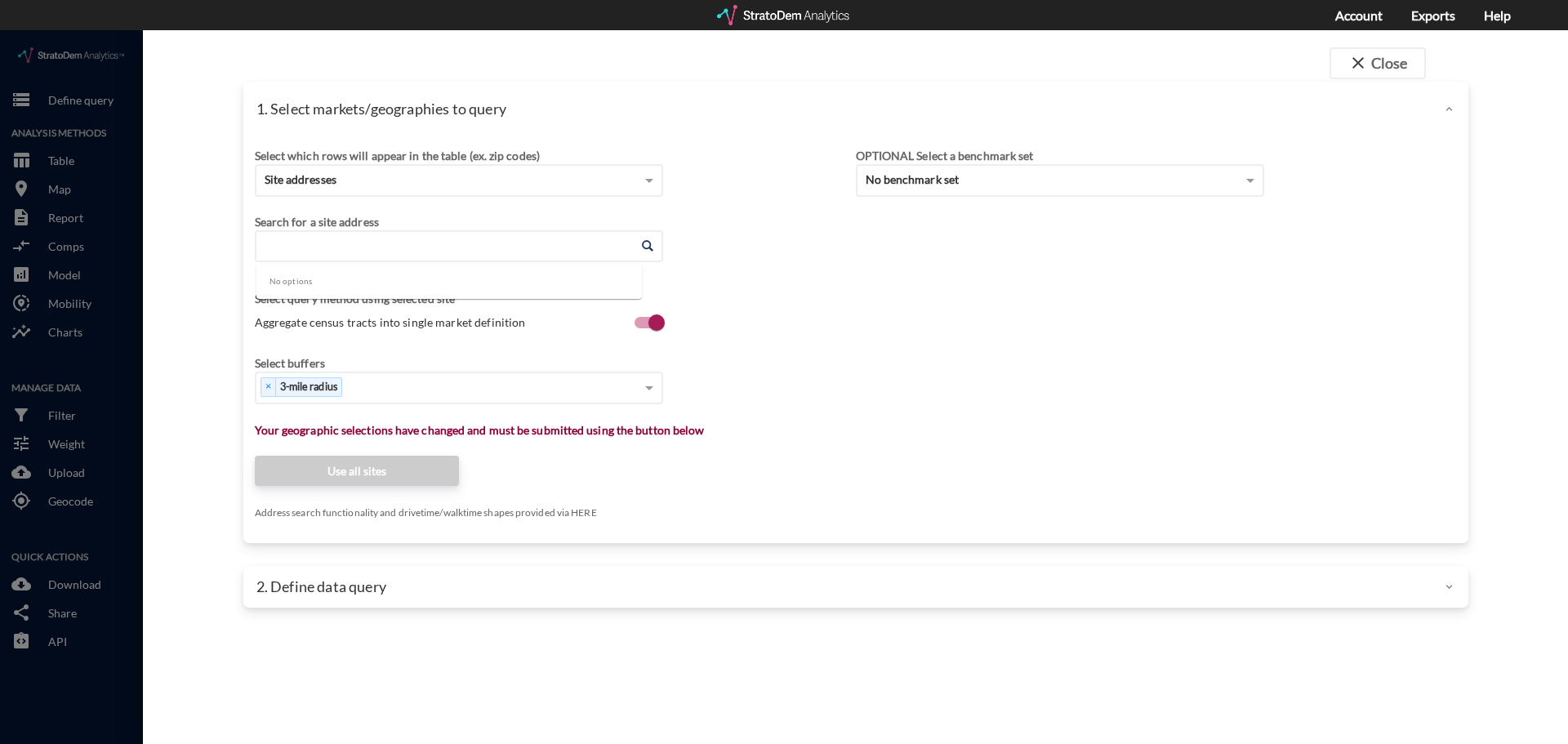
click input "Enter an address"
paste input "[STREET_ADDRESS]"
click li "[STREET_ADDRESS][US_STATE]"
type input "[STREET_ADDRESS][US_STATE]"
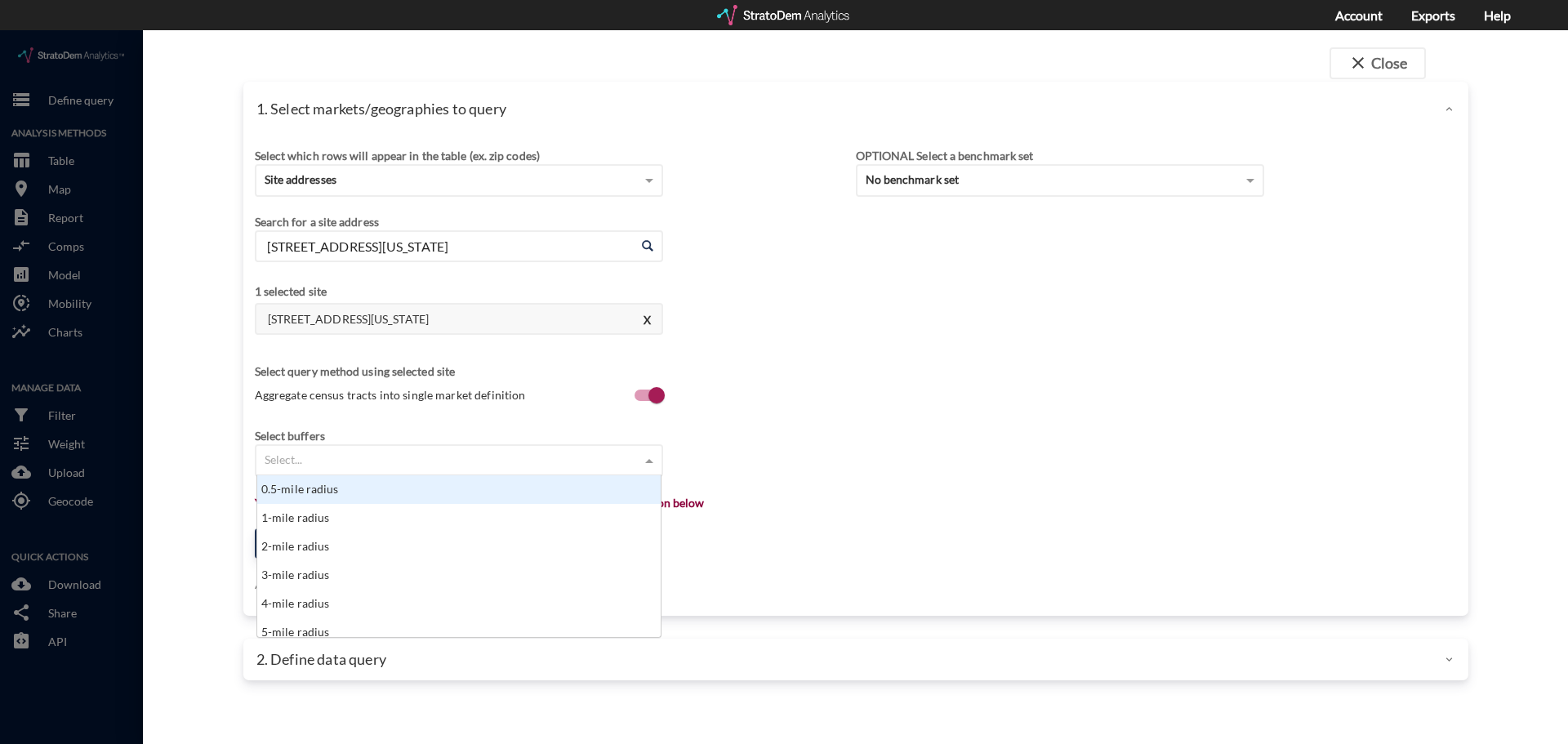
click div "Select..."
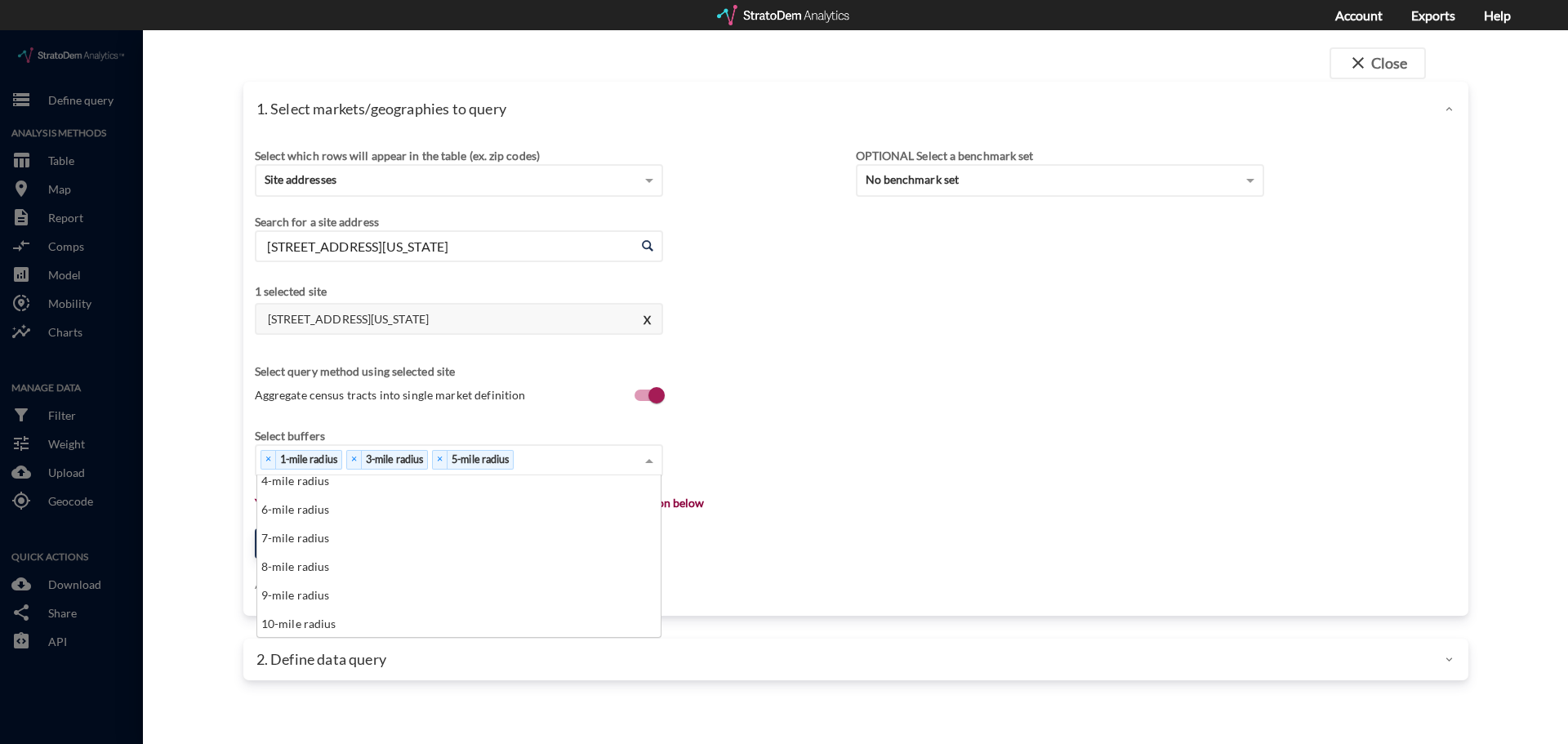
scroll to position [94, 0]
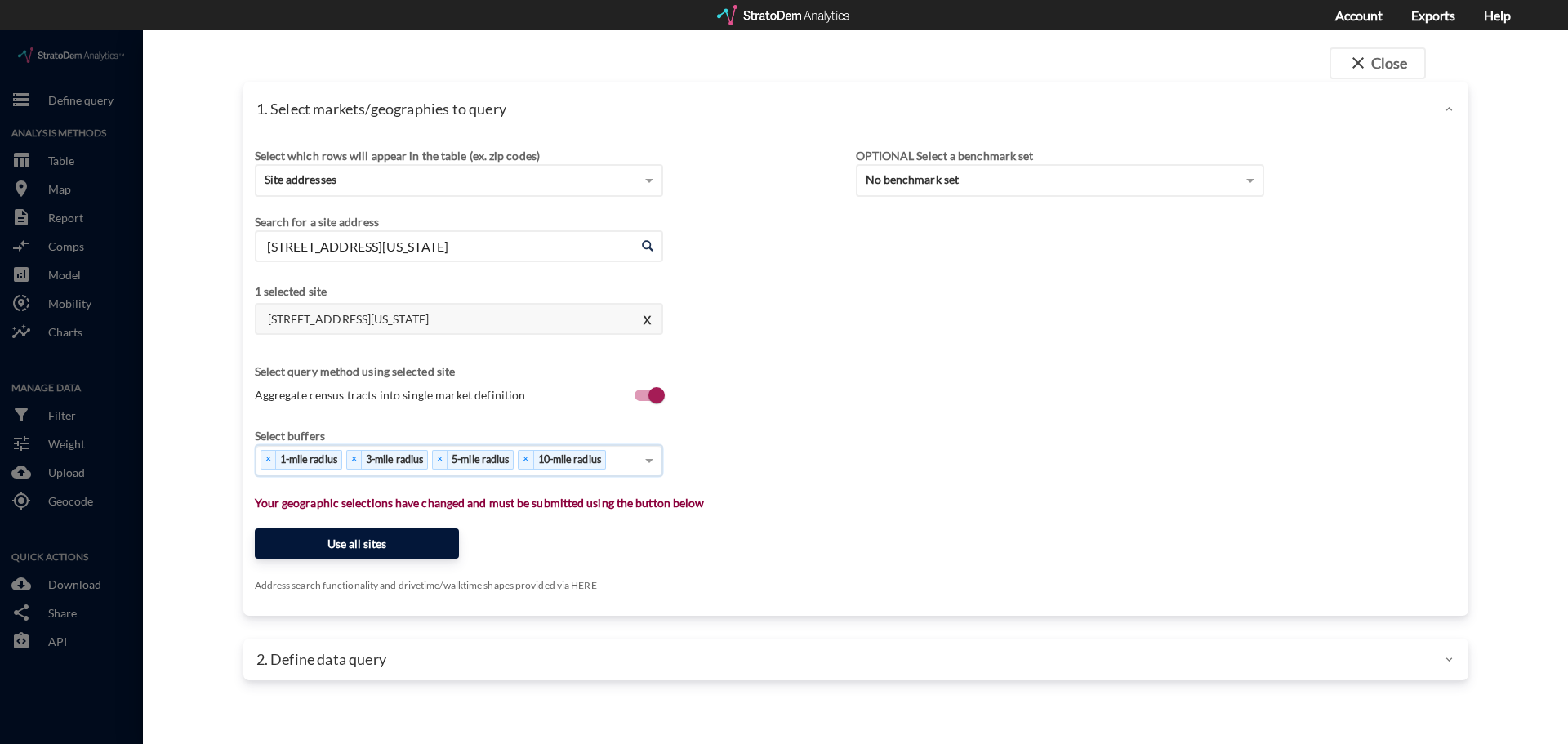
click button "Use all sites"
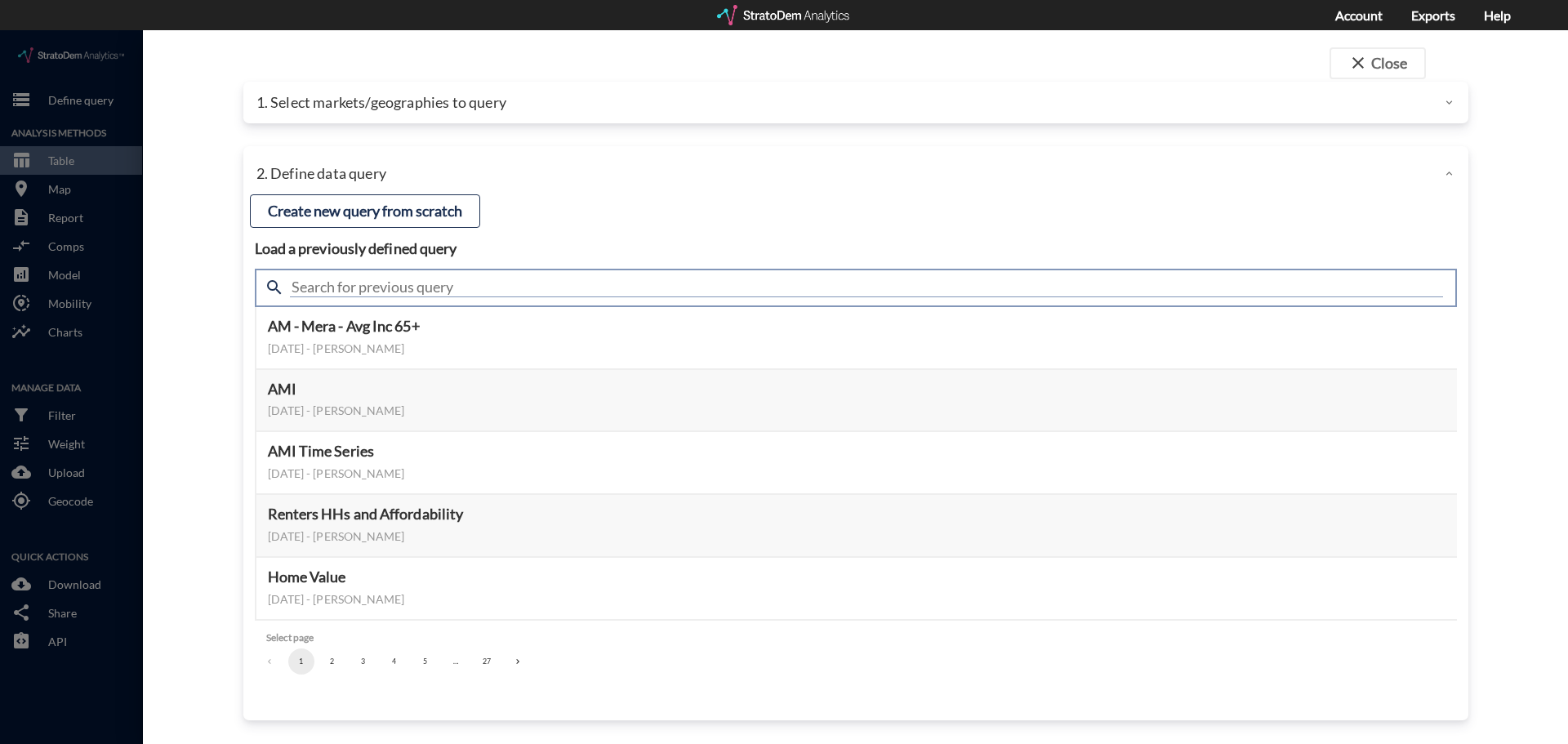
click input "text"
type input "housing demand"
click input "housing demand"
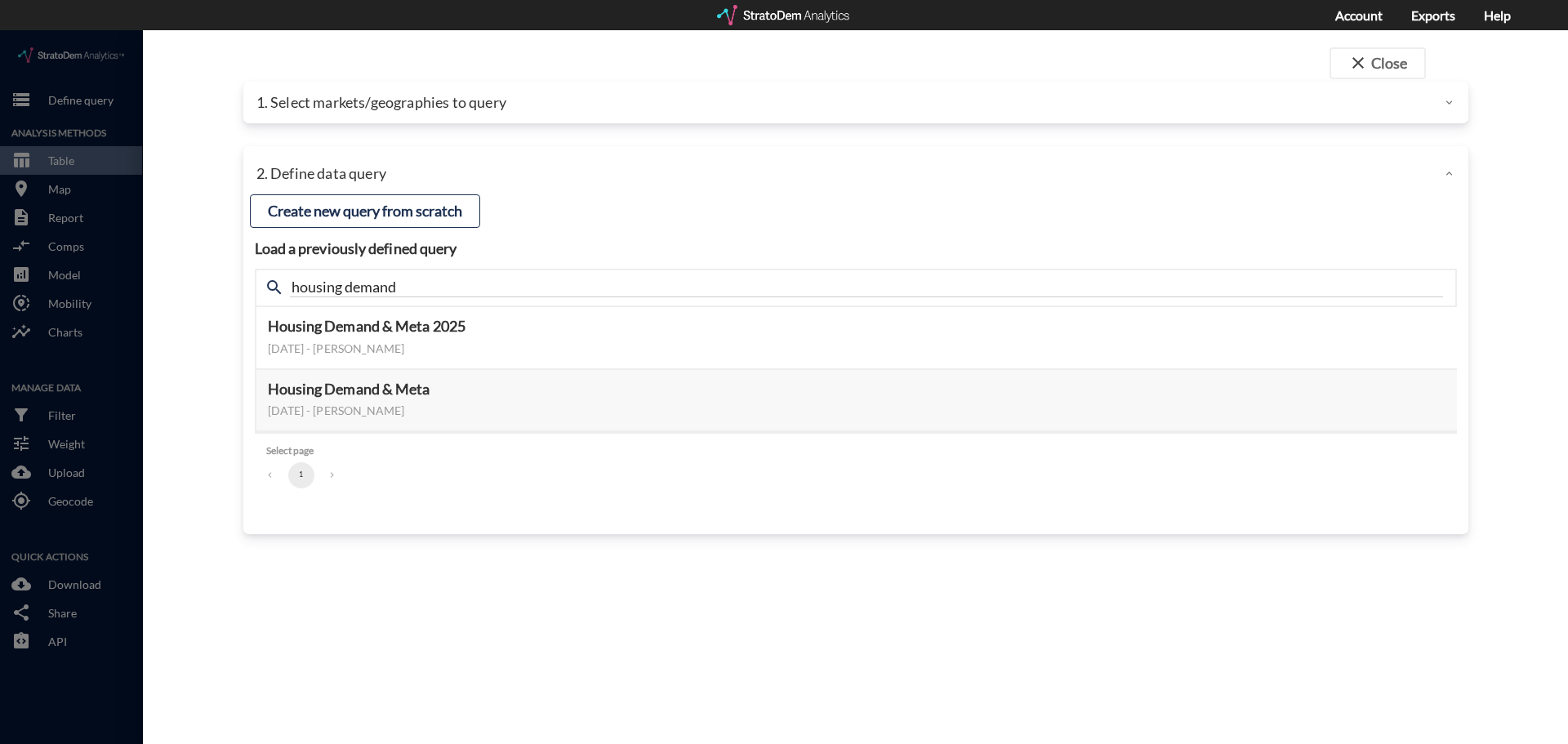
click div "close Close 1. Select markets/geographies to query Select which rows will appea…"
click button "Select this query"
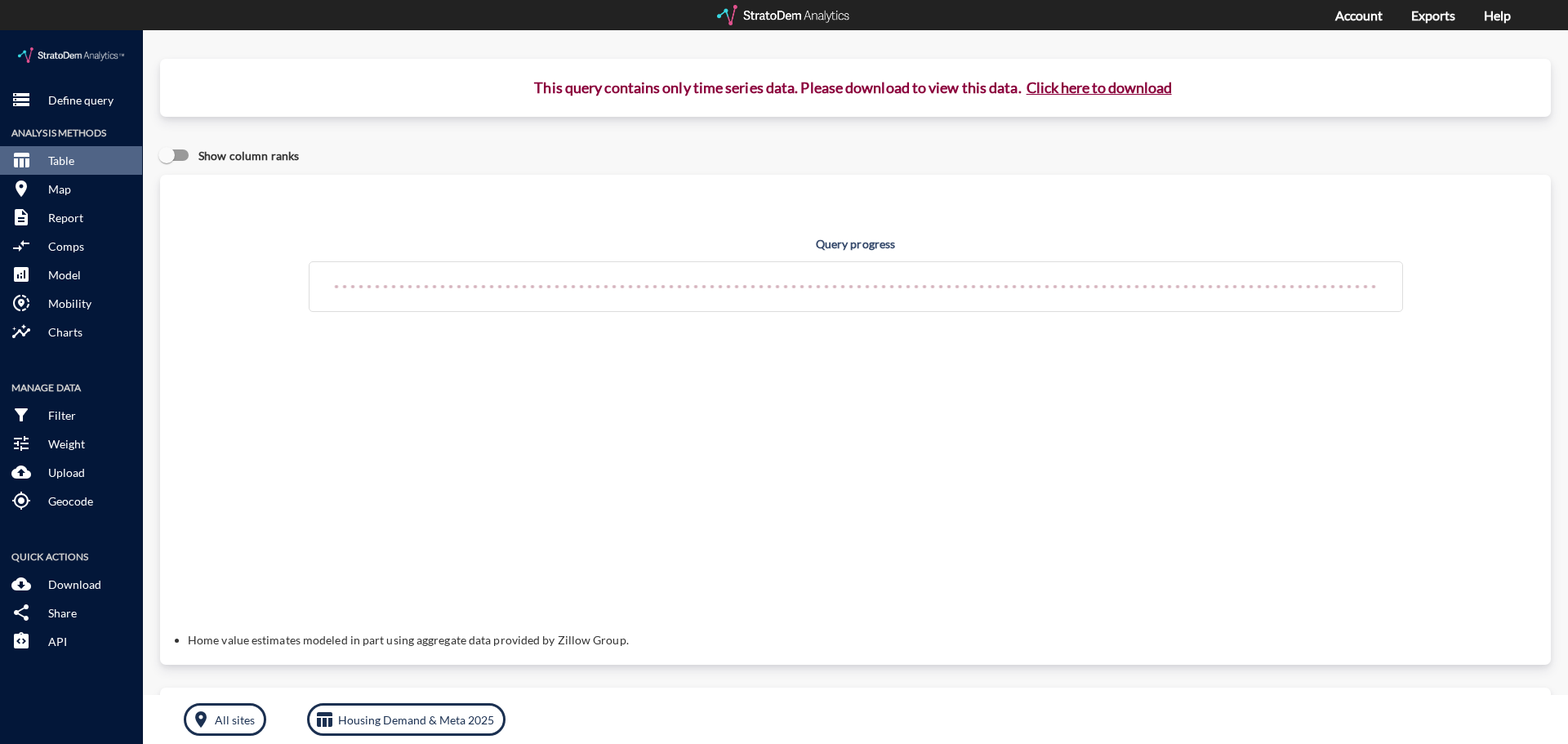
click button "Click here to download"
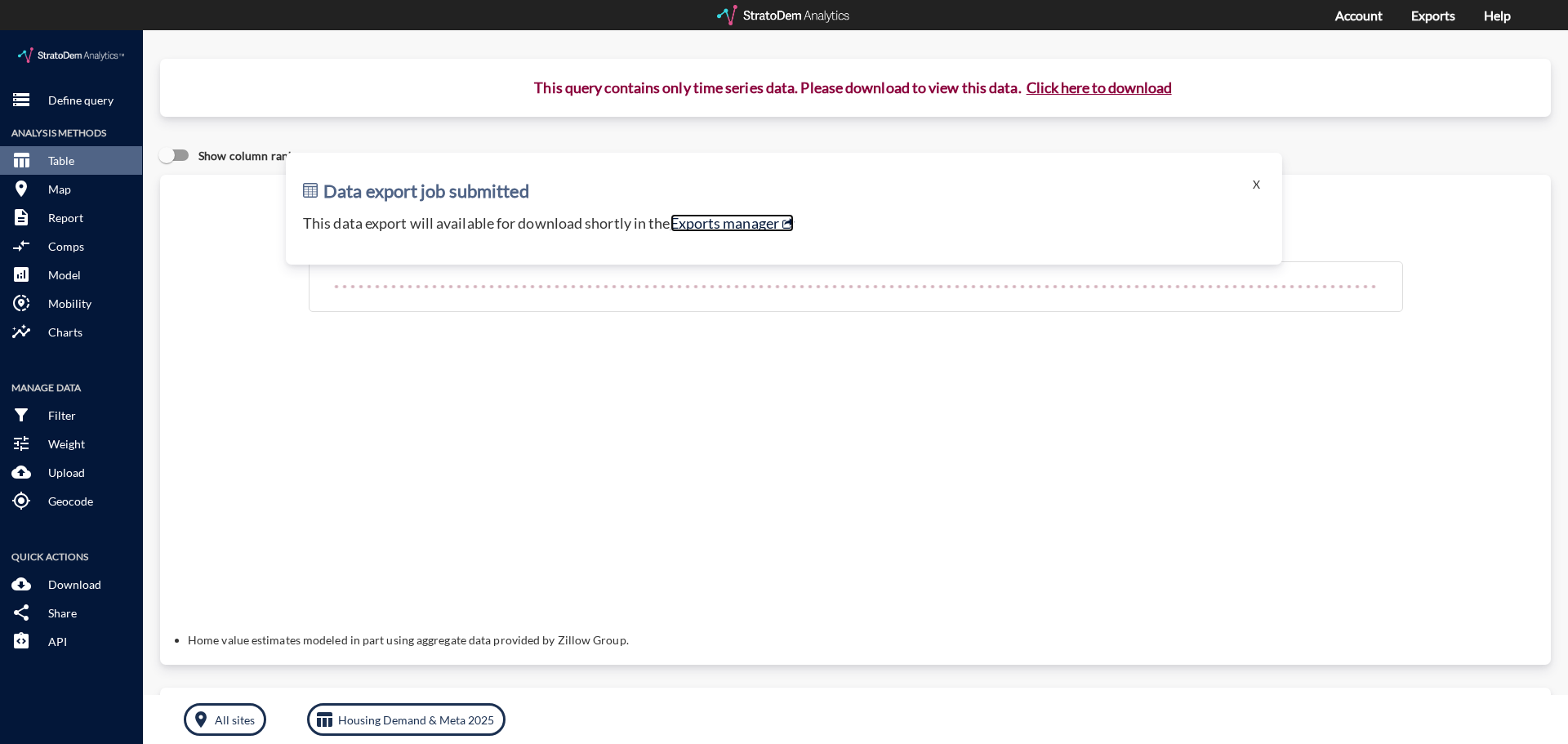
click link "Exports manager"
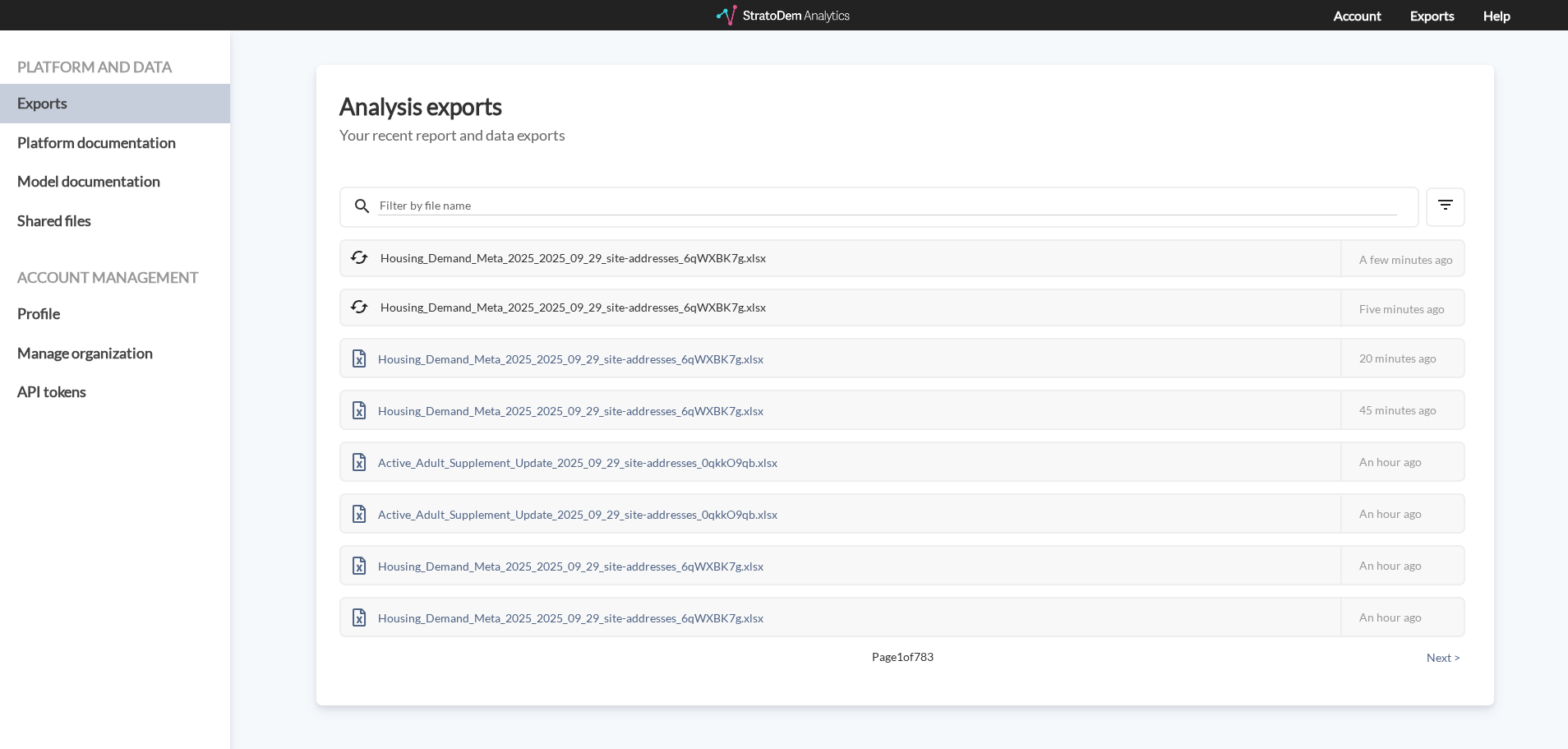
click at [930, 101] on h3 "Analysis exports" at bounding box center [906, 106] width 1132 height 26
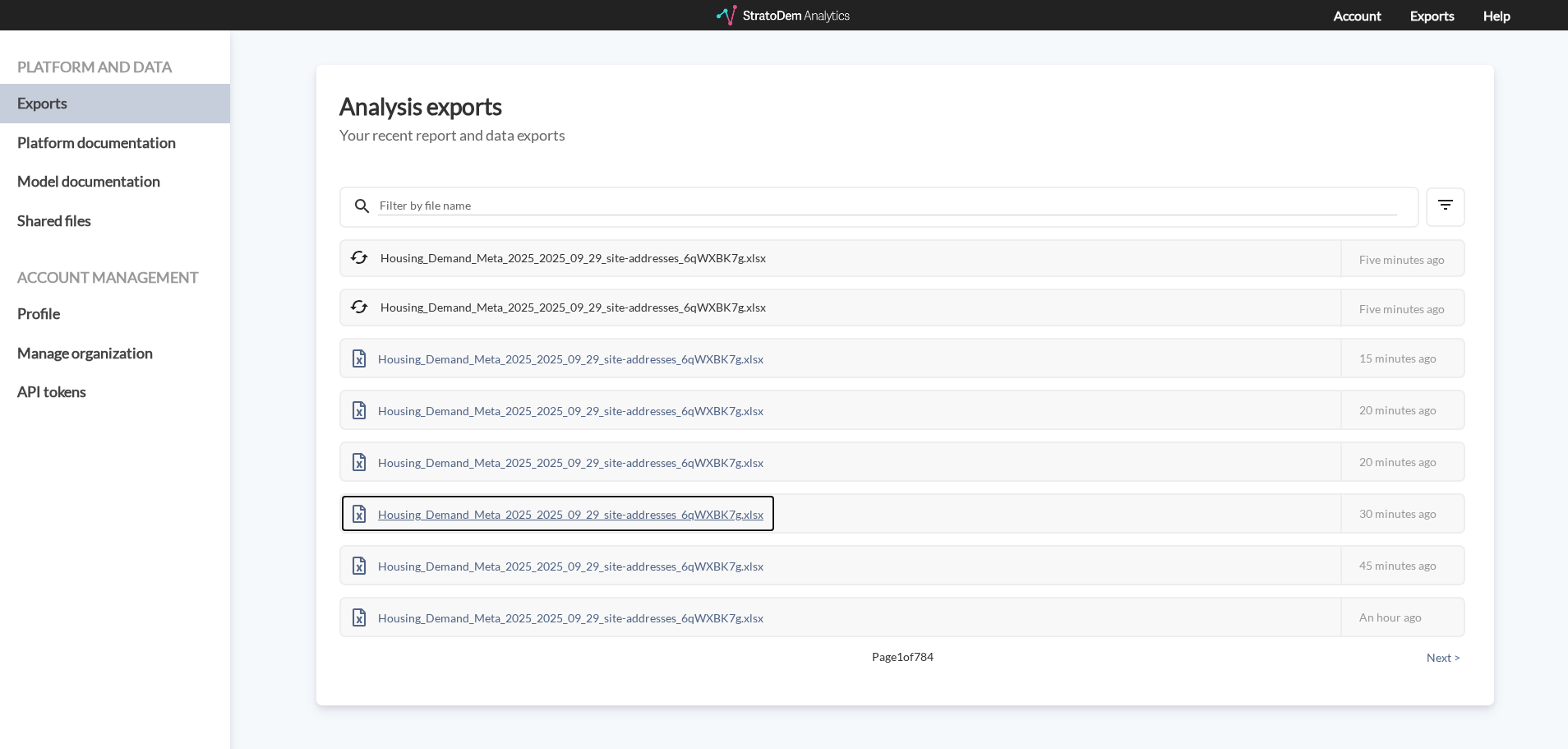
click at [688, 515] on div "Housing_Demand_Meta_2025_2025_09_29_site-addresses_6qWXBK7g.xlsx" at bounding box center [558, 512] width 434 height 37
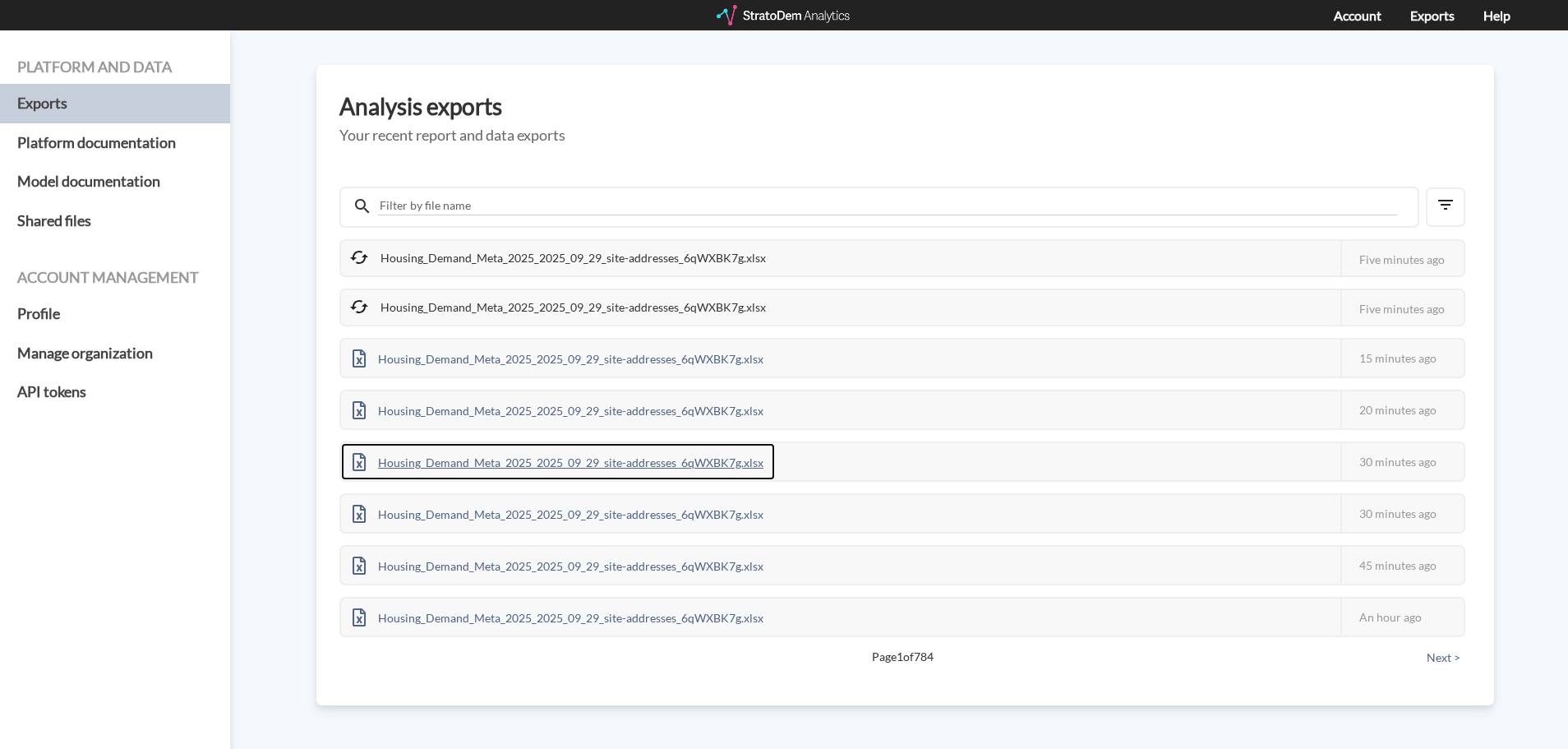
click at [667, 469] on div "Housing_Demand_Meta_2025_2025_09_29_site-addresses_6qWXBK7g.xlsx" at bounding box center [558, 460] width 434 height 37
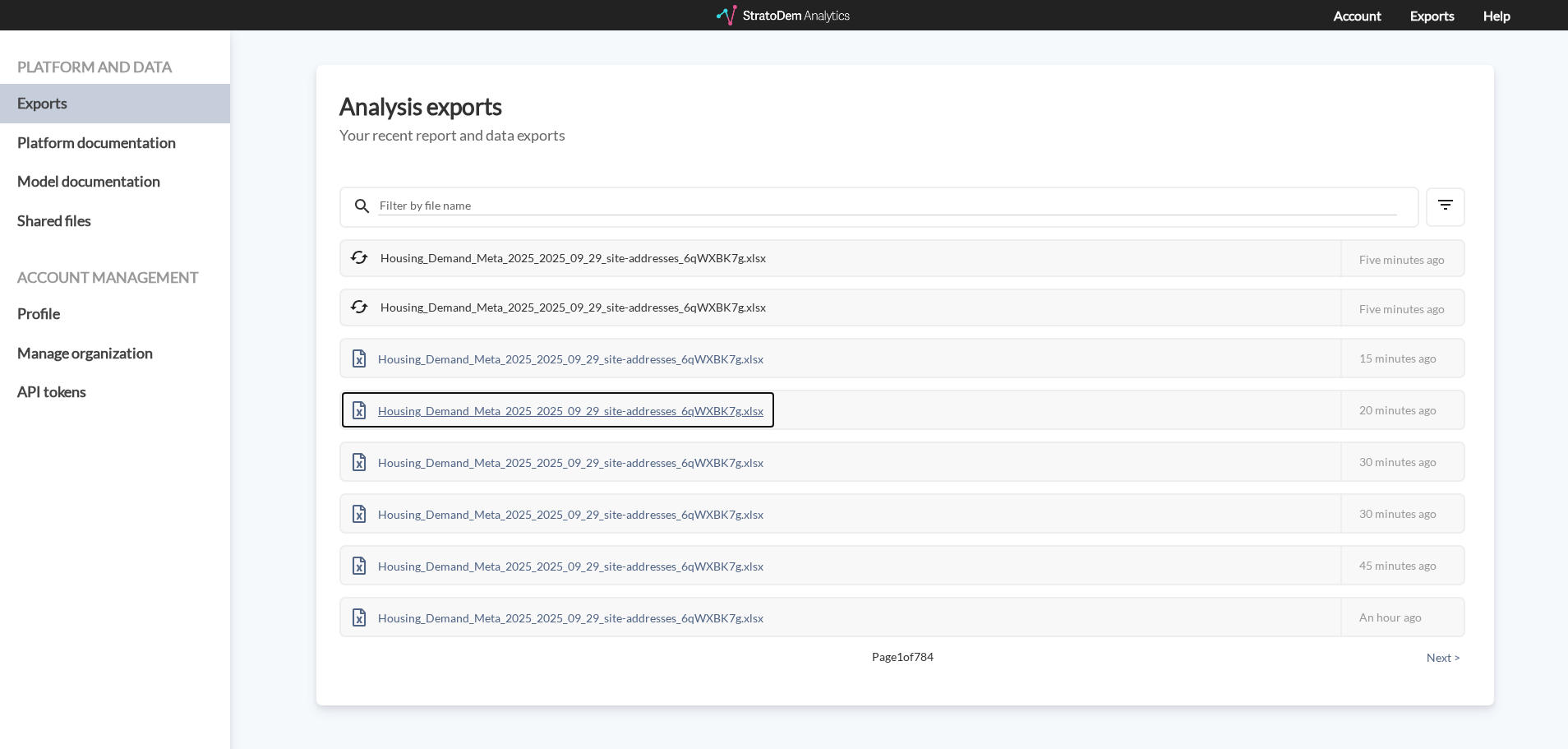
click at [681, 409] on div "Housing_Demand_Meta_2025_2025_09_29_site-addresses_6qWXBK7g.xlsx" at bounding box center [558, 409] width 434 height 37
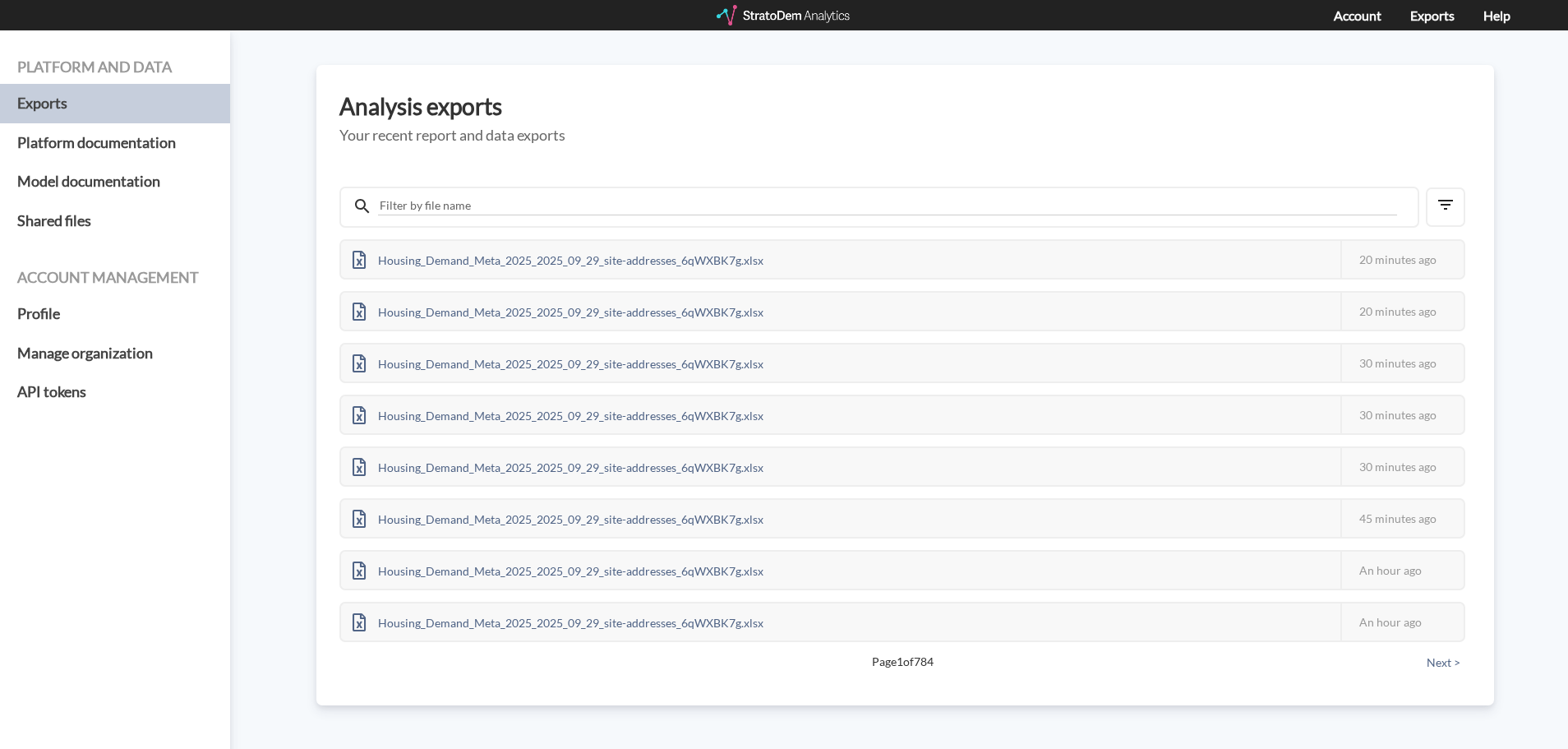
click at [1119, 97] on h3 "Analysis exports" at bounding box center [906, 106] width 1132 height 26
